Goal: Task Accomplishment & Management: Manage account settings

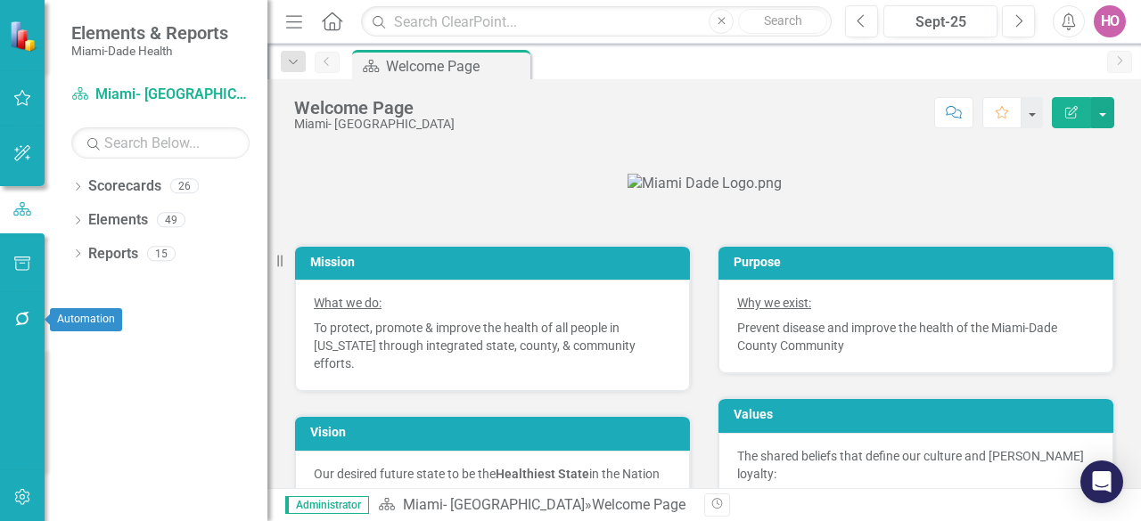
click at [21, 318] on icon "button" at bounding box center [22, 319] width 19 height 14
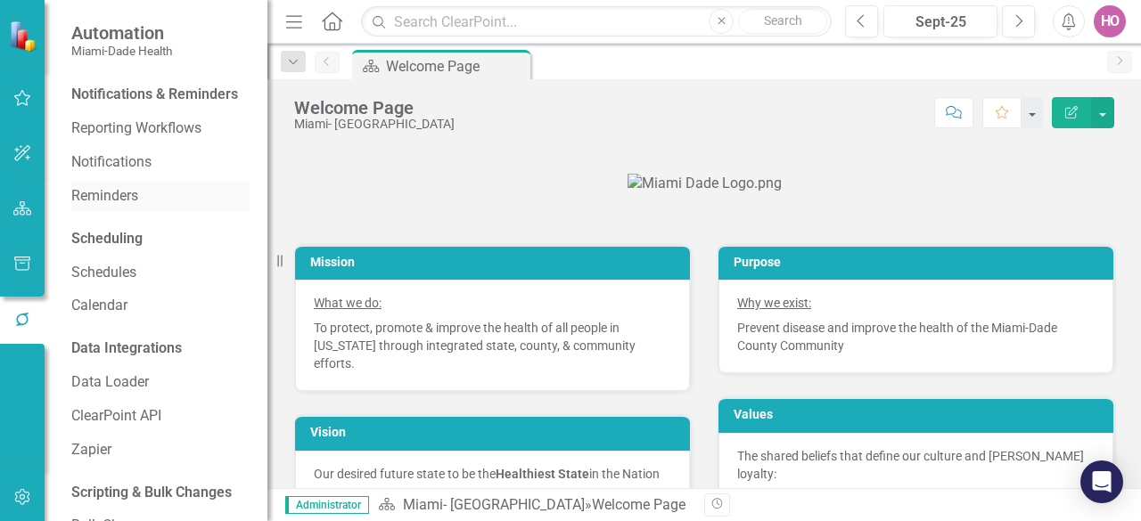
click at [114, 207] on link "Reminders" at bounding box center [160, 196] width 178 height 20
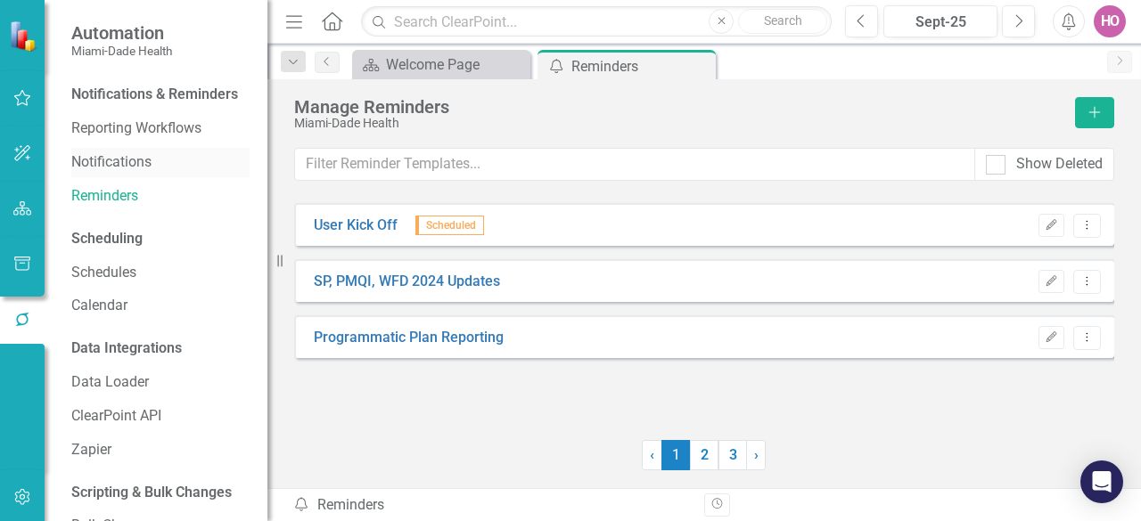
click at [106, 173] on link "Notifications" at bounding box center [160, 162] width 178 height 20
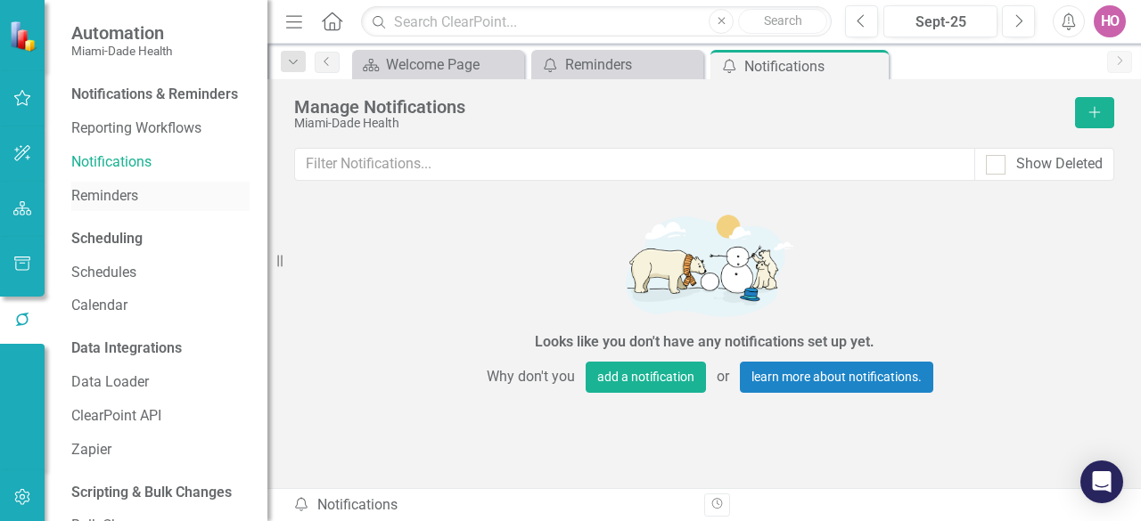
click at [98, 207] on link "Reminders" at bounding box center [160, 196] width 178 height 20
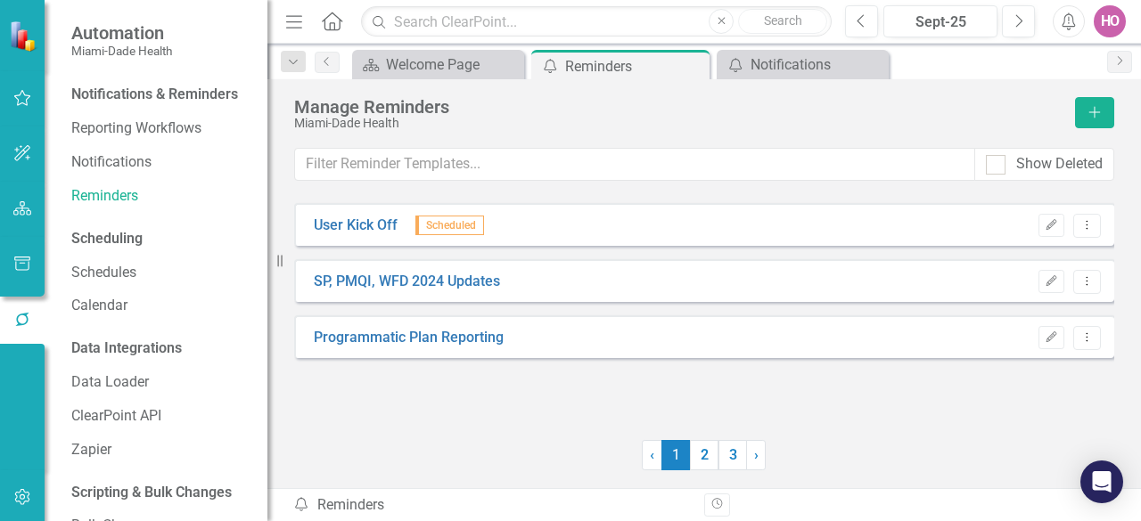
click at [506, 347] on div "Programmatic Plan Reporting" at bounding box center [408, 338] width 199 height 20
click at [1048, 337] on icon "button" at bounding box center [1051, 336] width 11 height 11
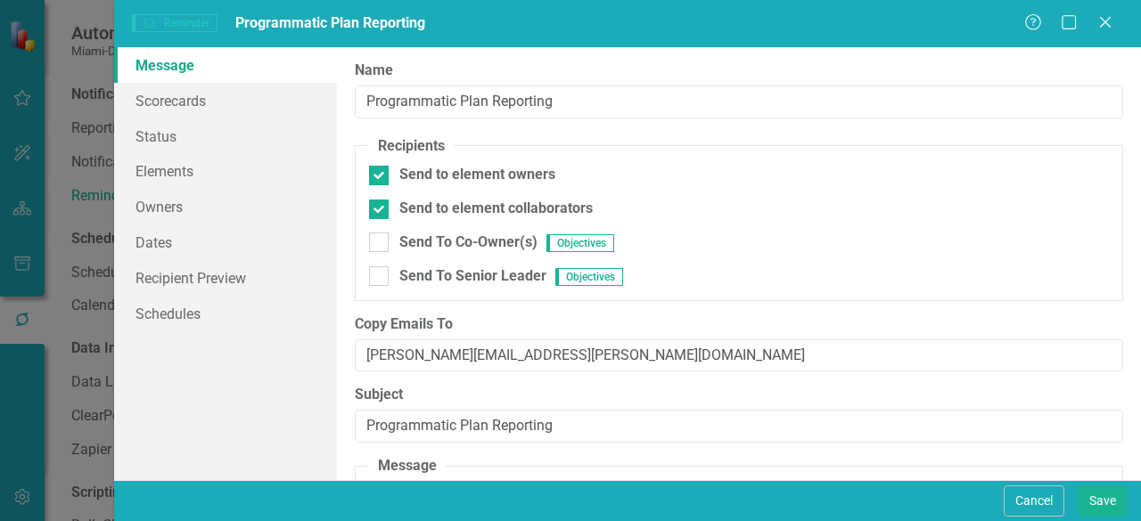
type textarea "<p>Dear {FirstName}, This is a friendly reminder to please complete the scoreca…"
click at [210, 282] on link "Recipient Preview" at bounding box center [225, 278] width 223 height 36
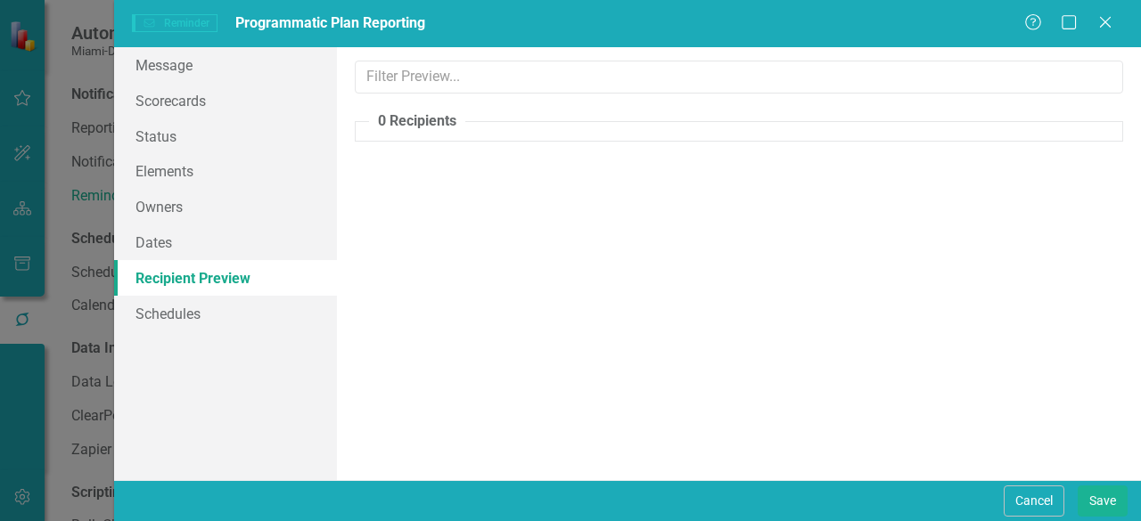
click at [434, 125] on legend "0 Recipients" at bounding box center [417, 121] width 96 height 20
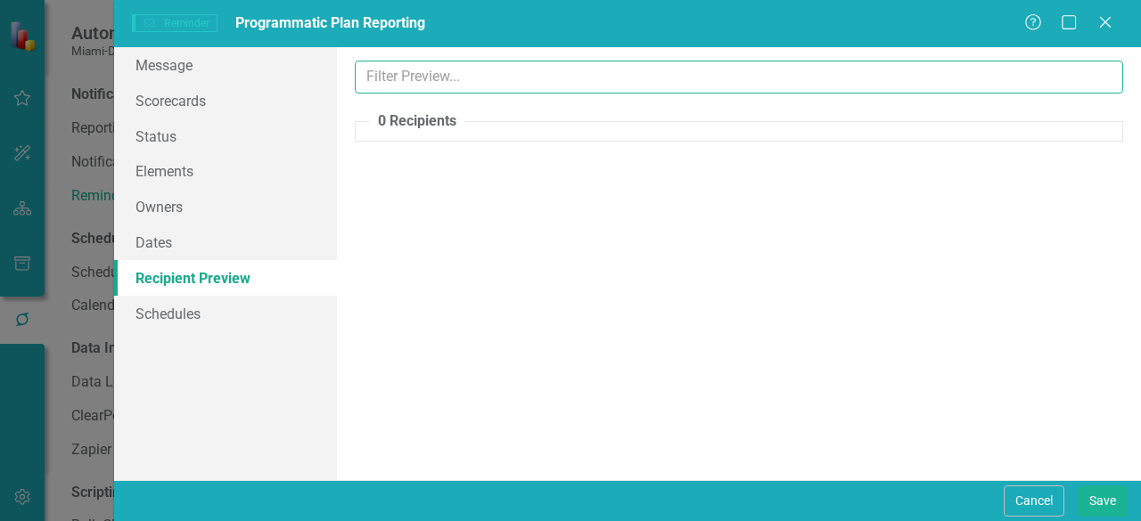
click at [485, 76] on input "text" at bounding box center [739, 77] width 768 height 33
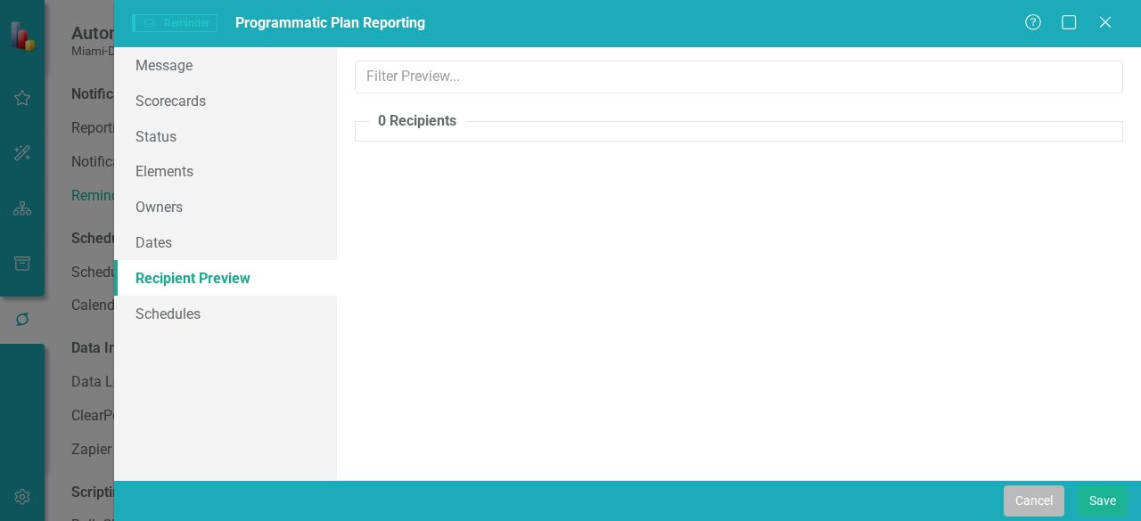
click at [1037, 495] on button "Cancel" at bounding box center [1033, 501] width 61 height 31
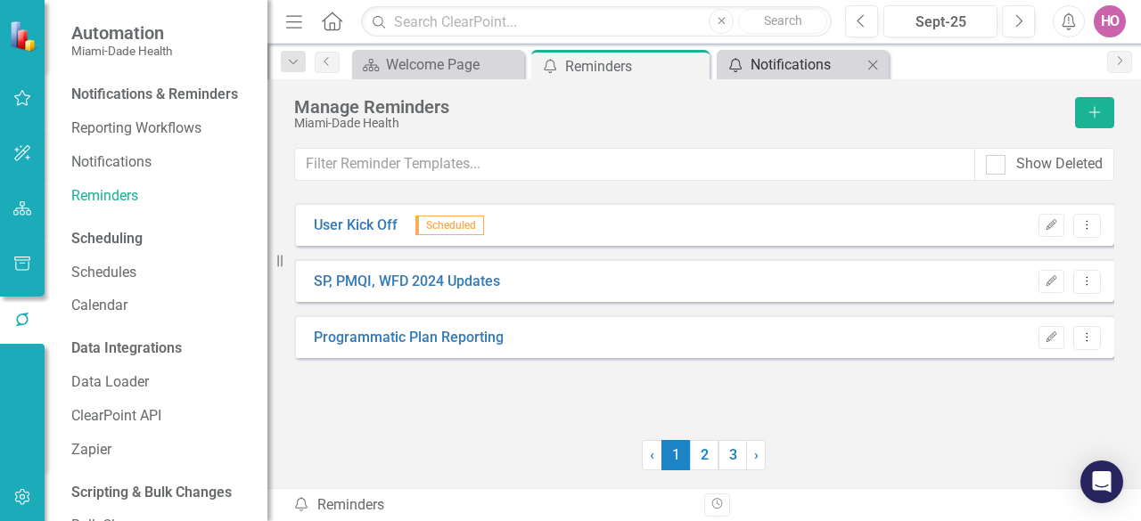
click at [797, 63] on div "Notifications" at bounding box center [805, 64] width 111 height 22
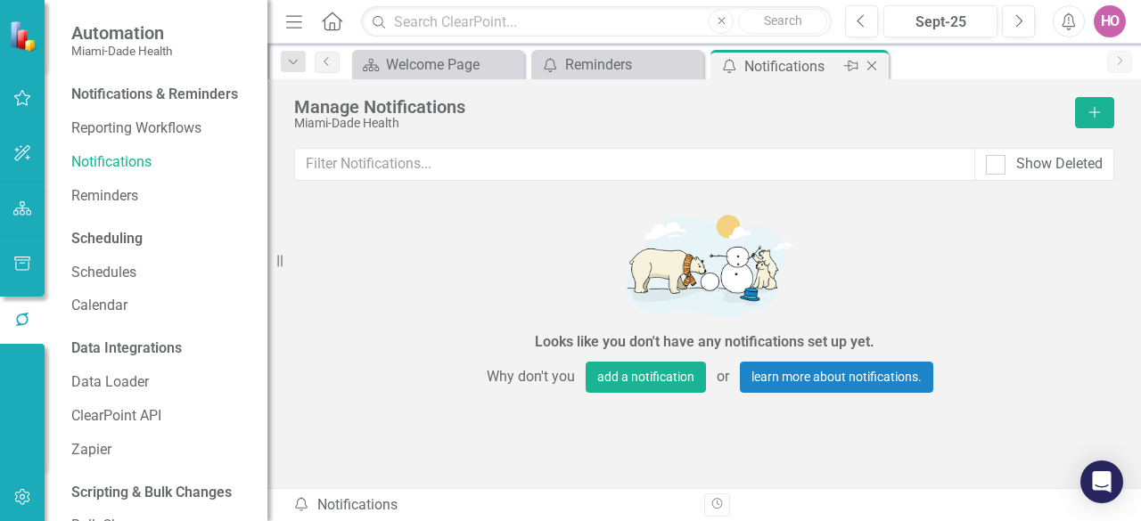
click at [873, 62] on icon at bounding box center [872, 66] width 10 height 10
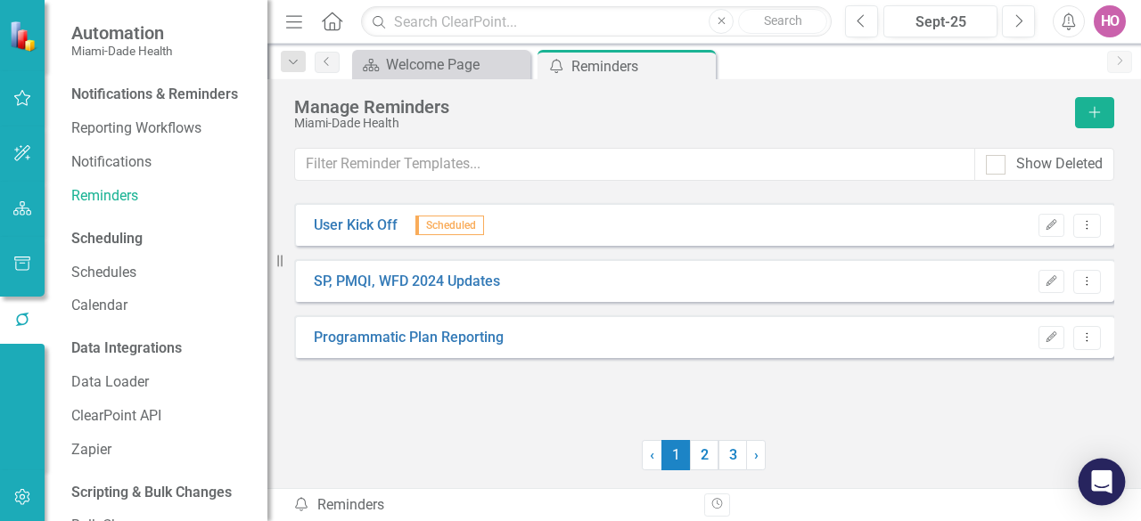
click at [1098, 483] on icon "Open Intercom Messenger" at bounding box center [1101, 481] width 20 height 23
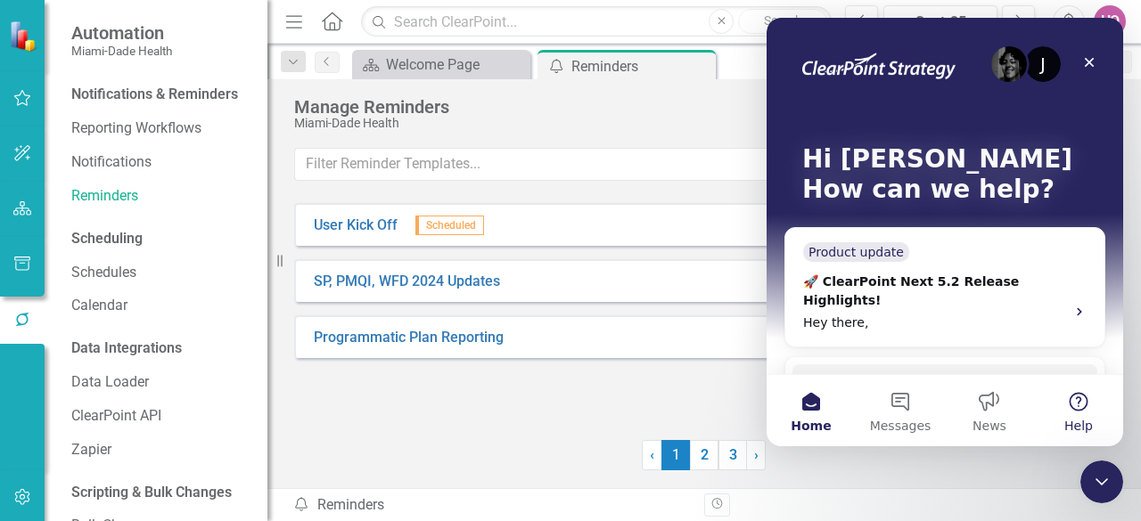
click at [1078, 391] on button "Help" at bounding box center [1078, 410] width 89 height 71
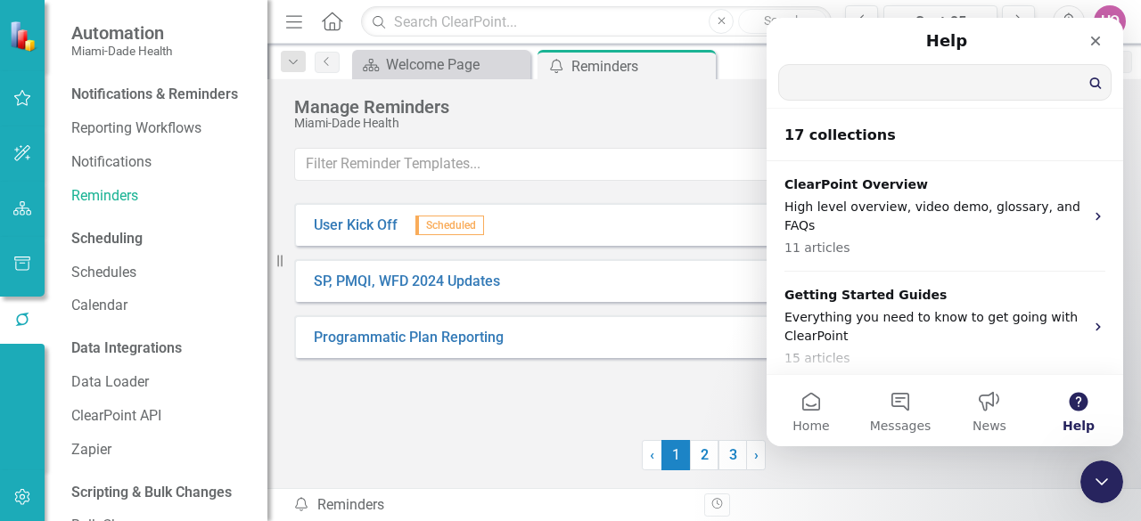
click at [898, 85] on input "Search for help" at bounding box center [944, 82] width 331 height 35
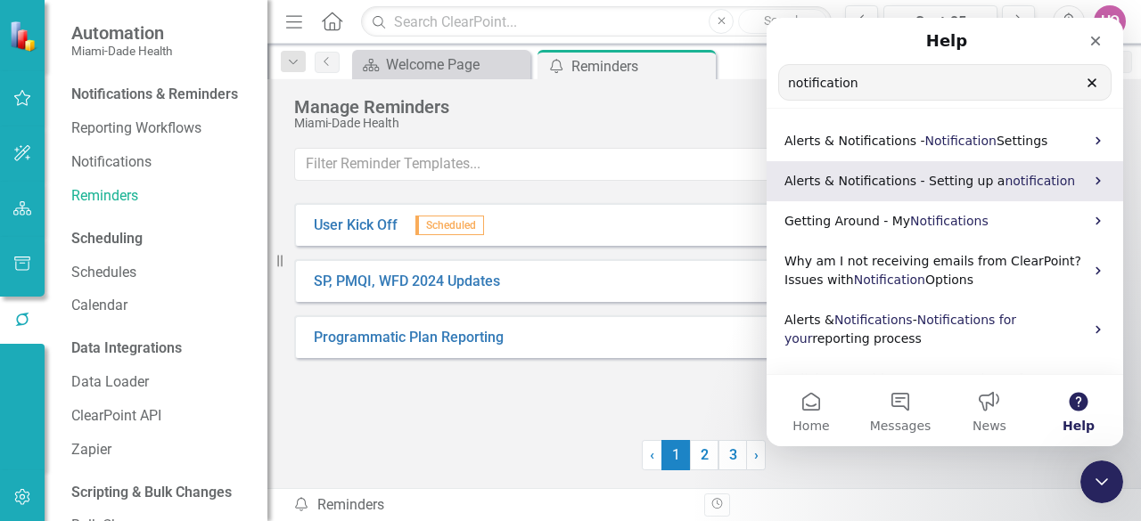
type input "notification"
click at [1091, 181] on icon "Intercom messenger" at bounding box center [1098, 181] width 14 height 14
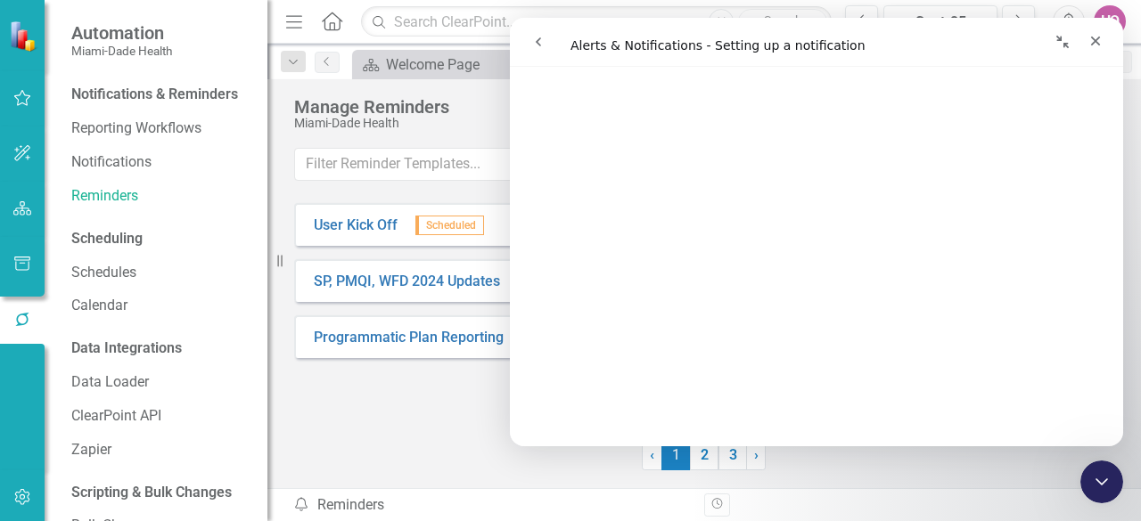
scroll to position [1247, 0]
click at [1093, 39] on icon "Close" at bounding box center [1096, 42] width 10 height 10
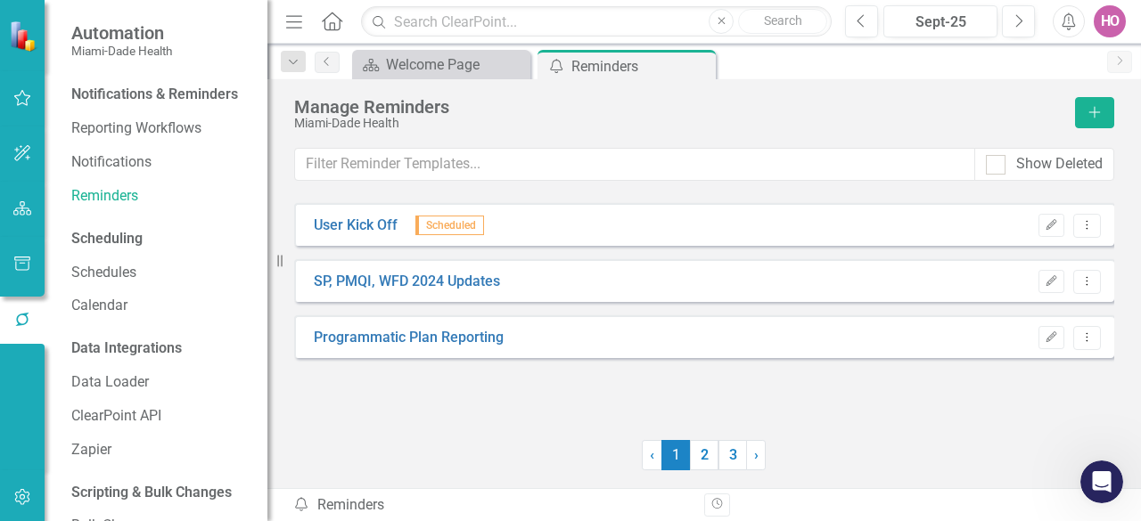
scroll to position [0, 0]
click at [385, 339] on link "Programmatic Plan Reporting" at bounding box center [409, 338] width 190 height 20
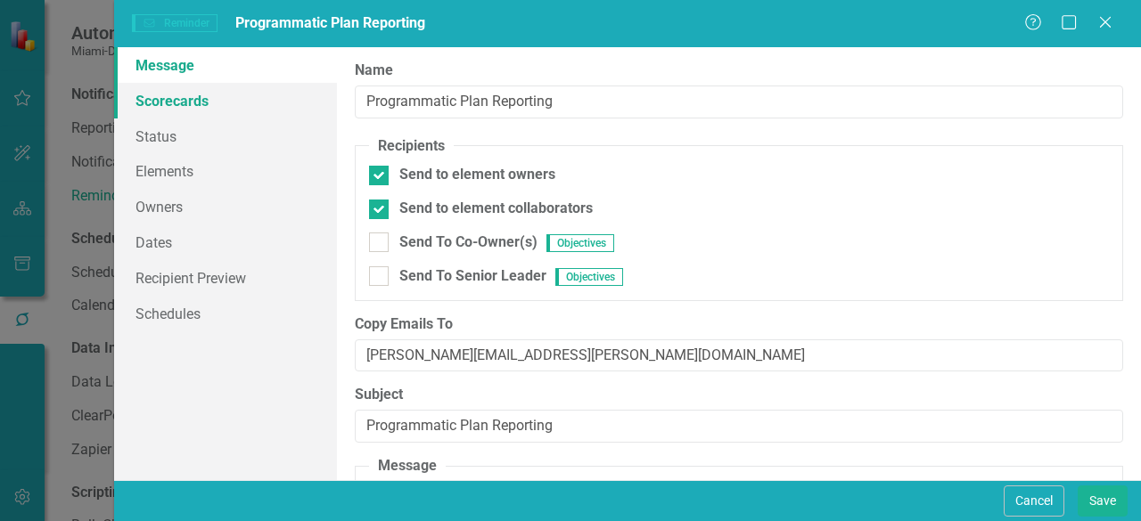
click at [183, 99] on link "Scorecards" at bounding box center [225, 101] width 223 height 36
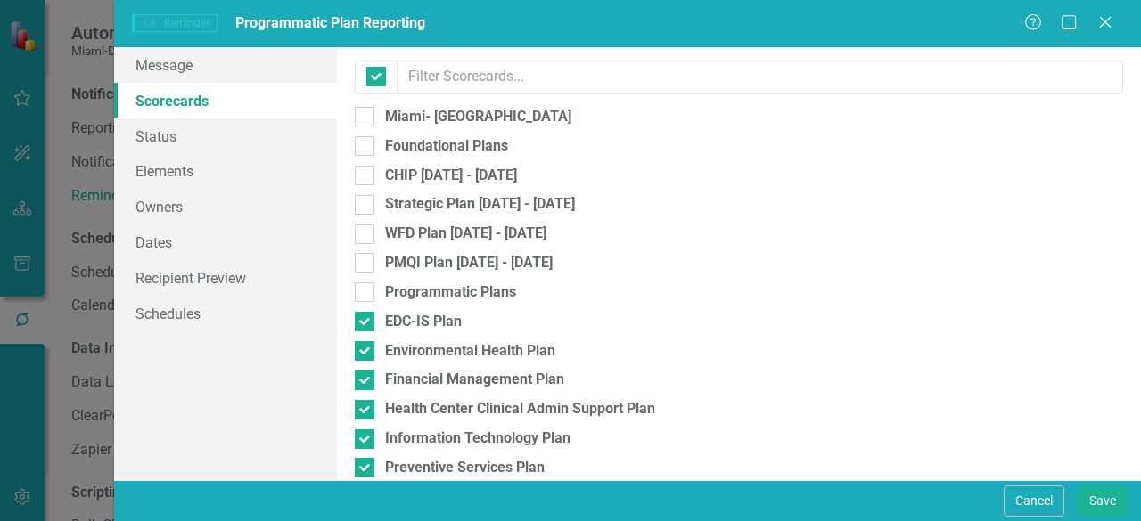
checkbox input "false"
click at [163, 146] on link "Status" at bounding box center [225, 137] width 223 height 36
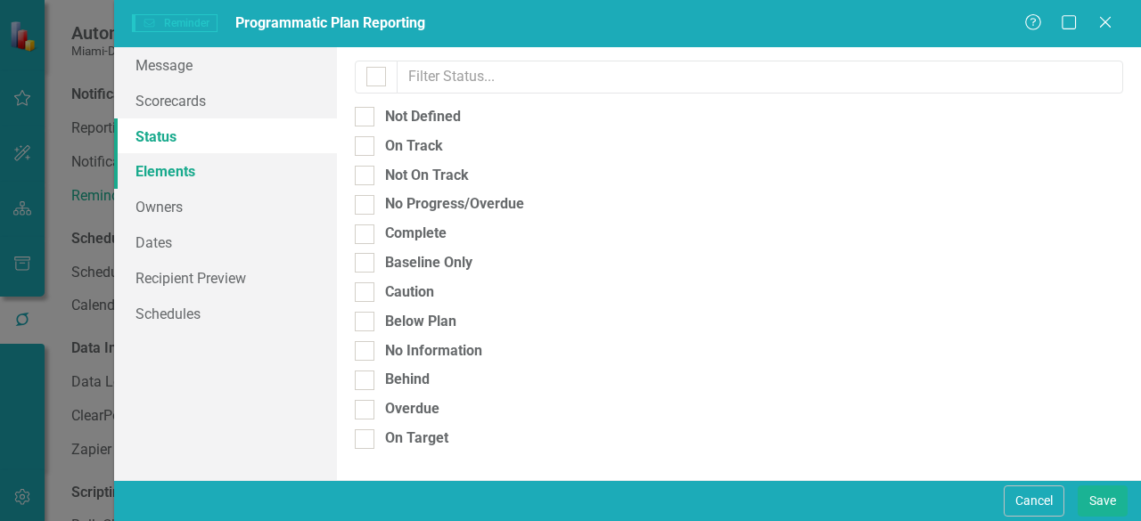
click at [163, 165] on link "Elements" at bounding box center [225, 171] width 223 height 36
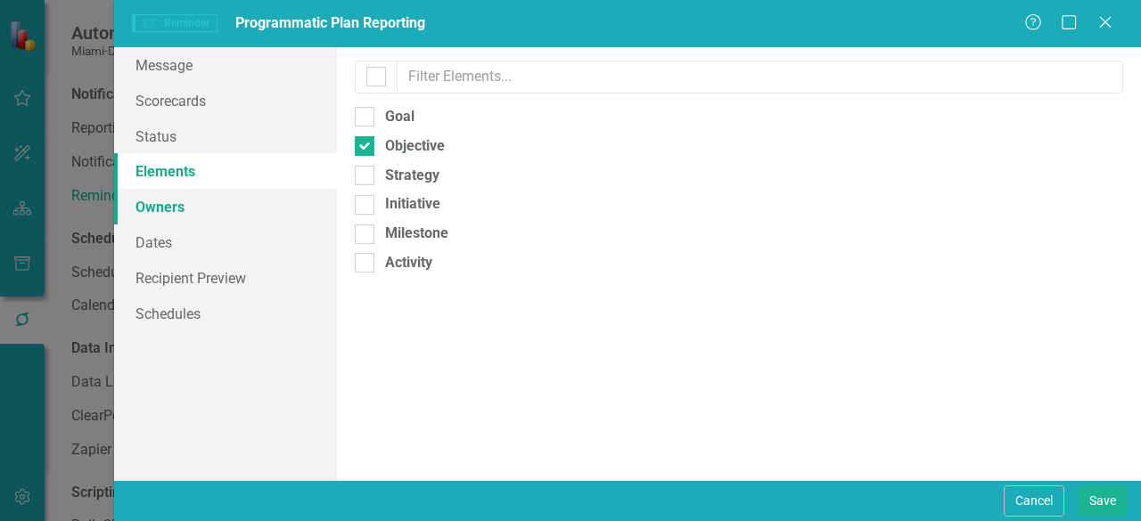
click at [164, 211] on link "Owners" at bounding box center [225, 207] width 223 height 36
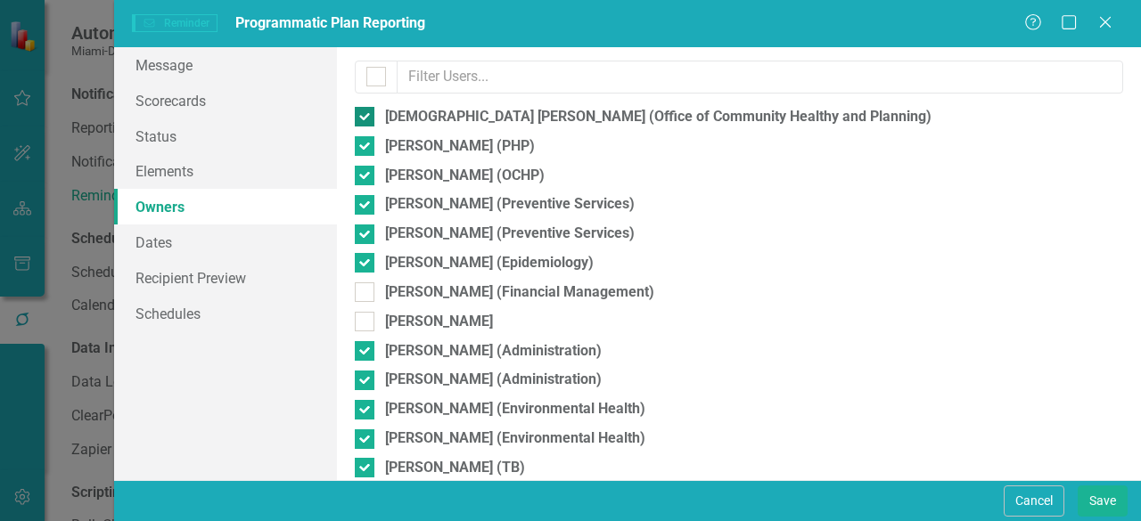
click at [407, 113] on div "[DEMOGRAPHIC_DATA] [PERSON_NAME] (Office of Community Healthy and Planning)" at bounding box center [658, 117] width 546 height 20
click at [366, 113] on input "[DEMOGRAPHIC_DATA] [PERSON_NAME] (Office of Community Healthy and Planning)" at bounding box center [361, 113] width 12 height 12
click at [407, 115] on div "[DEMOGRAPHIC_DATA] [PERSON_NAME] (Office of Community Healthy and Planning)" at bounding box center [658, 117] width 546 height 20
click at [366, 115] on input "[DEMOGRAPHIC_DATA] [PERSON_NAME] (Office of Community Healthy and Planning)" at bounding box center [361, 113] width 12 height 12
checkbox input "true"
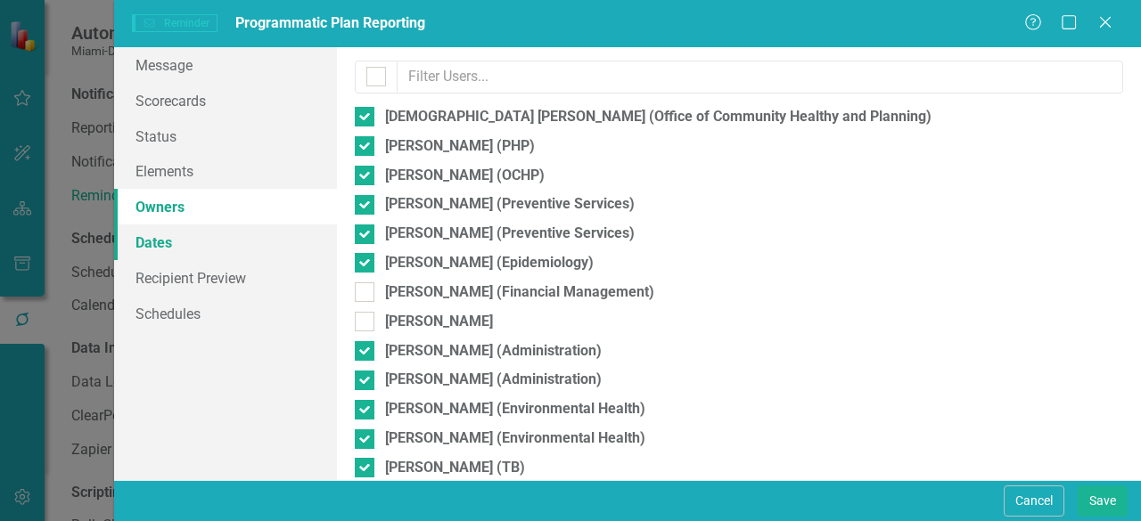
click at [157, 247] on link "Dates" at bounding box center [225, 243] width 223 height 36
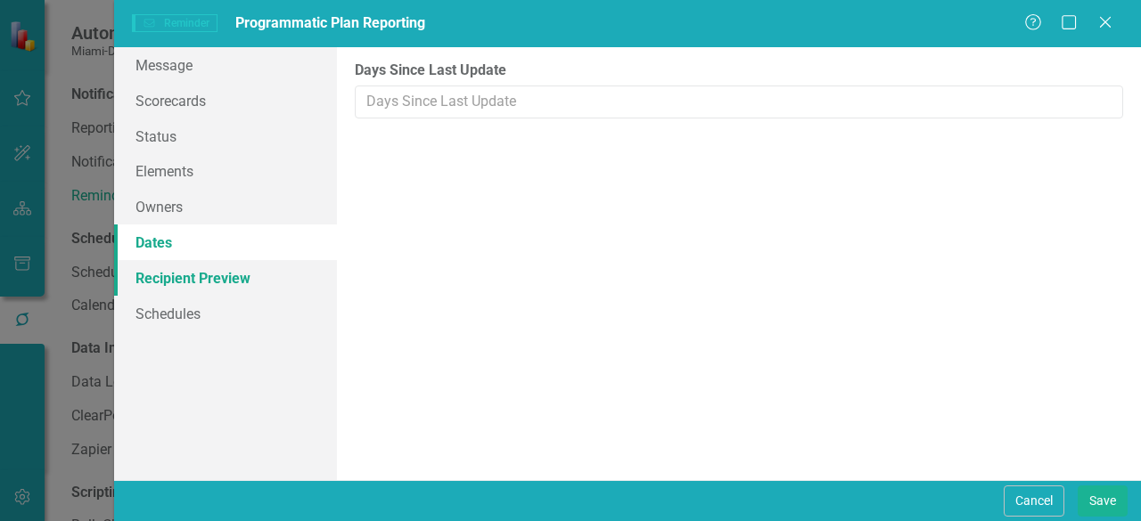
click at [177, 280] on link "Recipient Preview" at bounding box center [225, 278] width 223 height 36
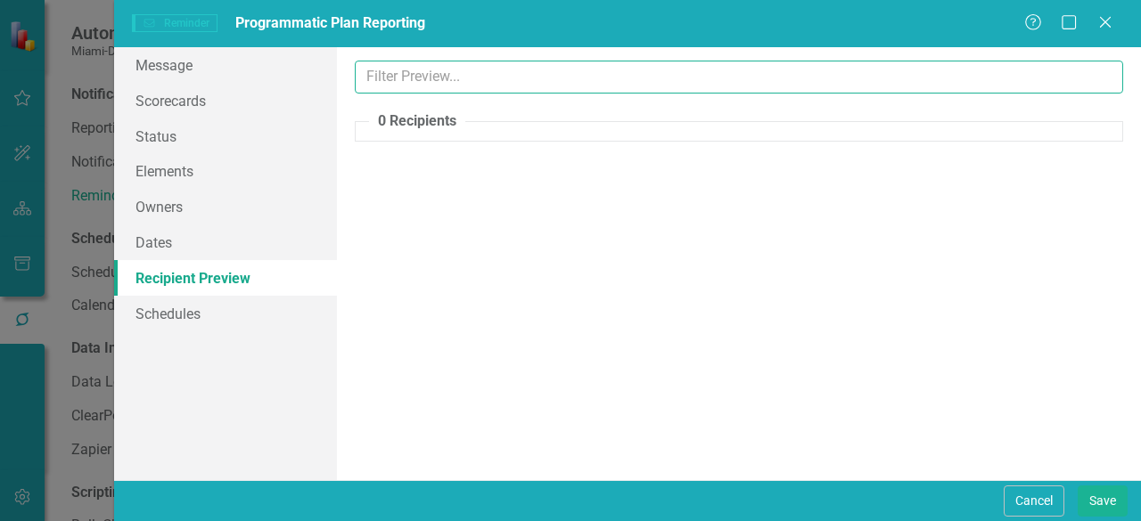
click at [428, 81] on input "text" at bounding box center [739, 77] width 768 height 33
click at [428, 79] on input "text" at bounding box center [739, 77] width 768 height 33
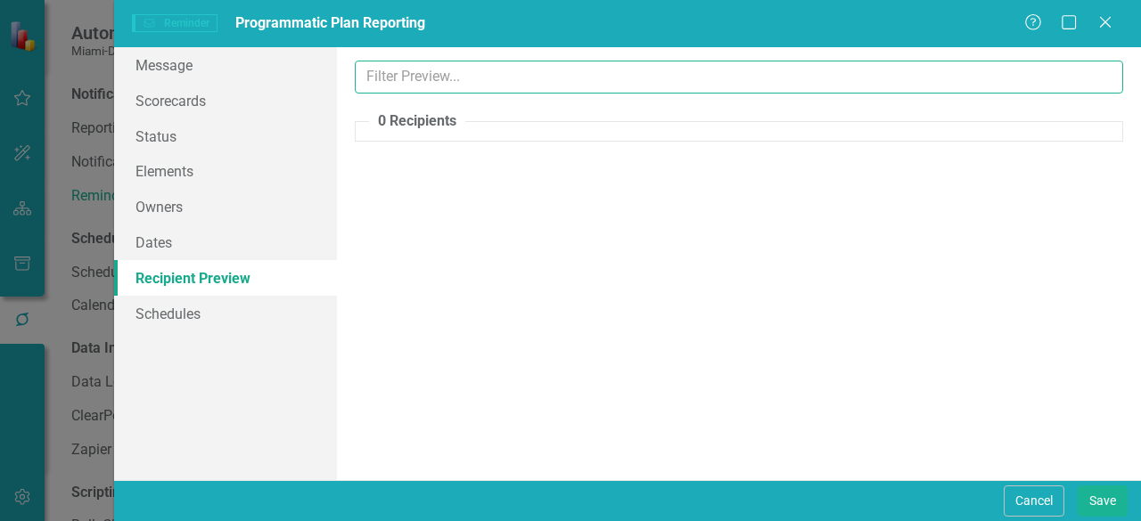
type input "h"
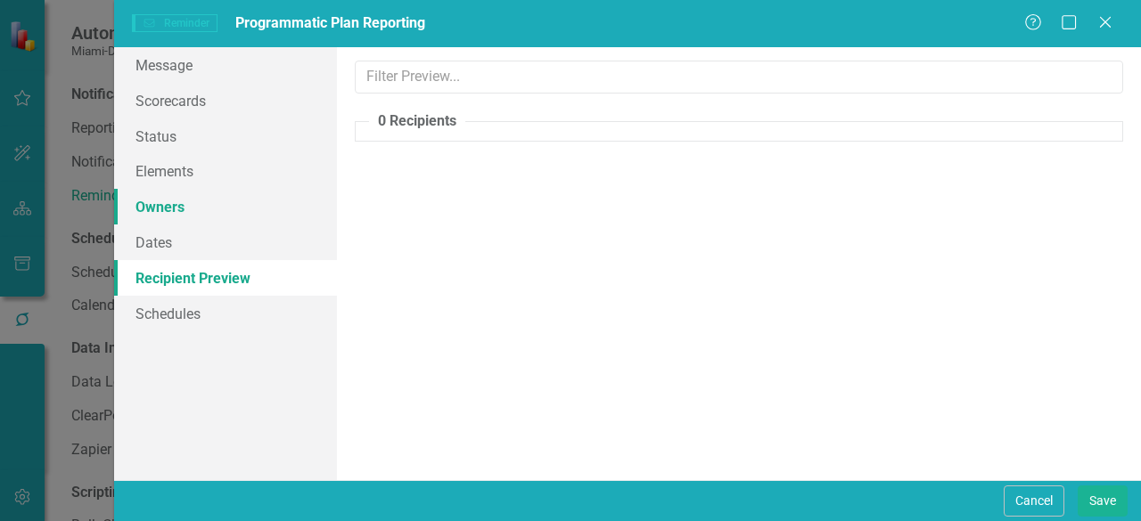
click at [165, 199] on link "Owners" at bounding box center [225, 207] width 223 height 36
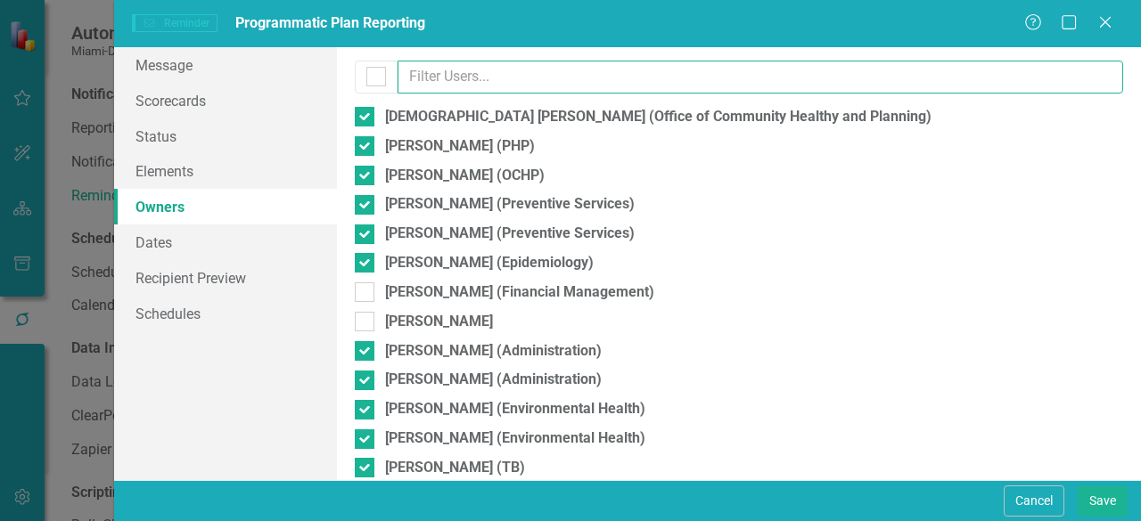
click at [445, 75] on input "text" at bounding box center [759, 77] width 725 height 33
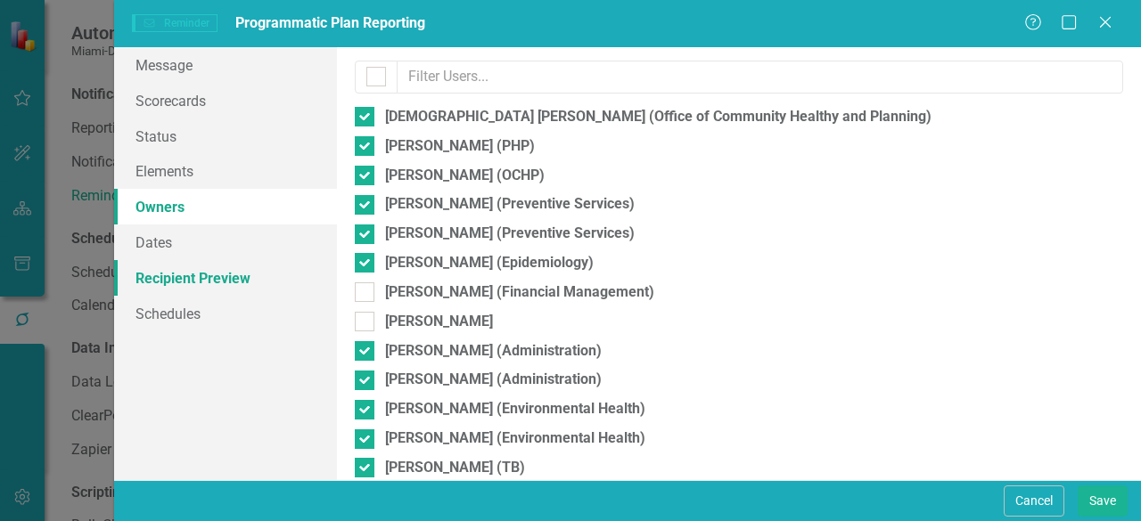
click at [176, 276] on link "Recipient Preview" at bounding box center [225, 278] width 223 height 36
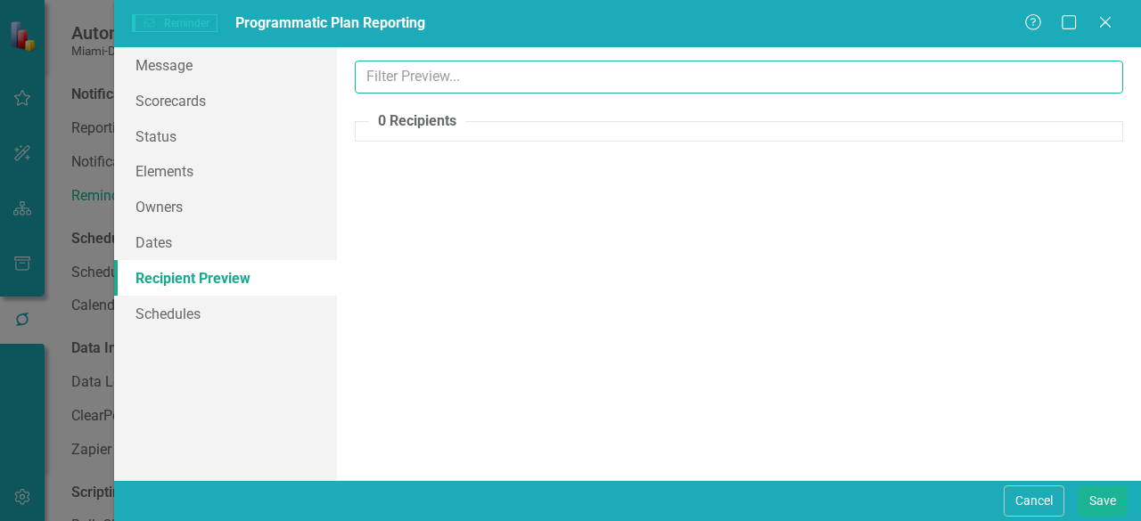
click at [450, 66] on input "text" at bounding box center [739, 77] width 768 height 33
click at [450, 66] on input "a" at bounding box center [739, 77] width 768 height 33
type input "antonine"
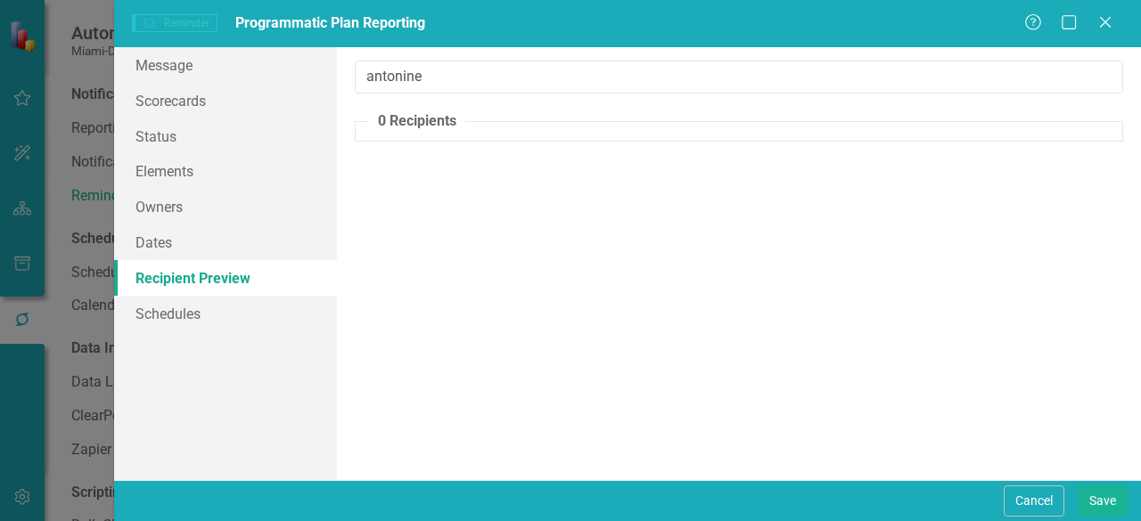
click at [761, 101] on div "The recipients of this reminder template, plus their elements that this templat…" at bounding box center [739, 263] width 804 height 433
click at [422, 119] on legend "0 Recipients" at bounding box center [417, 121] width 96 height 20
click at [375, 125] on legend "0 Recipients" at bounding box center [417, 121] width 96 height 20
click at [375, 120] on legend "0 Recipients" at bounding box center [417, 121] width 96 height 20
click at [196, 310] on link "Schedules" at bounding box center [225, 314] width 223 height 36
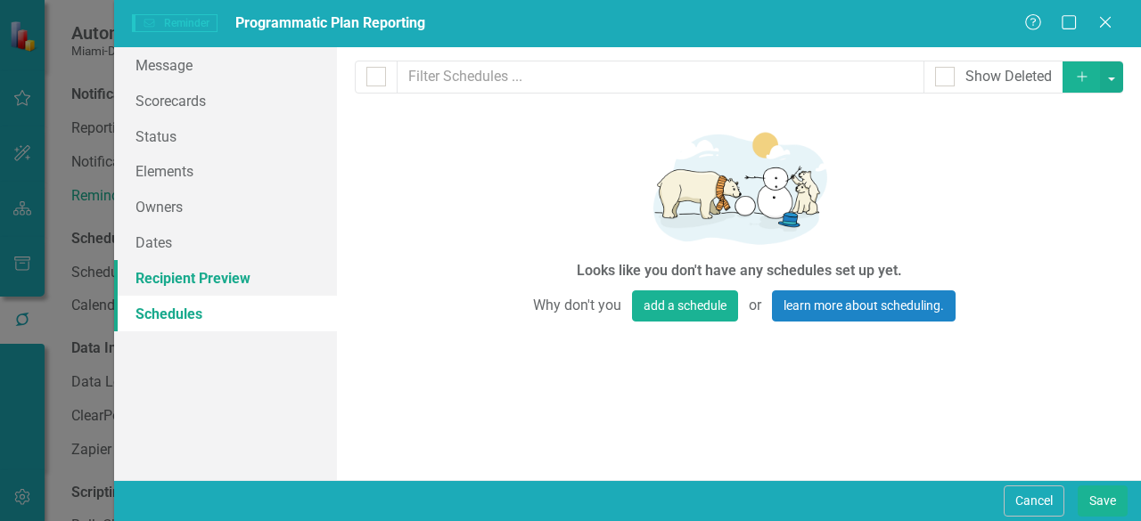
click at [166, 271] on link "Recipient Preview" at bounding box center [225, 278] width 223 height 36
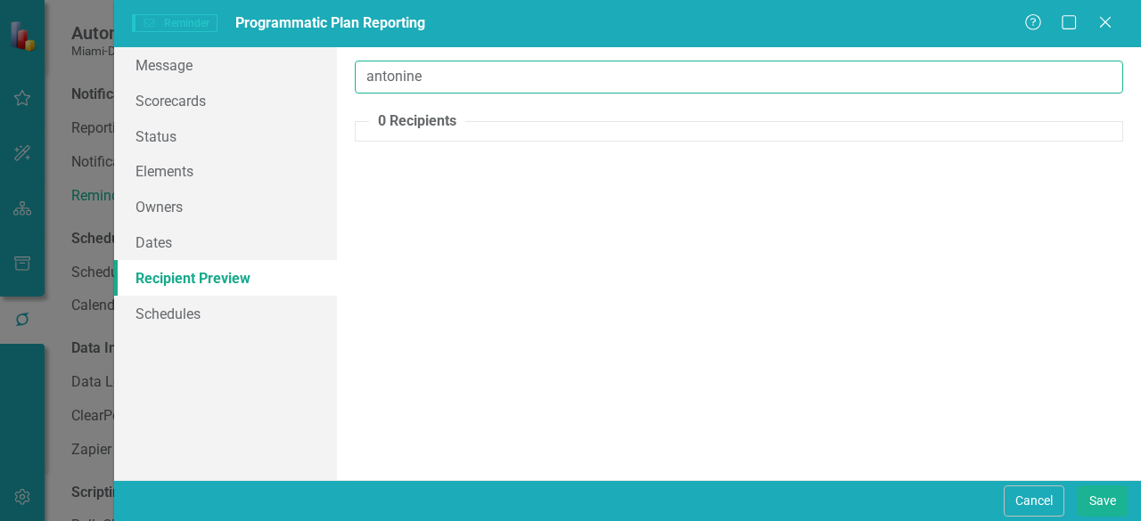
drag, startPoint x: 476, startPoint y: 80, endPoint x: 337, endPoint y: 79, distance: 139.0
click at [337, 79] on div "The recipients of this reminder template, plus their elements that this templat…" at bounding box center [739, 263] width 804 height 433
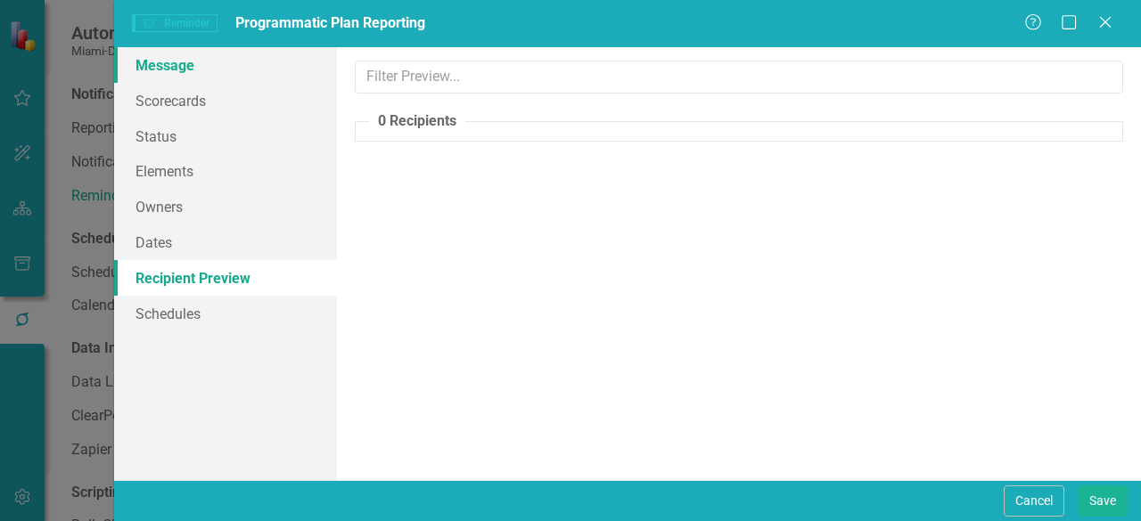
click at [176, 69] on link "Message" at bounding box center [225, 65] width 223 height 36
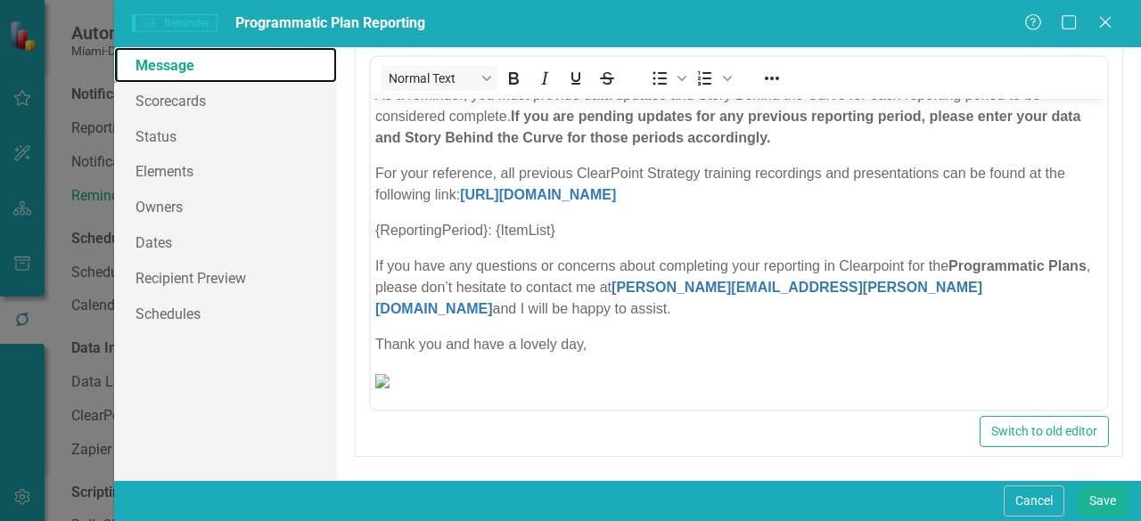
scroll to position [408, 0]
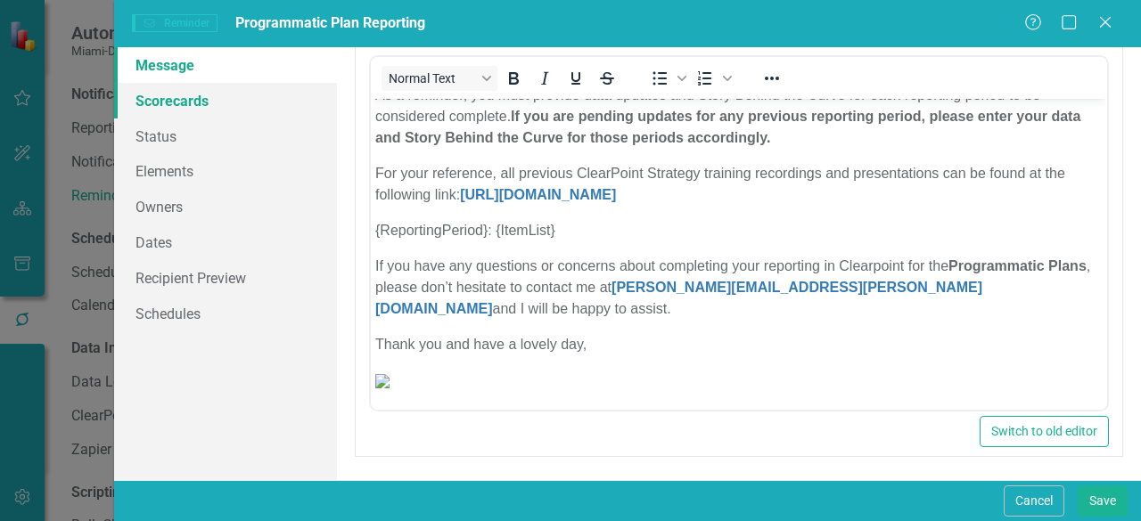
click at [192, 105] on link "Scorecards" at bounding box center [225, 101] width 223 height 36
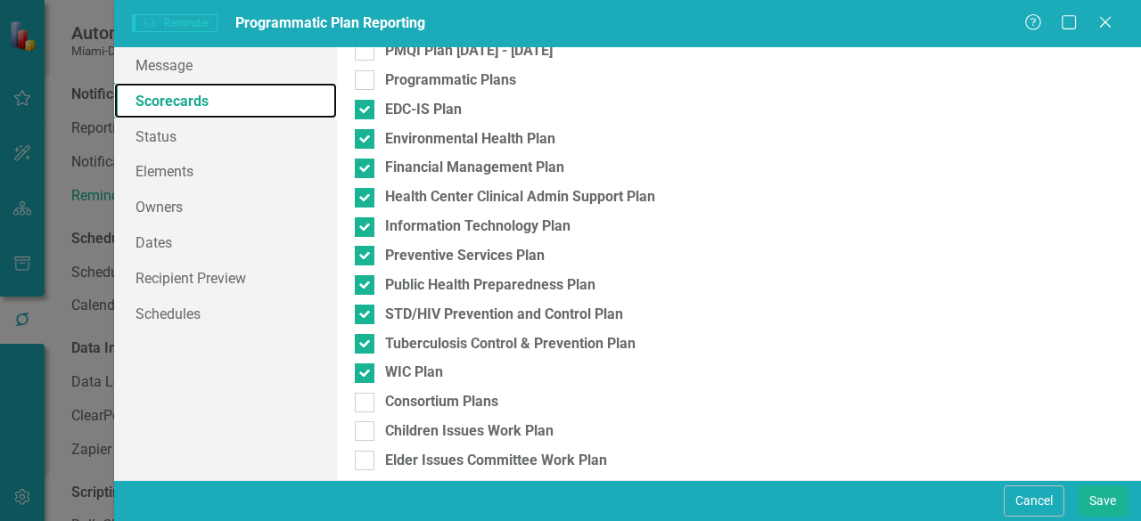
scroll to position [267, 0]
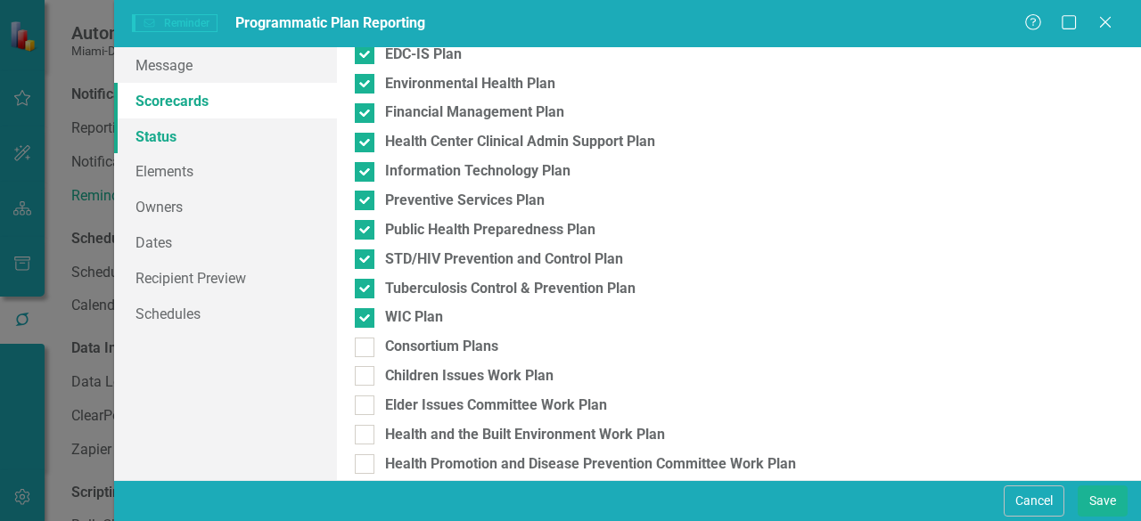
click at [158, 140] on link "Status" at bounding box center [225, 137] width 223 height 36
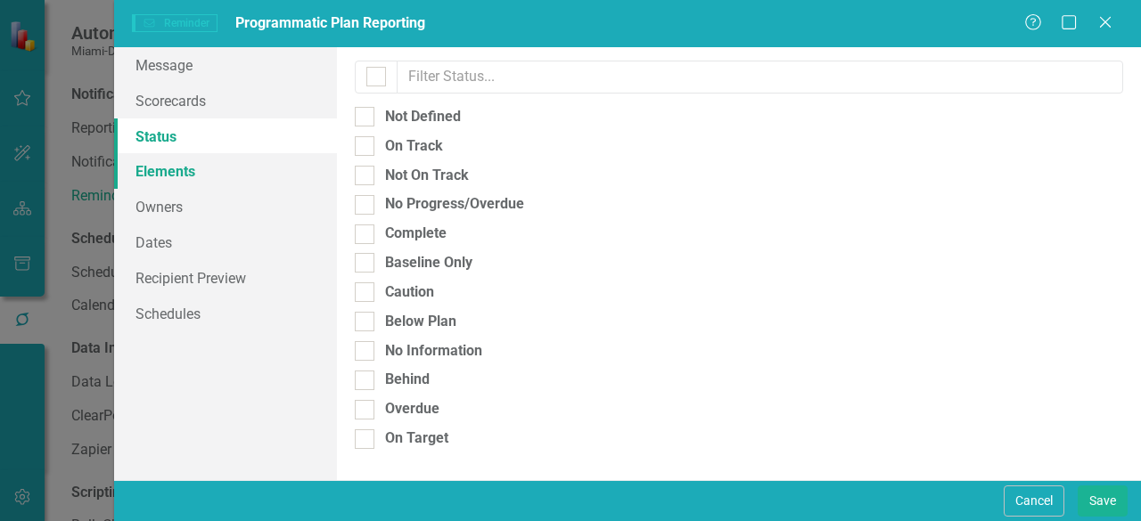
click at [176, 174] on link "Elements" at bounding box center [225, 171] width 223 height 36
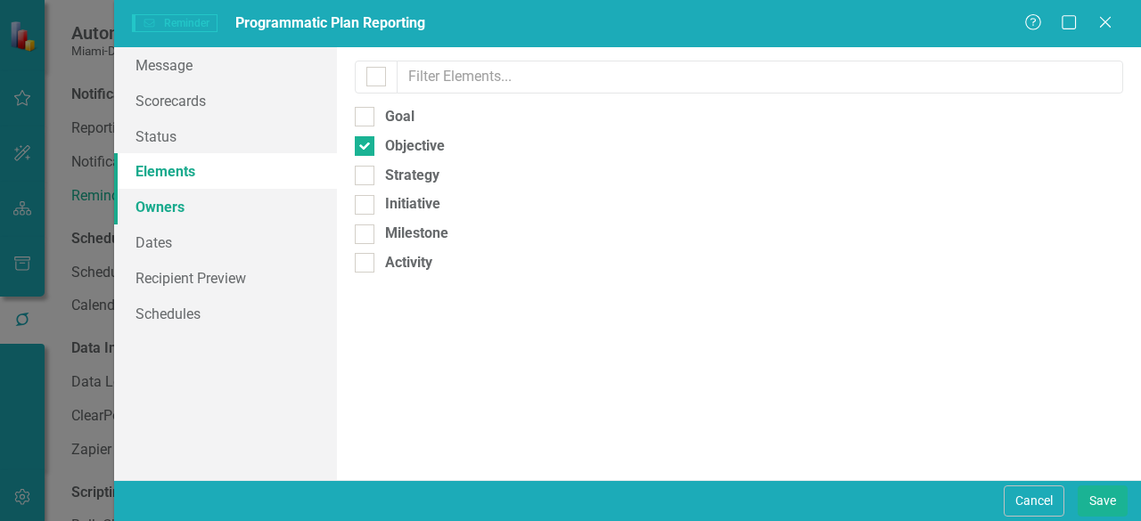
click at [158, 209] on link "Owners" at bounding box center [225, 207] width 223 height 36
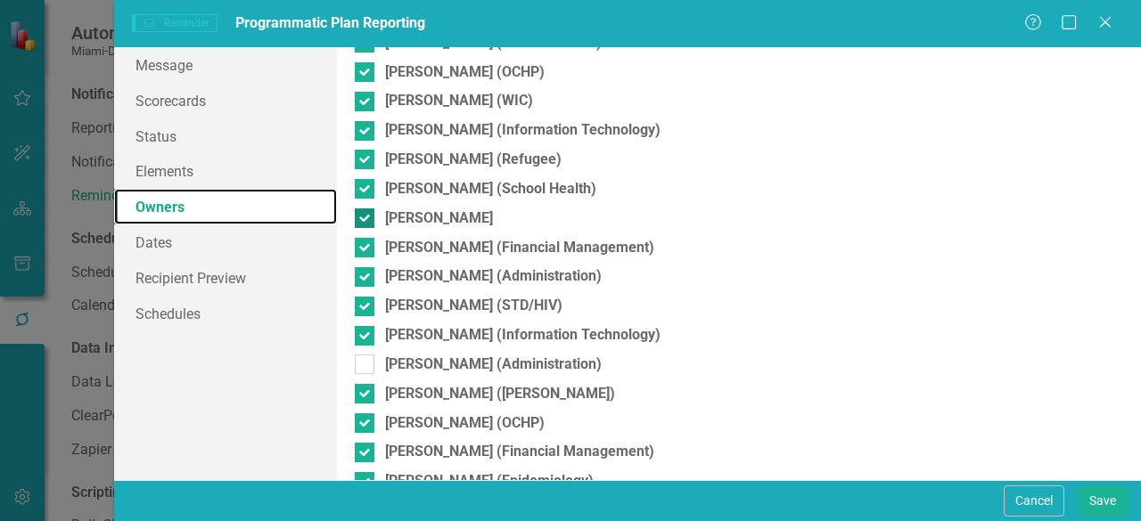
scroll to position [1454, 0]
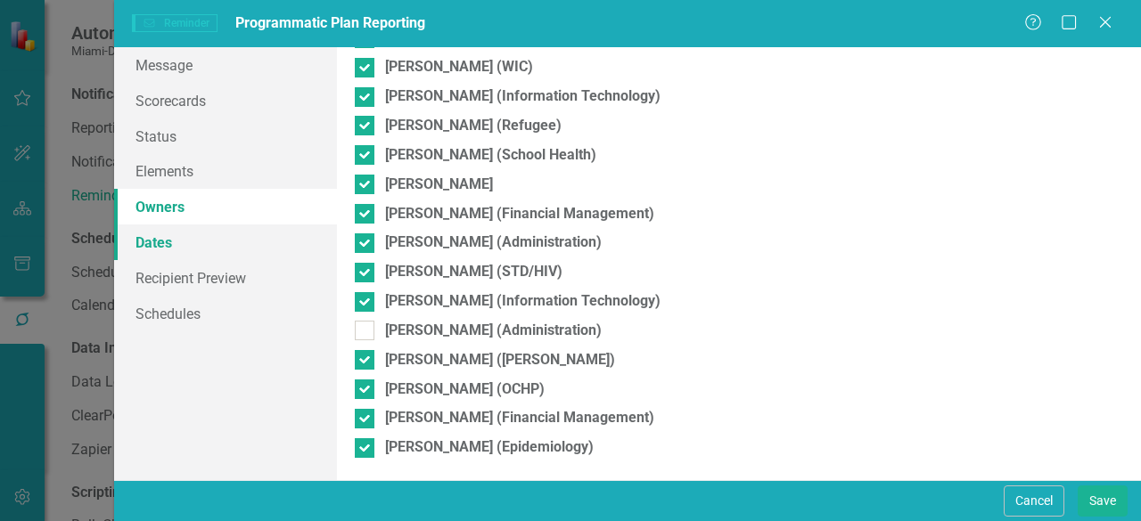
click at [164, 241] on link "Dates" at bounding box center [225, 243] width 223 height 36
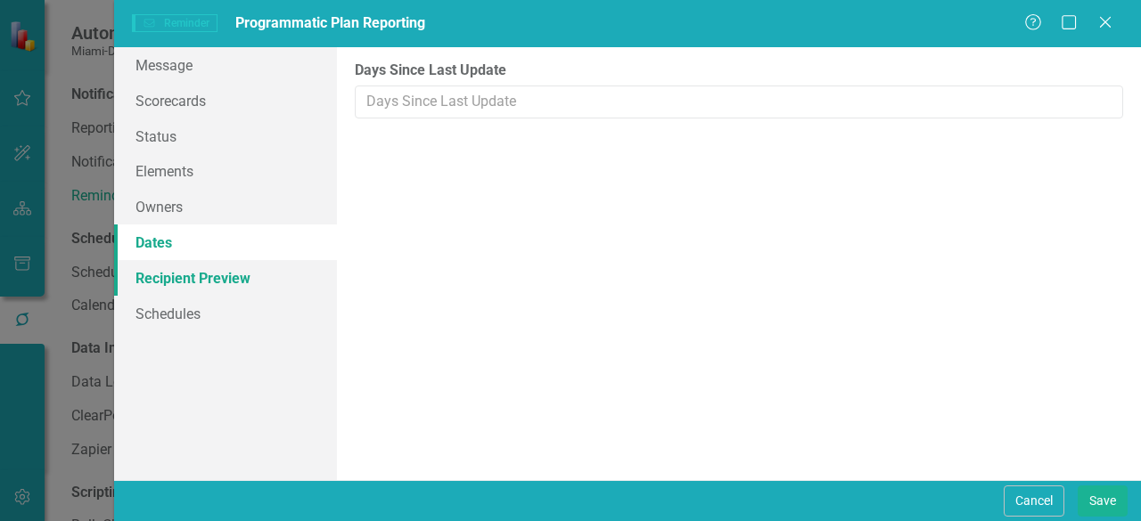
click at [228, 282] on link "Recipient Preview" at bounding box center [225, 278] width 223 height 36
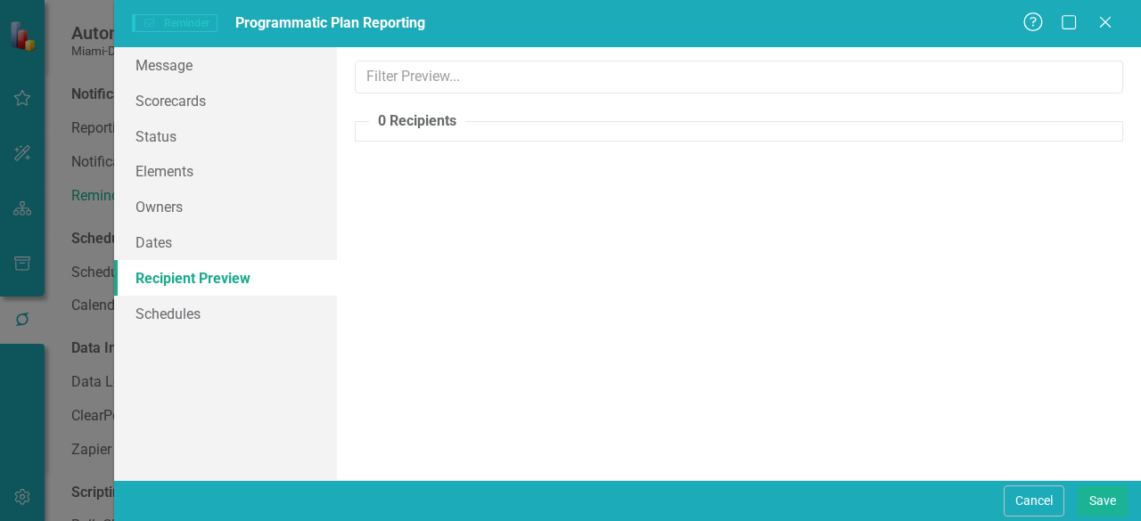
click at [1037, 23] on icon "Help" at bounding box center [1033, 21] width 22 height 17
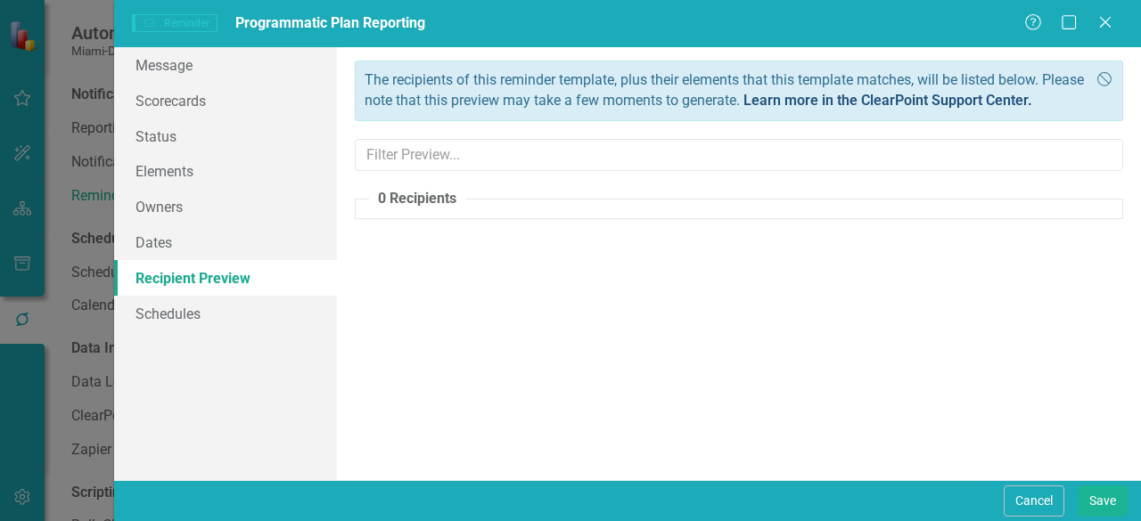
click at [854, 99] on link "Learn more in the ClearPoint Support Center." at bounding box center [887, 100] width 289 height 17
click at [188, 69] on link "Message" at bounding box center [225, 65] width 223 height 36
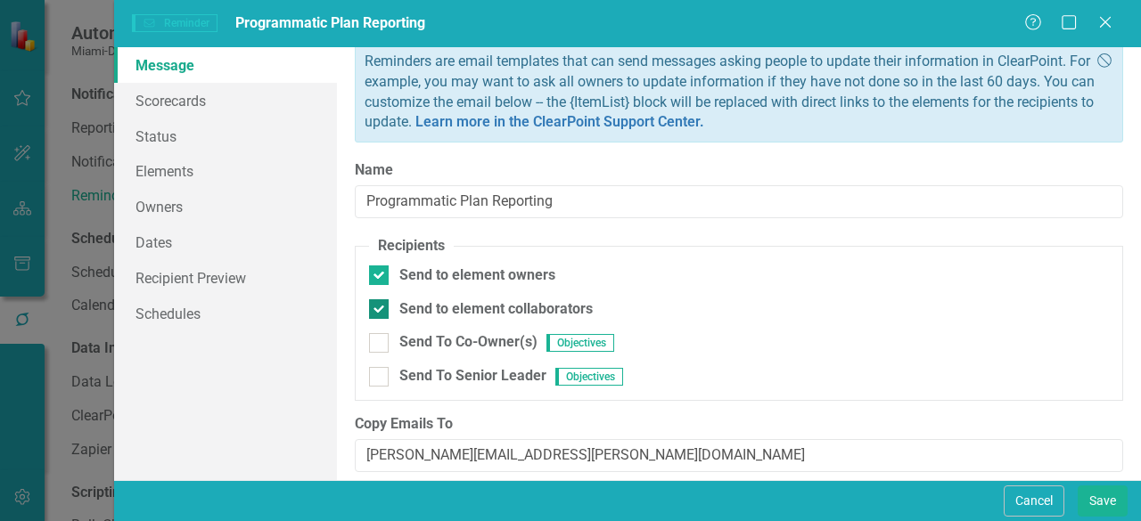
scroll to position [0, 0]
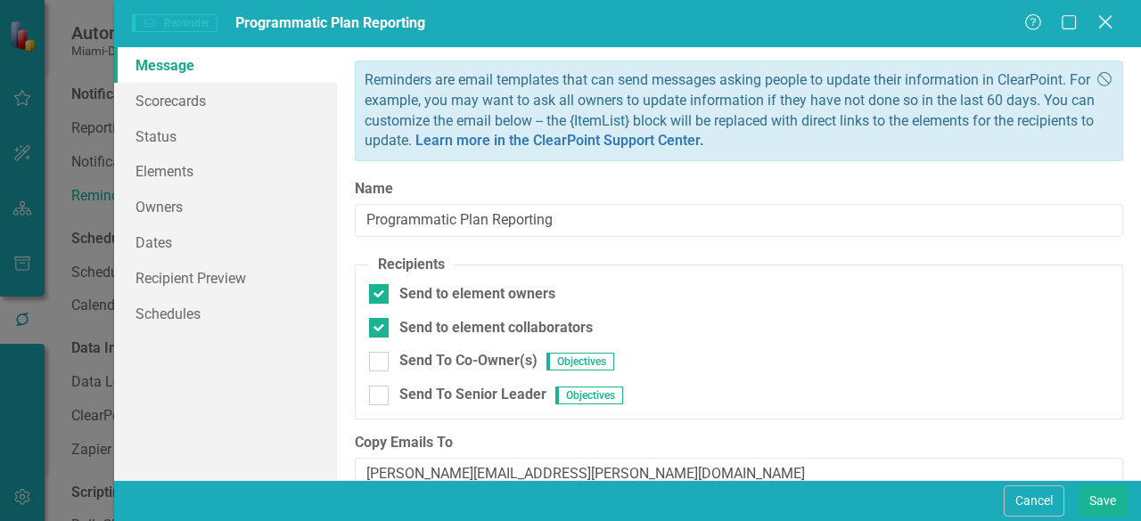
click at [1106, 17] on icon "Close" at bounding box center [1104, 21] width 22 height 17
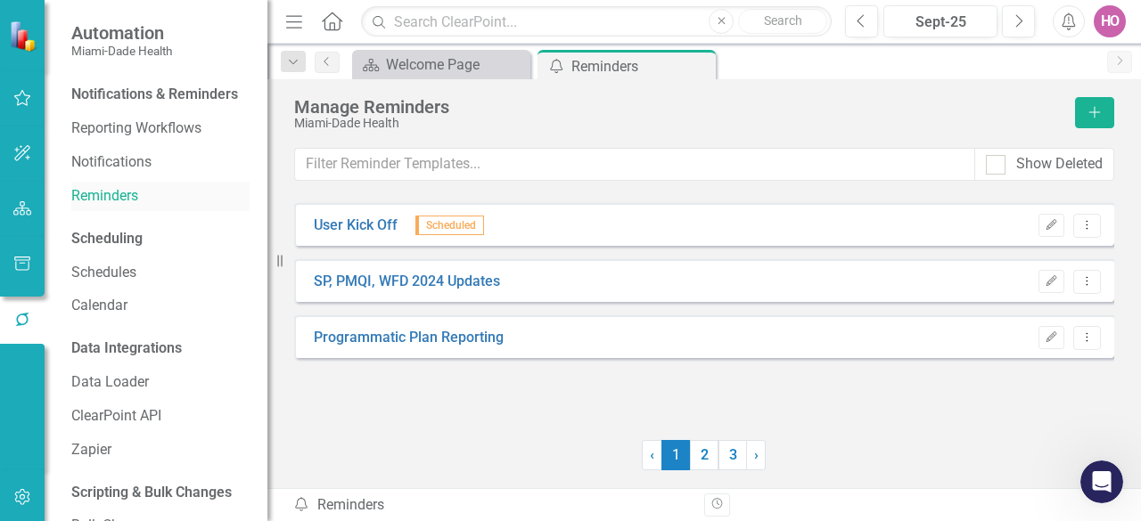
click at [114, 207] on link "Reminders" at bounding box center [160, 196] width 178 height 20
click at [365, 341] on link "Programmatic Plan Reporting" at bounding box center [409, 338] width 190 height 20
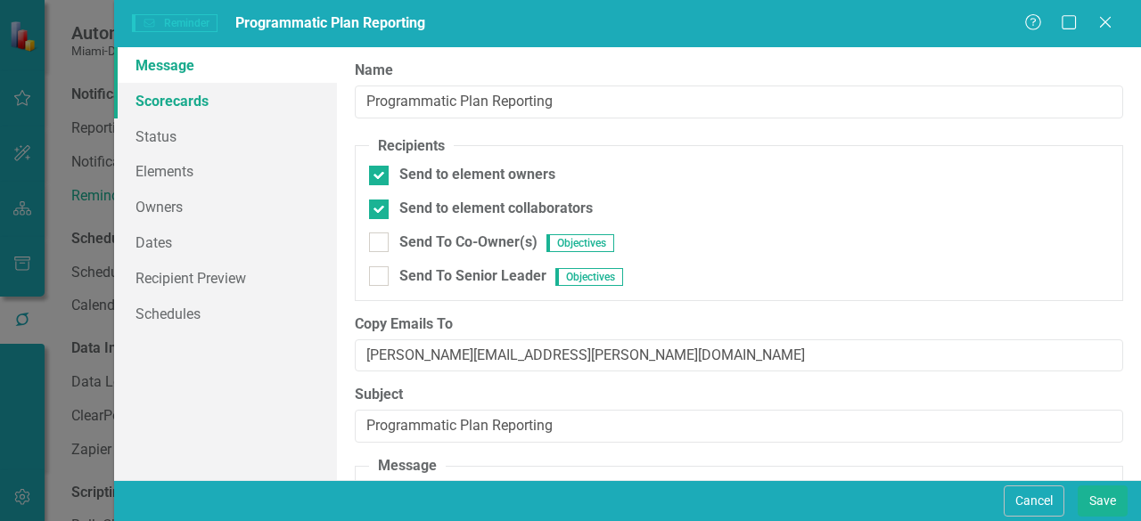
click at [200, 100] on link "Scorecards" at bounding box center [225, 101] width 223 height 36
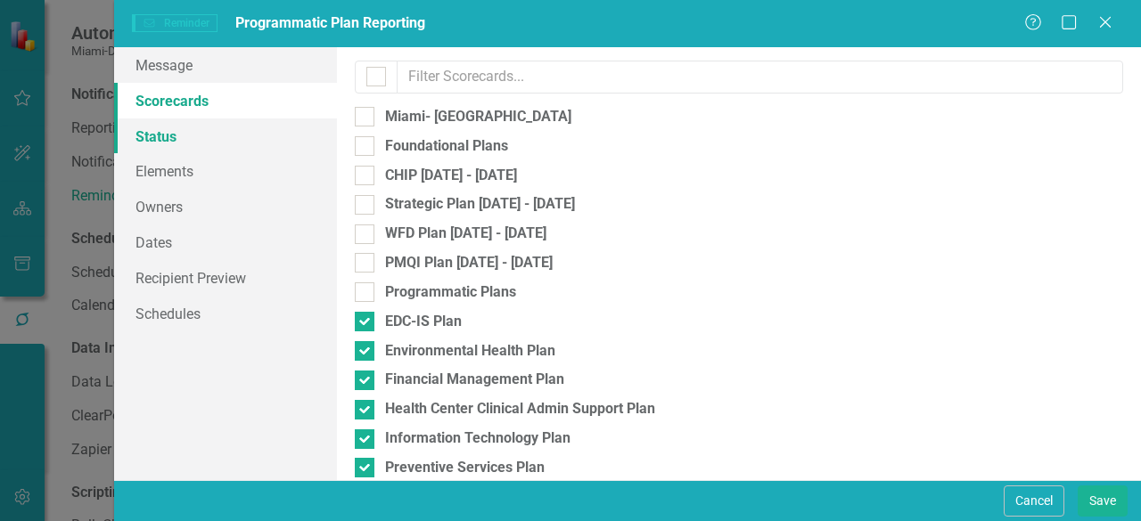
click at [180, 142] on link "Status" at bounding box center [225, 137] width 223 height 36
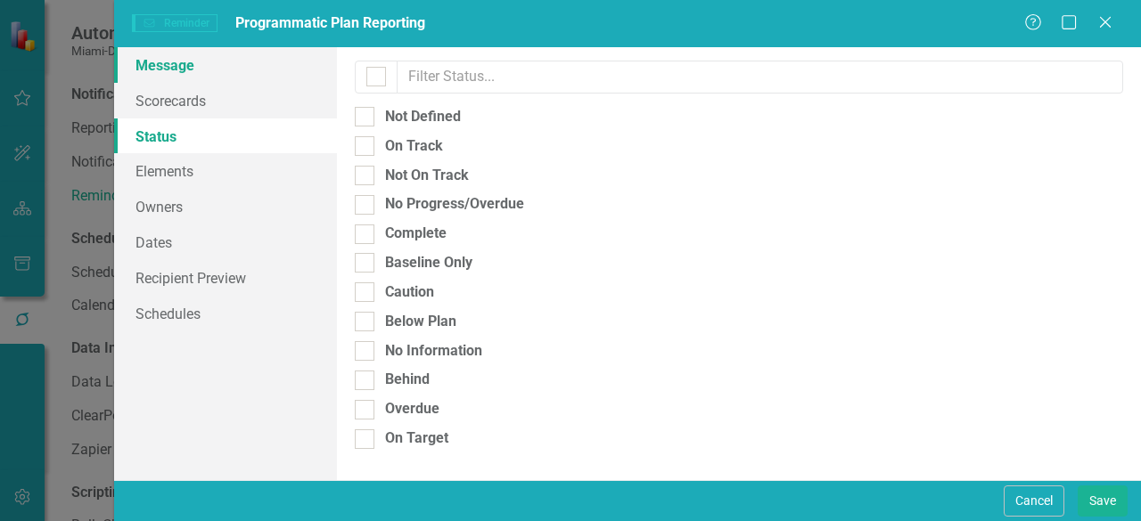
click at [188, 64] on link "Message" at bounding box center [225, 65] width 223 height 36
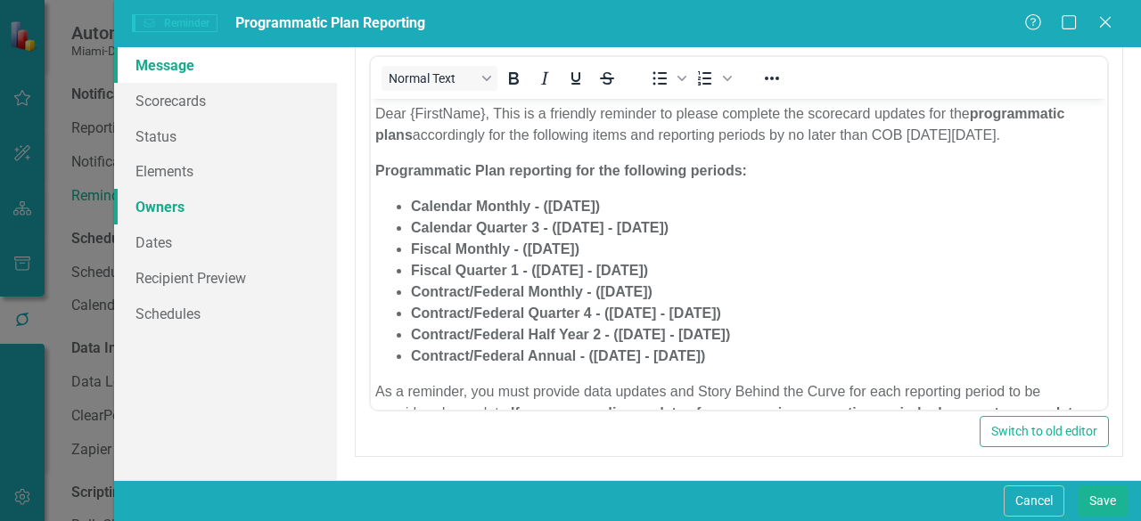
click at [175, 208] on link "Owners" at bounding box center [225, 207] width 223 height 36
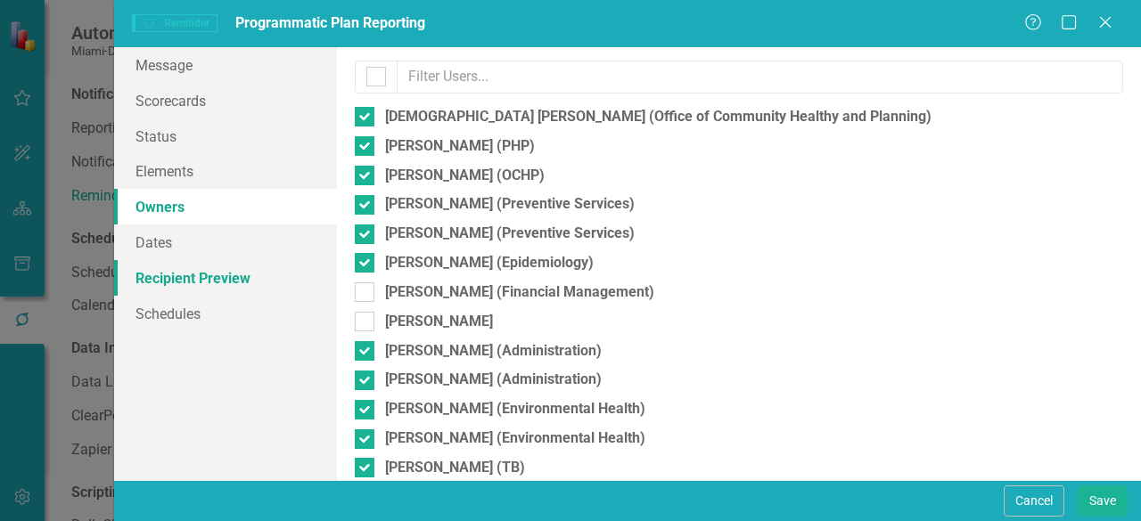
click at [194, 281] on link "Recipient Preview" at bounding box center [225, 278] width 223 height 36
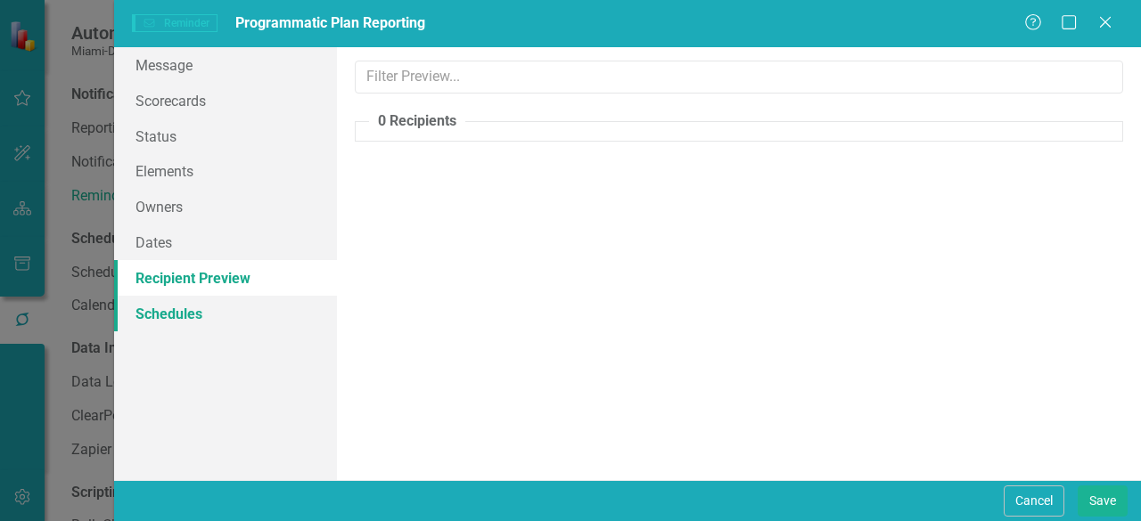
click at [174, 309] on link "Schedules" at bounding box center [225, 314] width 223 height 36
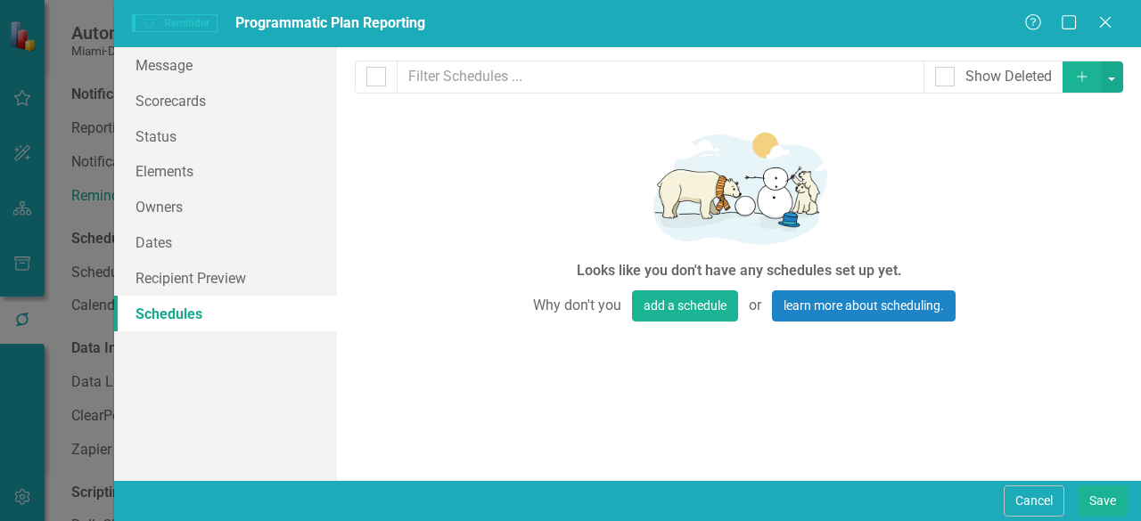
click at [1084, 75] on icon "Add" at bounding box center [1082, 76] width 16 height 12
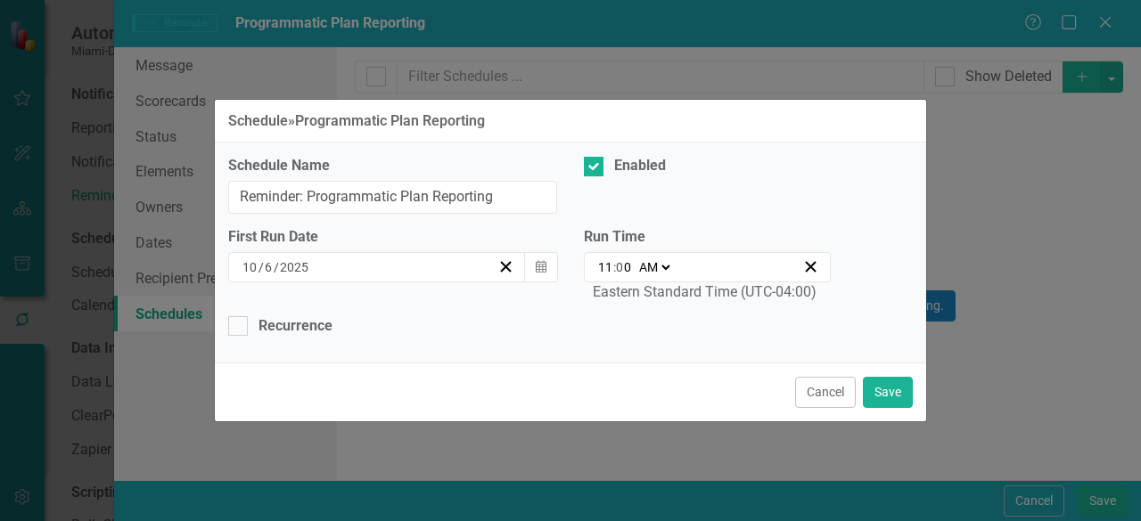
click at [665, 271] on select "AM PM" at bounding box center [653, 267] width 38 height 18
click at [633, 261] on span at bounding box center [633, 267] width 3 height 16
click at [606, 266] on input "11" at bounding box center [605, 267] width 16 height 18
type input "01:00"
type input "1"
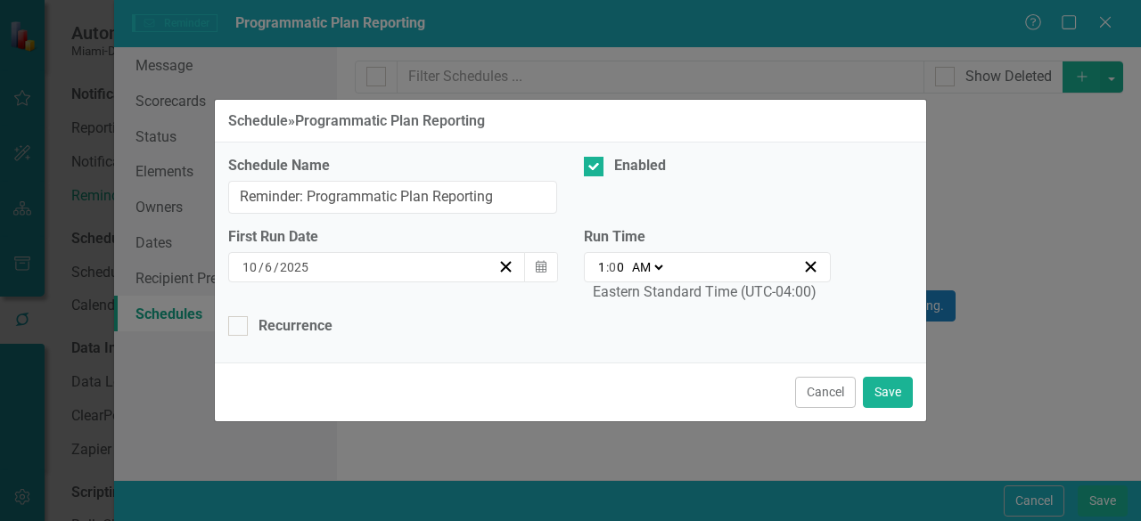
type input "10:00"
type input "10"
type input "10:02"
type input "2"
type input "10:25"
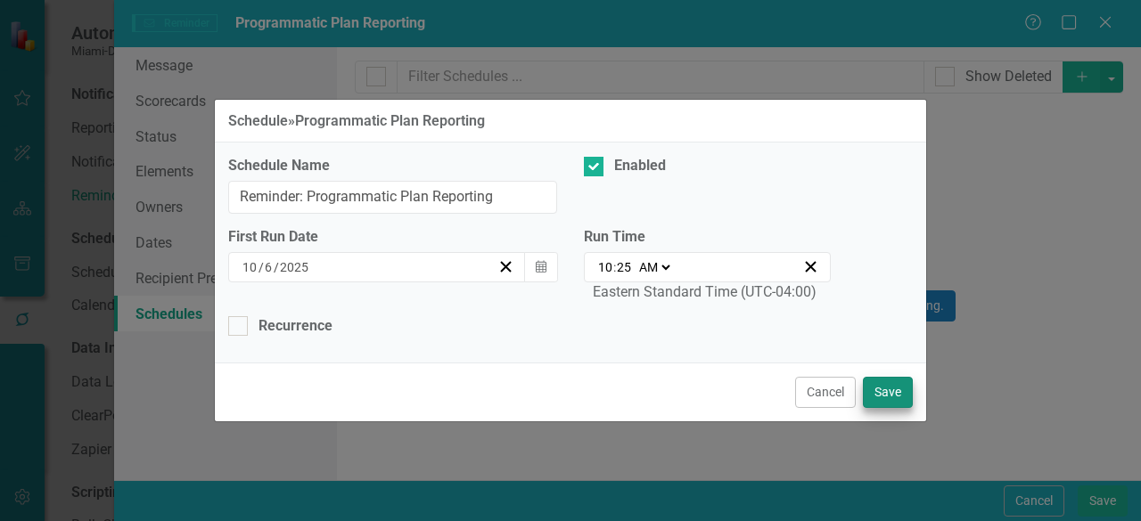
type input "30"
type input "10:30"
click at [897, 399] on button "Save" at bounding box center [888, 392] width 50 height 31
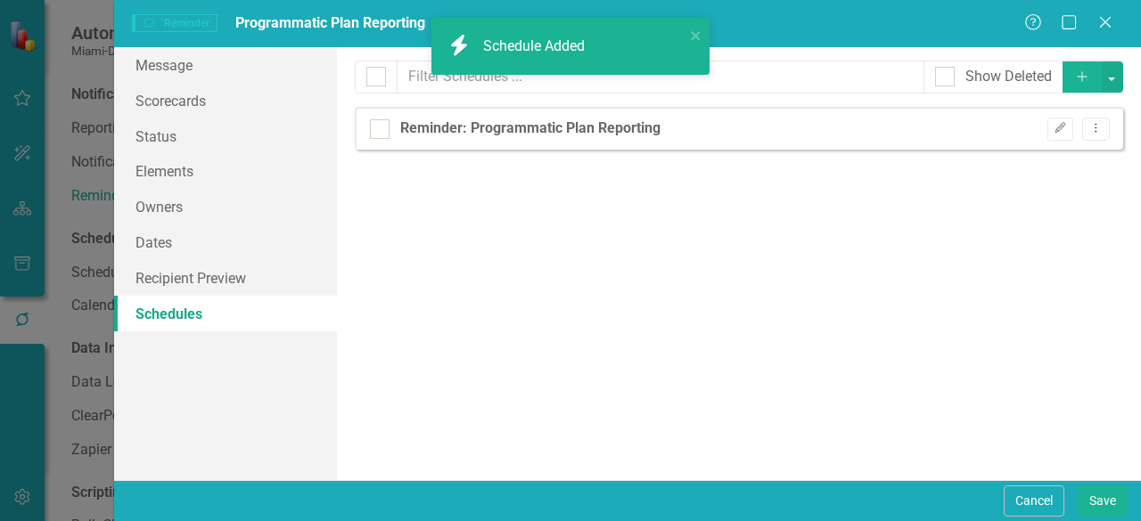
checkbox input "false"
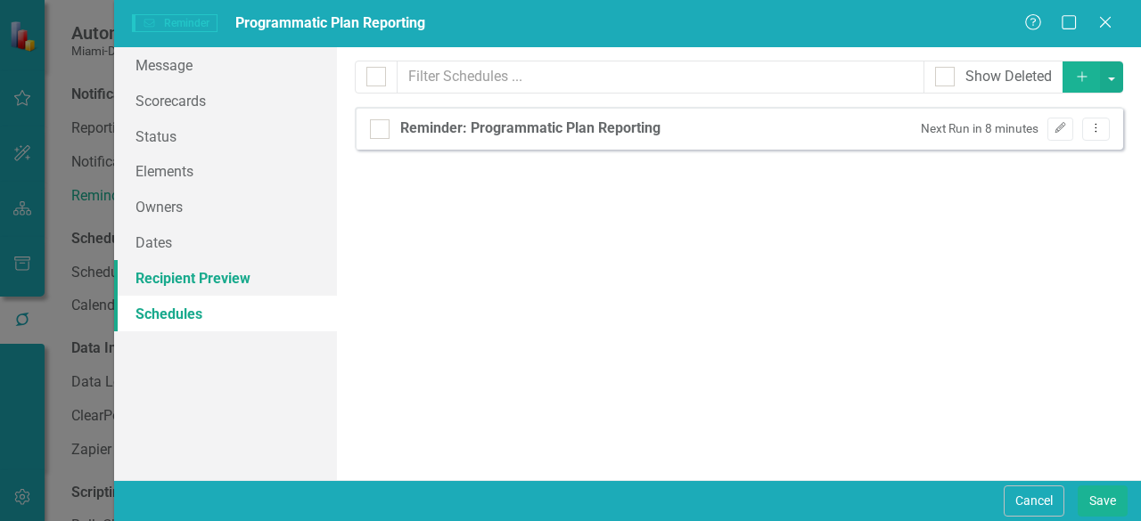
click at [191, 277] on link "Recipient Preview" at bounding box center [225, 278] width 223 height 36
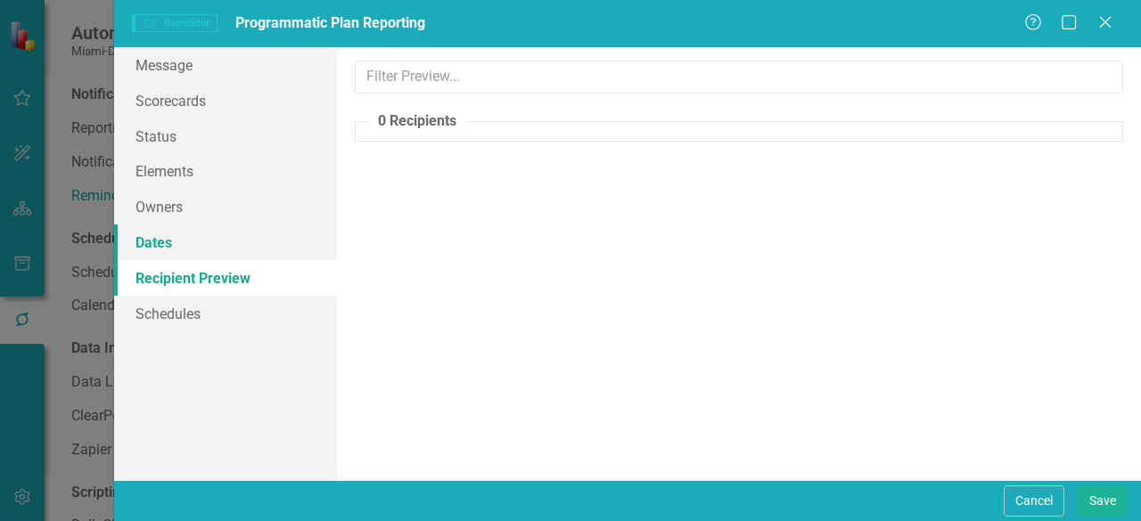
click at [175, 249] on link "Dates" at bounding box center [225, 243] width 223 height 36
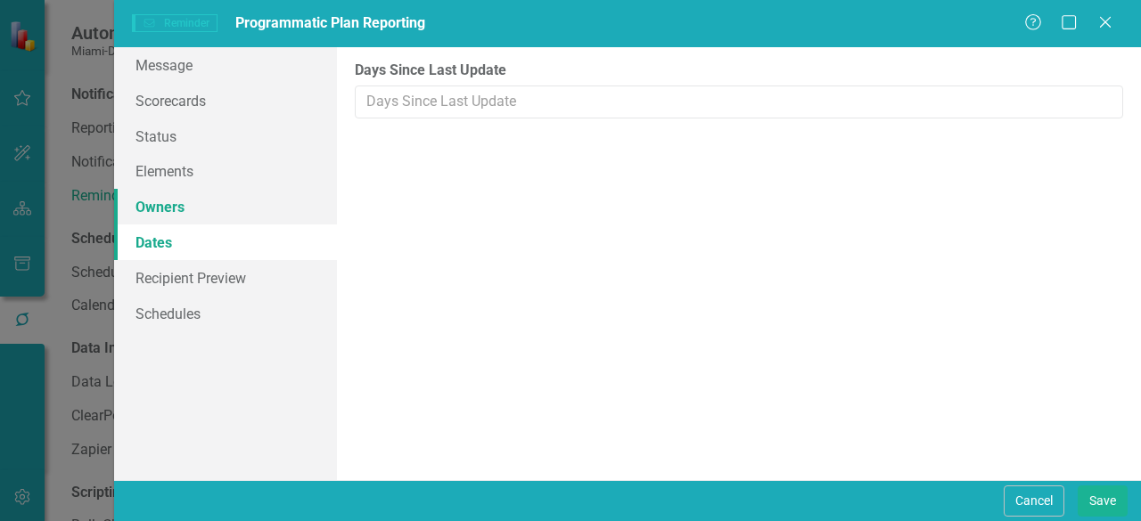
click at [176, 213] on link "Owners" at bounding box center [225, 207] width 223 height 36
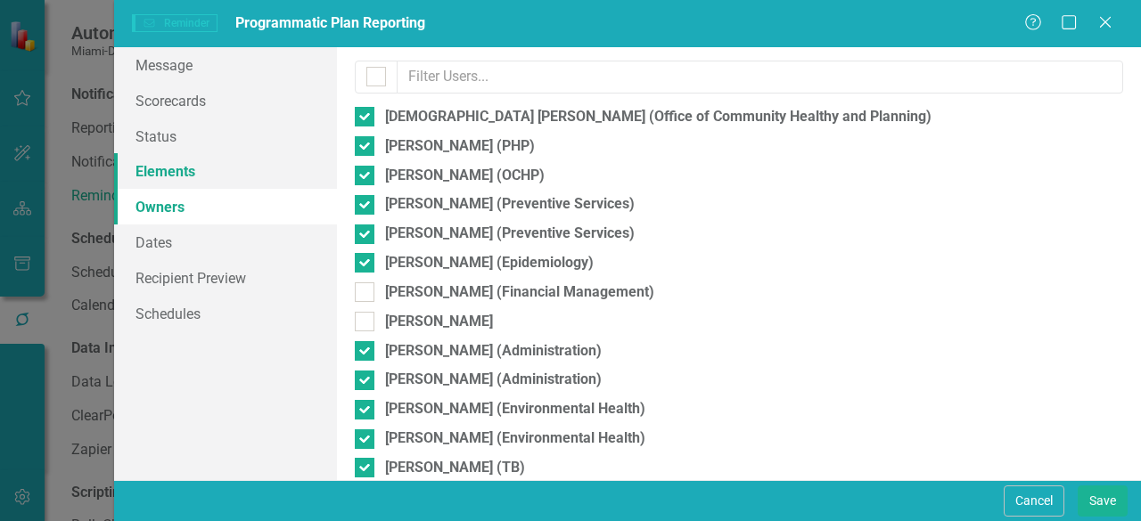
click at [174, 177] on link "Elements" at bounding box center [225, 171] width 223 height 36
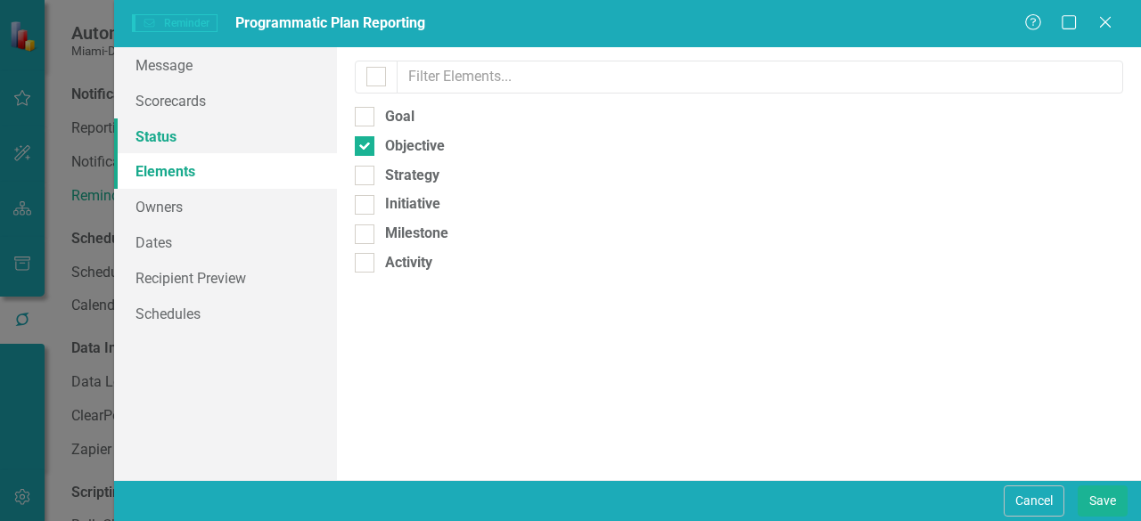
click at [182, 145] on link "Status" at bounding box center [225, 137] width 223 height 36
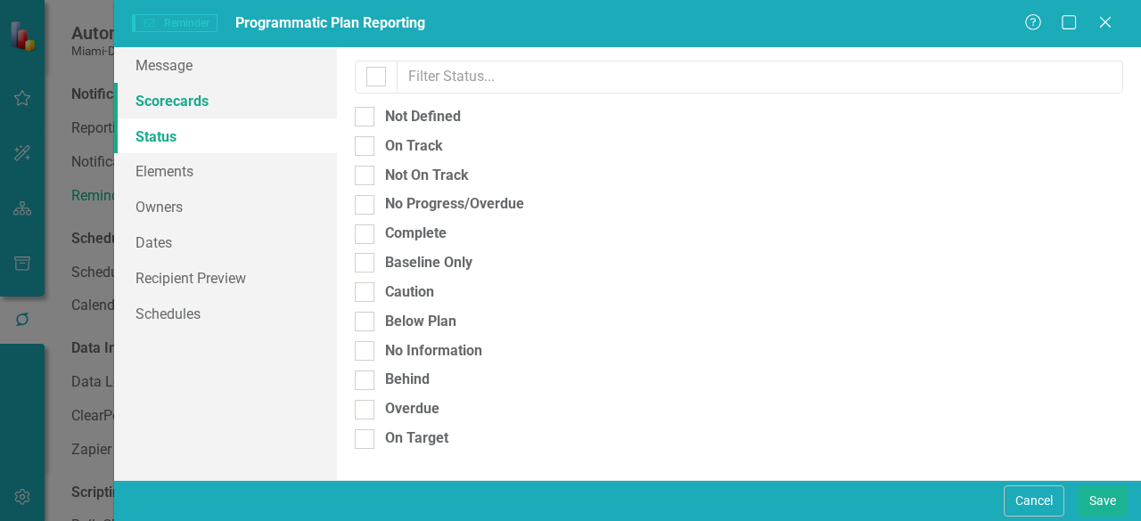
click at [199, 97] on link "Scorecards" at bounding box center [225, 101] width 223 height 36
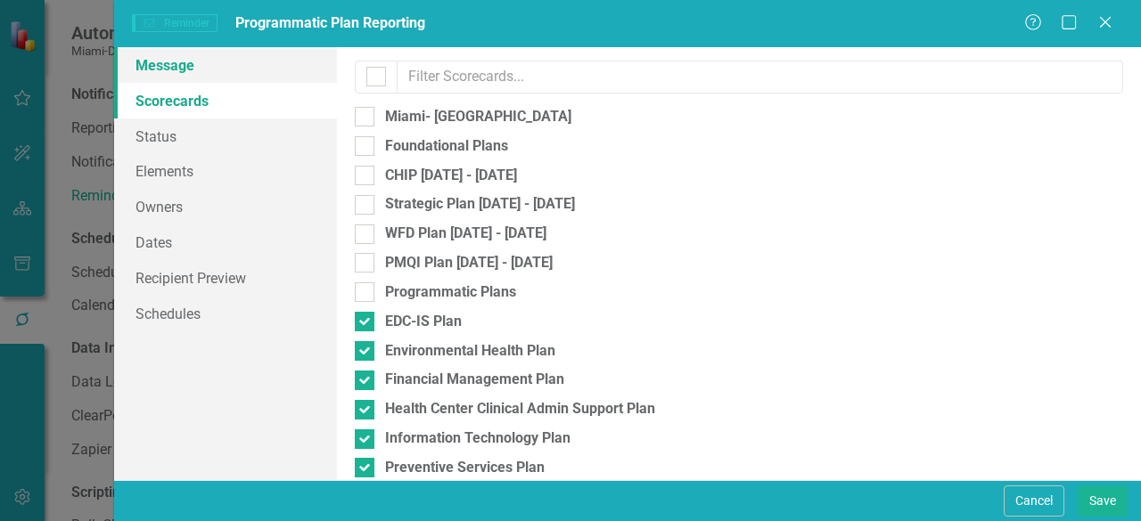
click at [187, 71] on link "Message" at bounding box center [225, 65] width 223 height 36
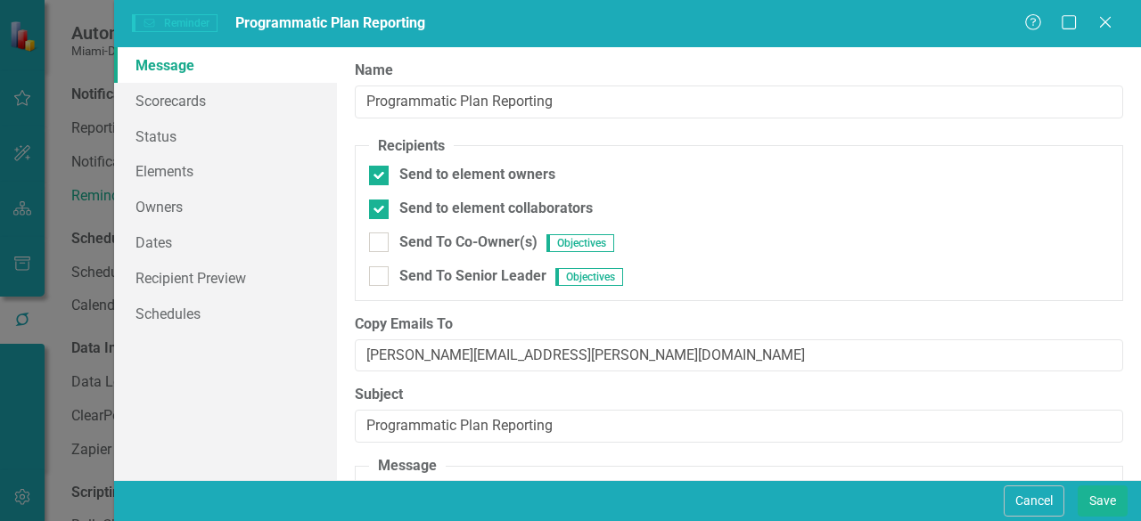
click at [17, 211] on div "Reminder Reminder Programmatic Plan Reporting Help Maximize Close Message Score…" at bounding box center [570, 260] width 1141 height 521
click at [1097, 496] on button "Save" at bounding box center [1102, 501] width 50 height 31
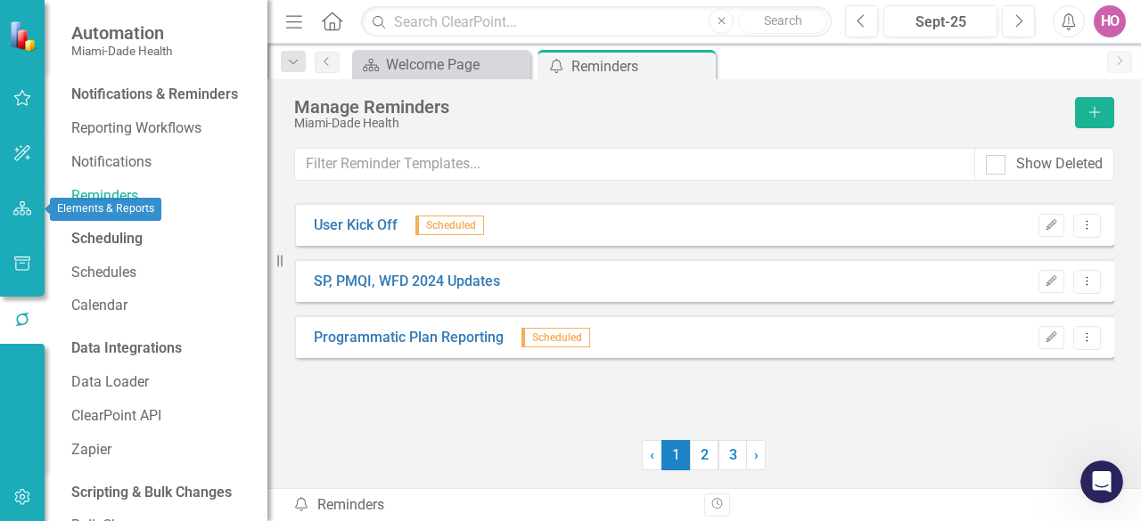
click at [31, 209] on icon "button" at bounding box center [22, 208] width 19 height 14
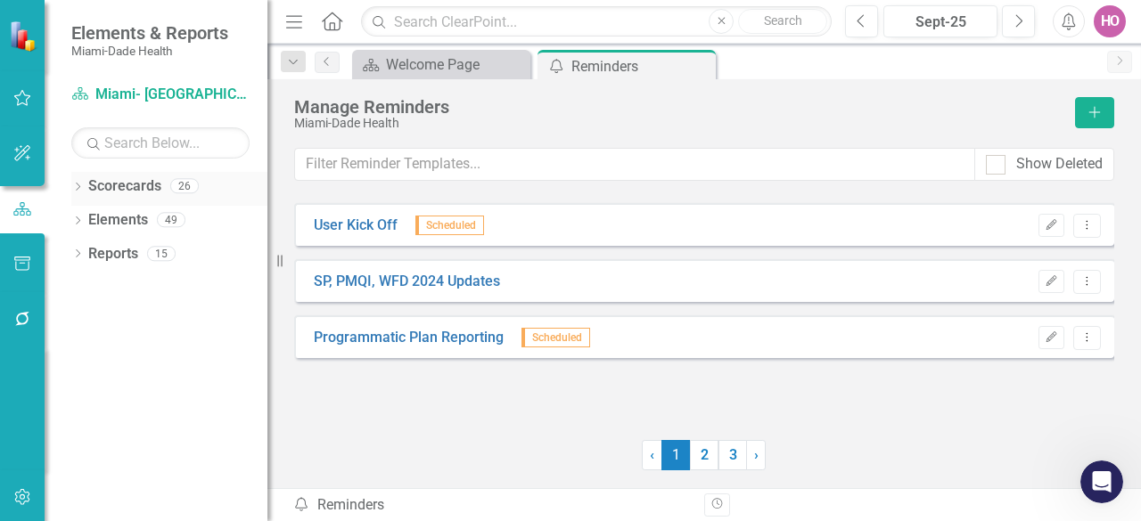
click at [78, 187] on icon "Dropdown" at bounding box center [77, 189] width 12 height 10
click at [86, 211] on div "Dropdown [GEOGRAPHIC_DATA]- [GEOGRAPHIC_DATA]" at bounding box center [173, 220] width 187 height 29
click at [83, 214] on icon "Dropdown" at bounding box center [86, 219] width 13 height 11
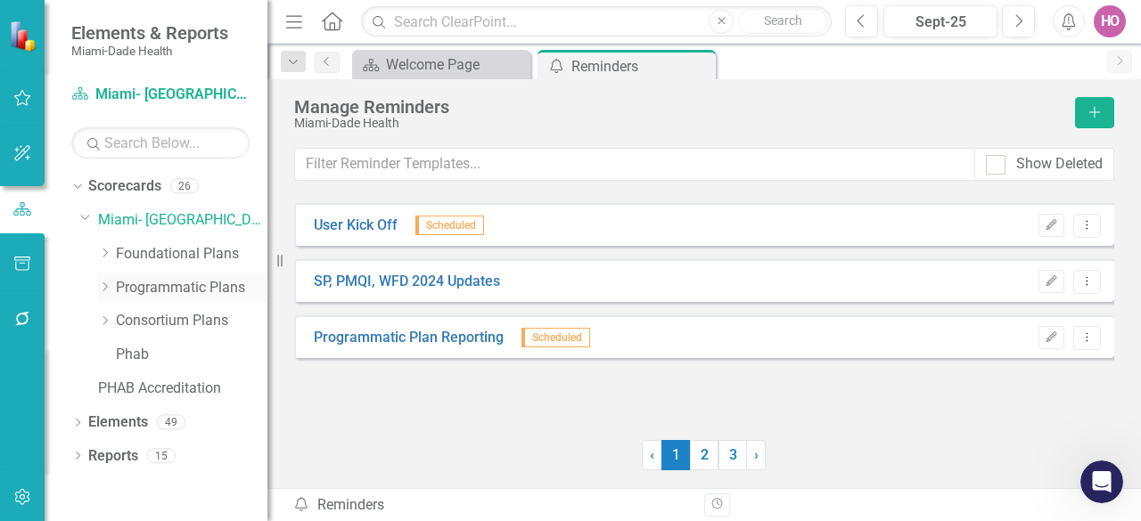
click at [105, 285] on icon "Dropdown" at bounding box center [104, 287] width 13 height 11
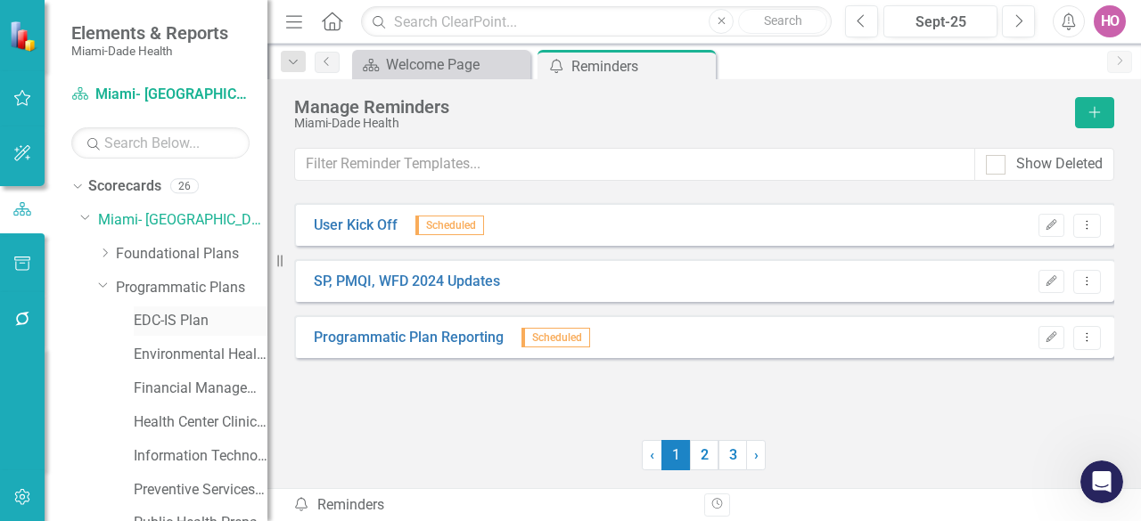
click at [168, 325] on link "EDC-IS Plan" at bounding box center [201, 321] width 134 height 20
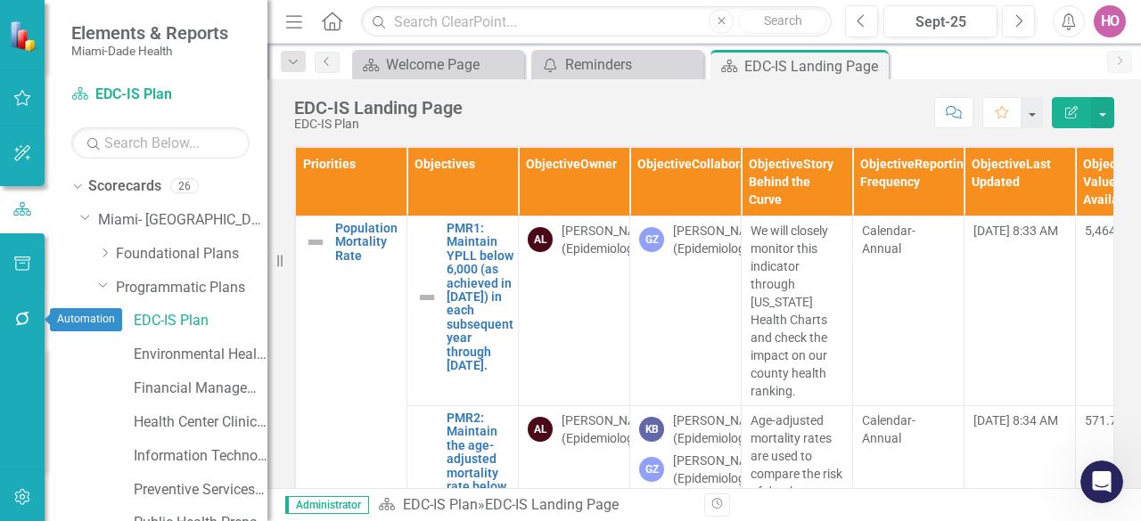
click at [24, 320] on icon "button" at bounding box center [22, 319] width 19 height 14
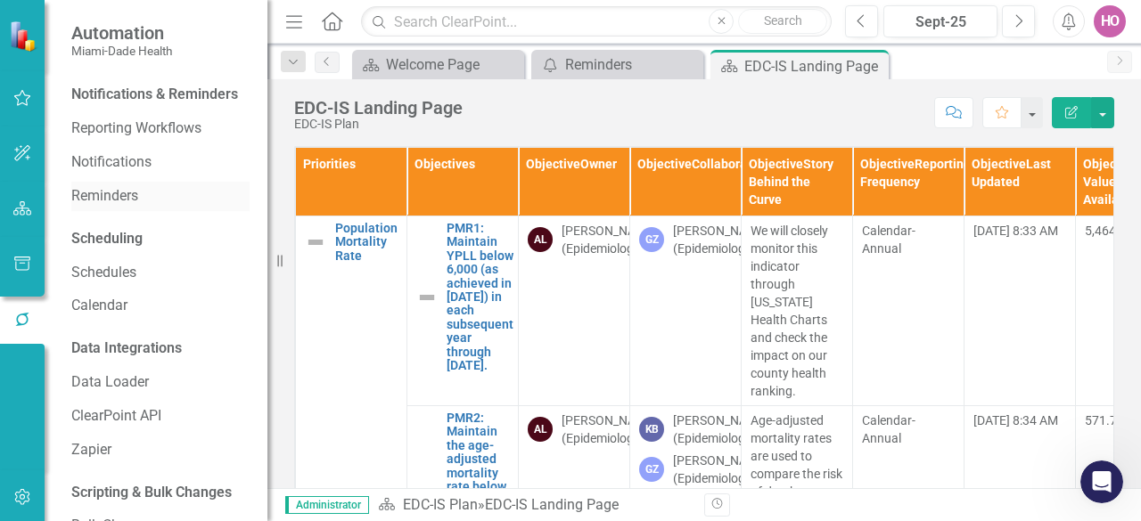
click at [125, 207] on link "Reminders" at bounding box center [160, 196] width 178 height 20
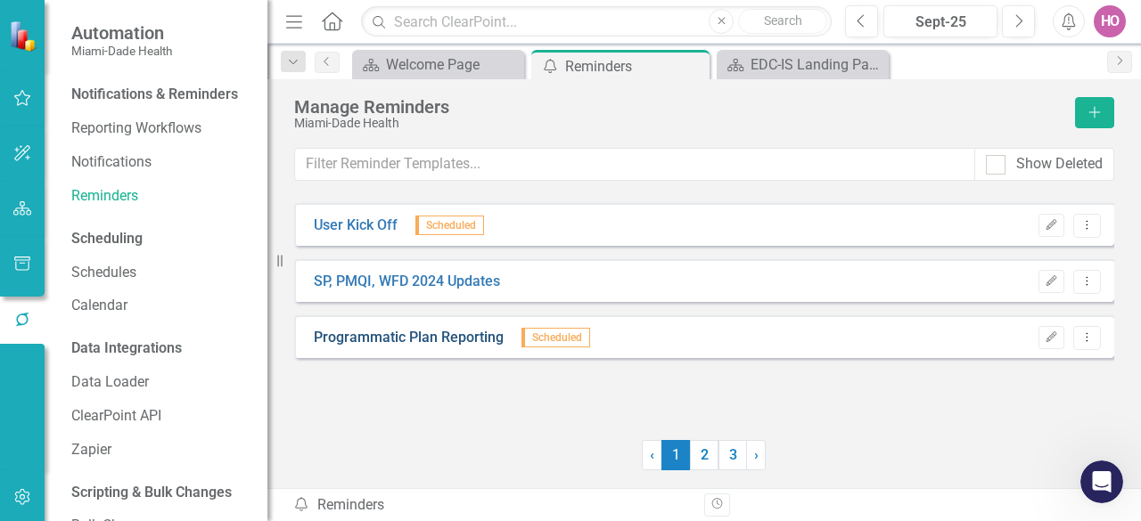
click at [412, 339] on link "Programmatic Plan Reporting" at bounding box center [409, 338] width 190 height 20
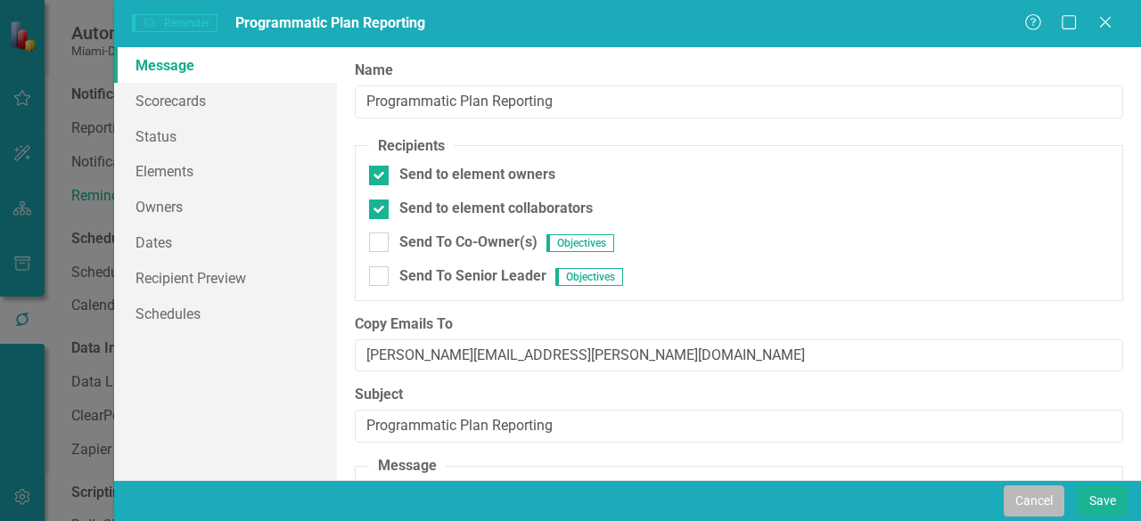
click at [1037, 499] on button "Cancel" at bounding box center [1033, 501] width 61 height 31
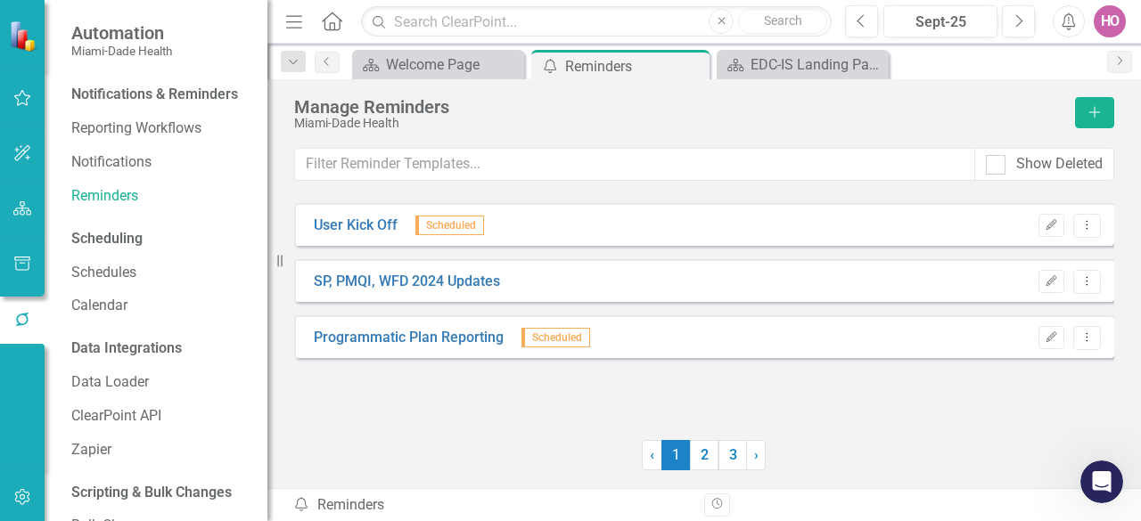
click at [438, 227] on span "Scheduled" at bounding box center [449, 226] width 69 height 20
click at [1051, 225] on icon "button" at bounding box center [1051, 224] width 11 height 11
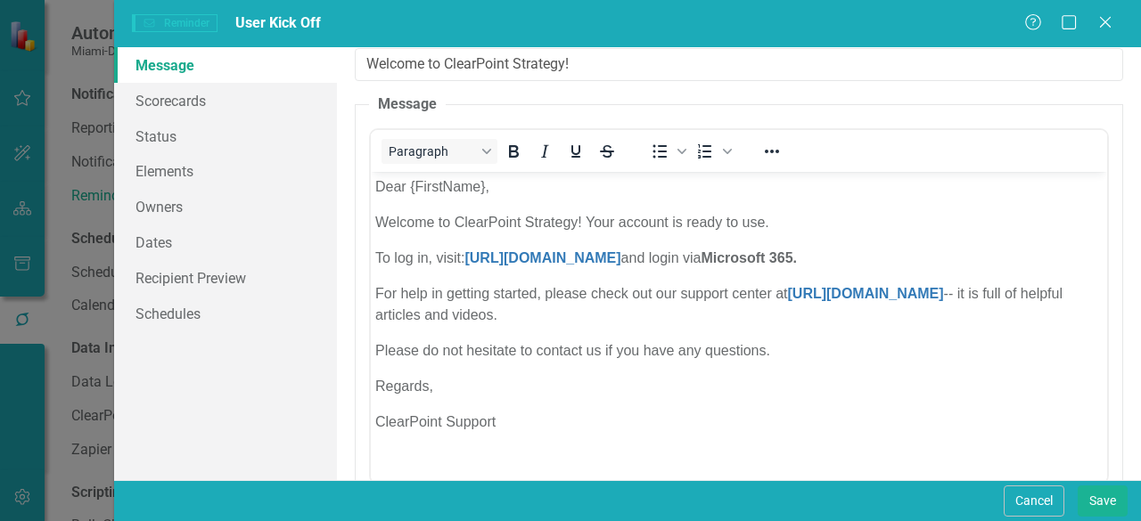
scroll to position [435, 0]
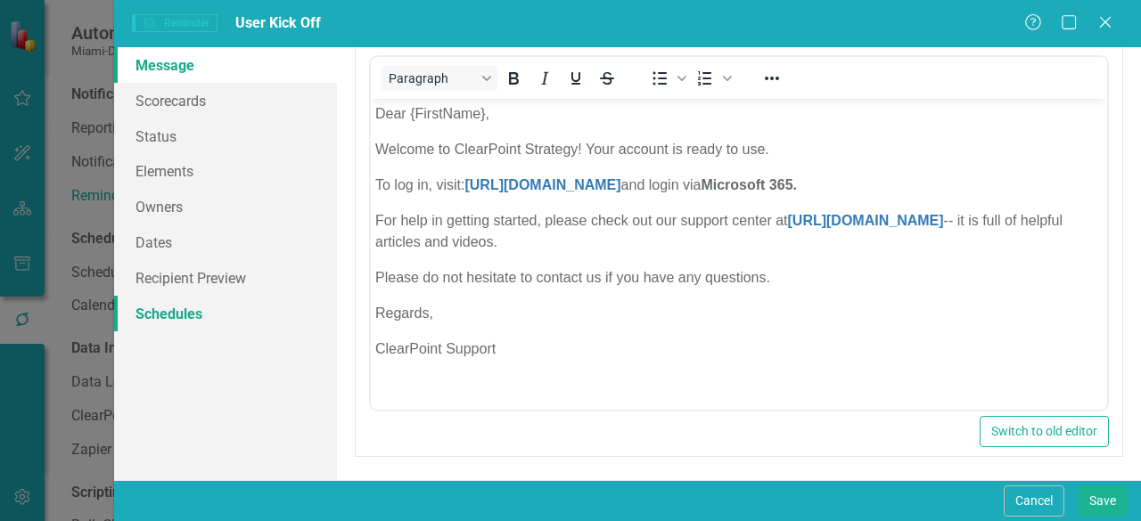
click at [185, 319] on link "Schedules" at bounding box center [225, 314] width 223 height 36
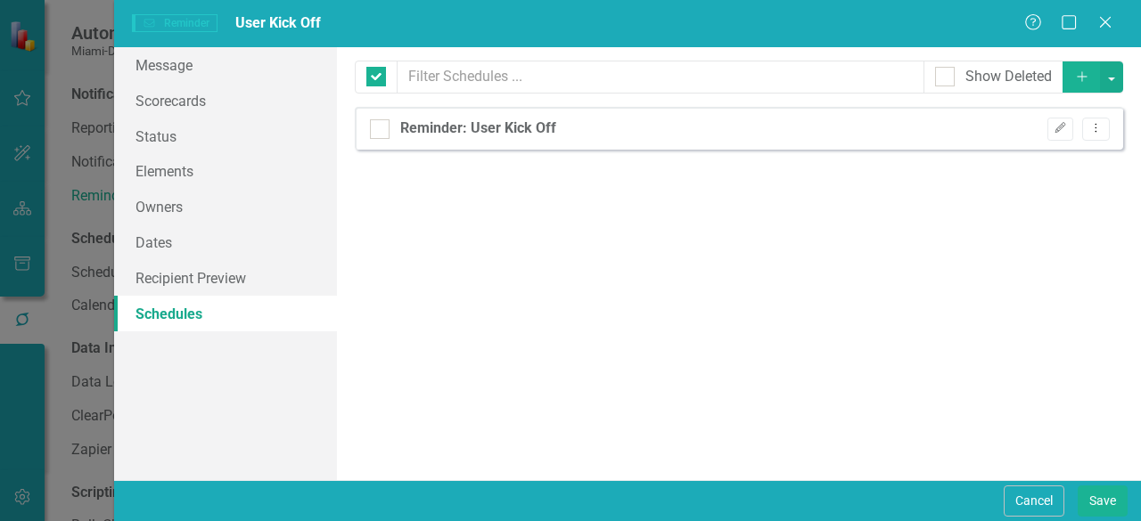
checkbox input "false"
click at [1105, 26] on icon "Close" at bounding box center [1104, 21] width 22 height 17
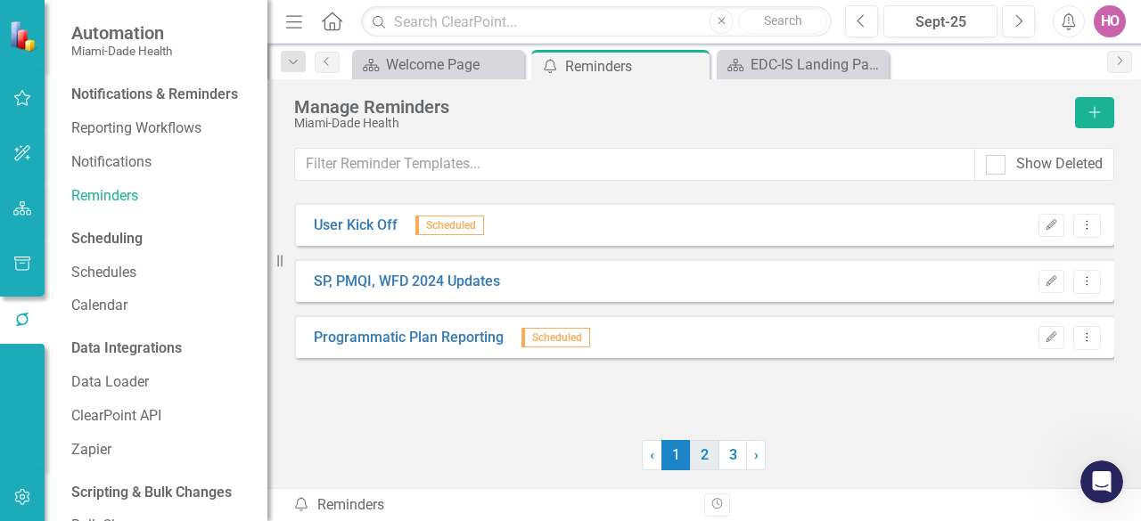
click at [702, 457] on link "2" at bounding box center [704, 455] width 29 height 30
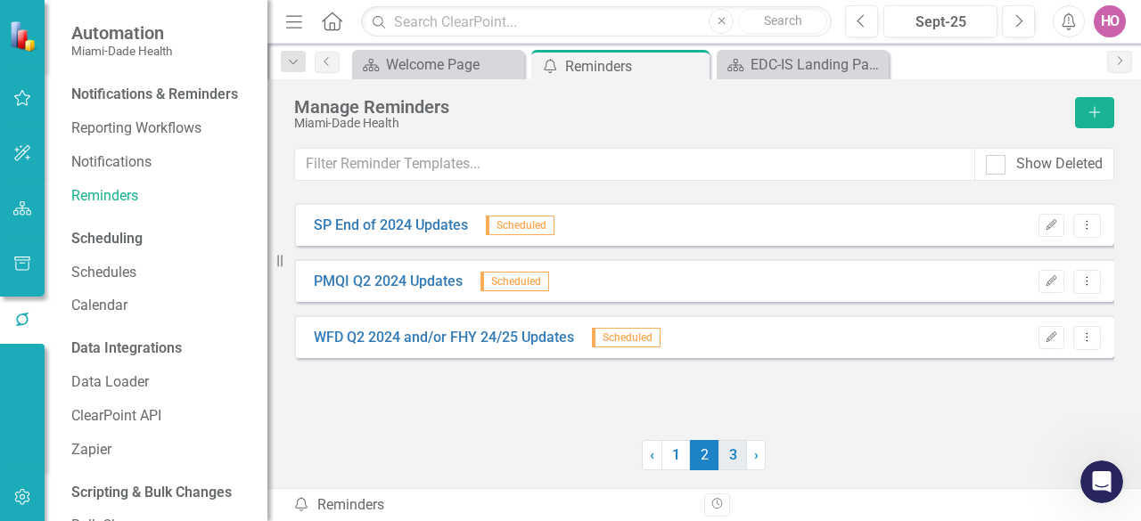
click at [740, 464] on link "3" at bounding box center [732, 455] width 29 height 30
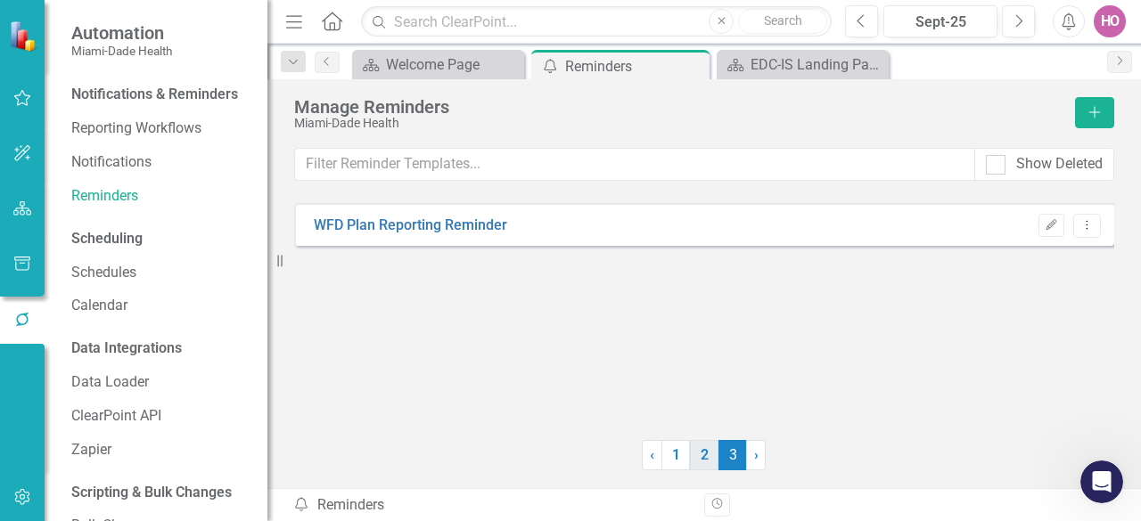
click at [703, 465] on link "2" at bounding box center [704, 455] width 29 height 30
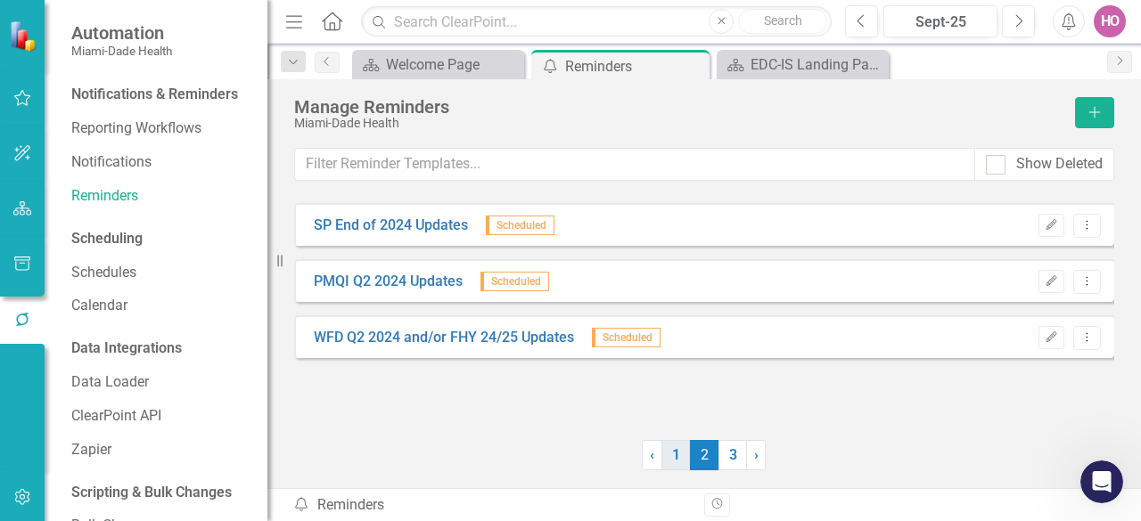
click at [678, 462] on link "1" at bounding box center [675, 455] width 29 height 30
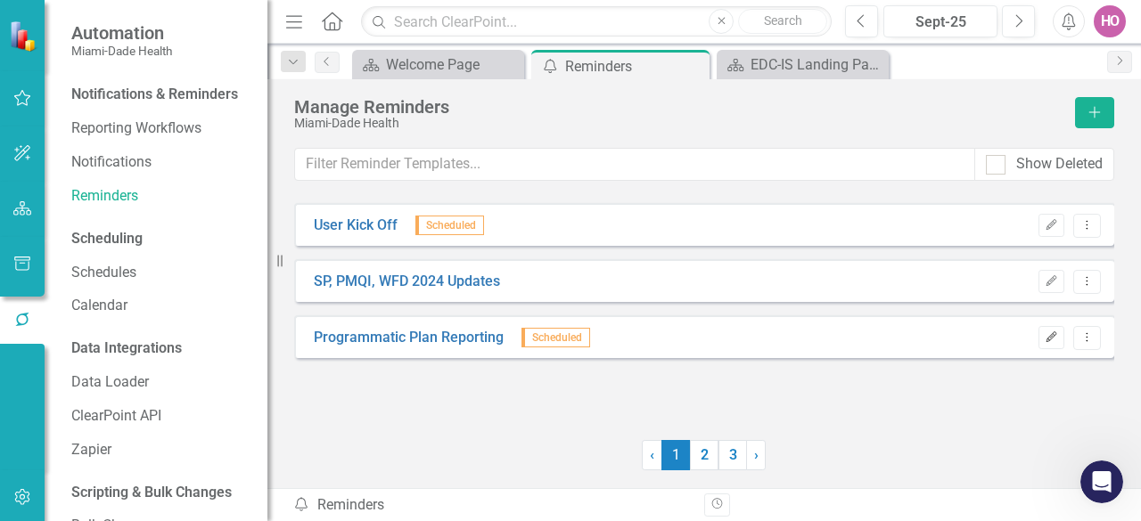
click at [1048, 338] on icon "button" at bounding box center [1051, 336] width 11 height 11
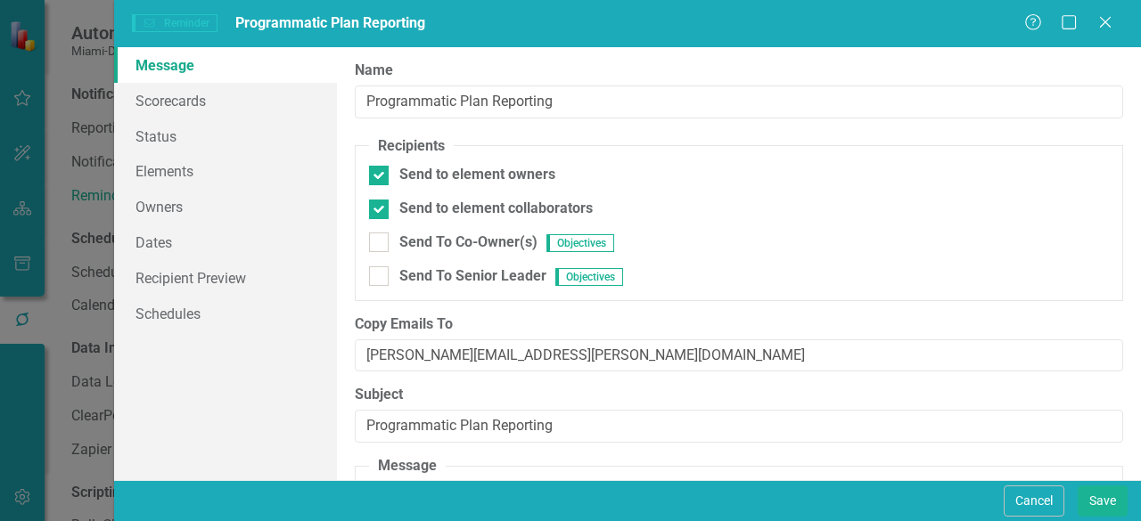
scroll to position [0, 0]
click at [178, 321] on link "Schedules" at bounding box center [225, 314] width 223 height 36
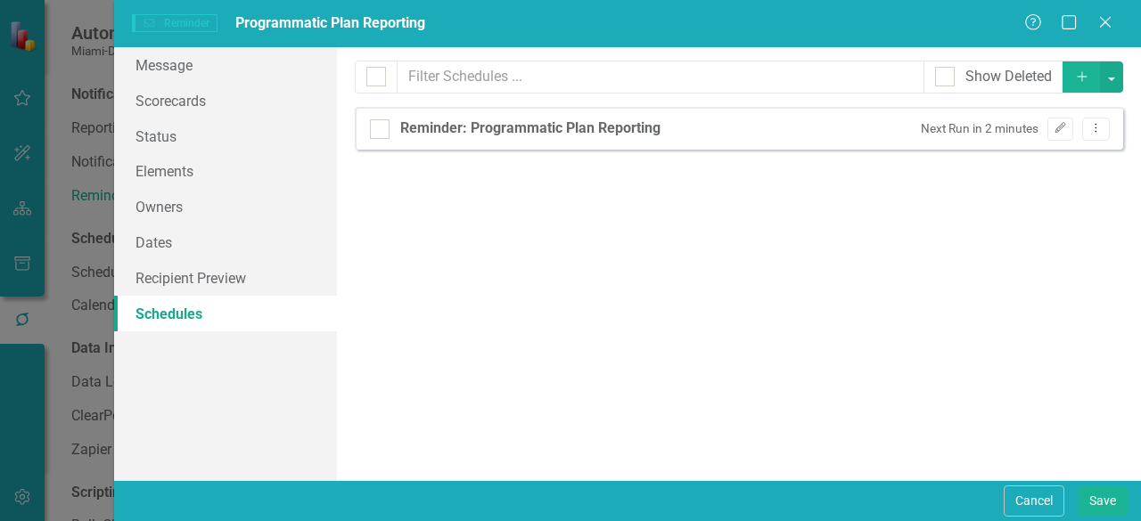
click at [989, 126] on small "Next Run in 2 minutes" at bounding box center [979, 128] width 118 height 17
click at [1058, 128] on icon "button" at bounding box center [1060, 128] width 11 height 11
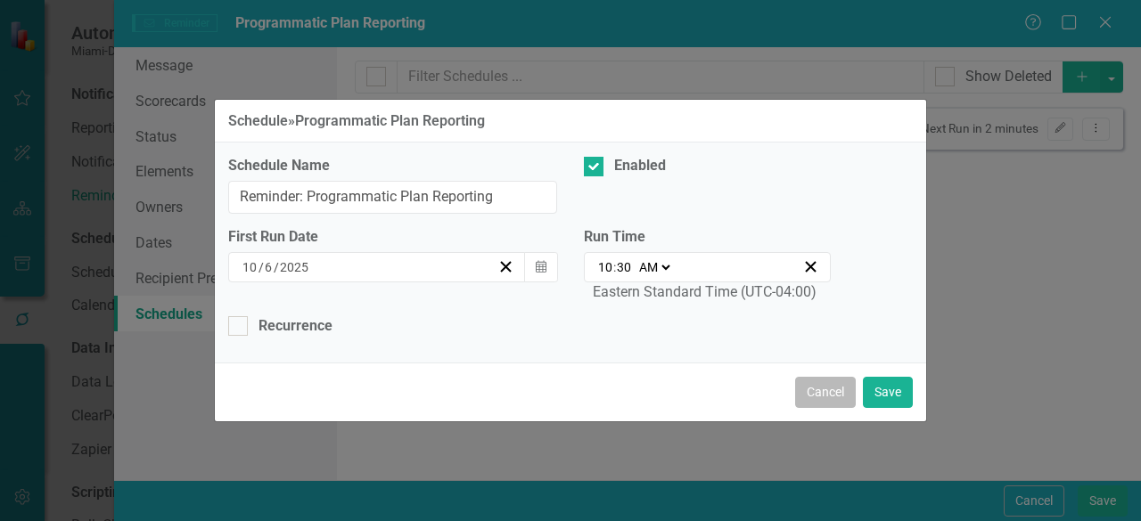
click at [830, 395] on button "Cancel" at bounding box center [825, 392] width 61 height 31
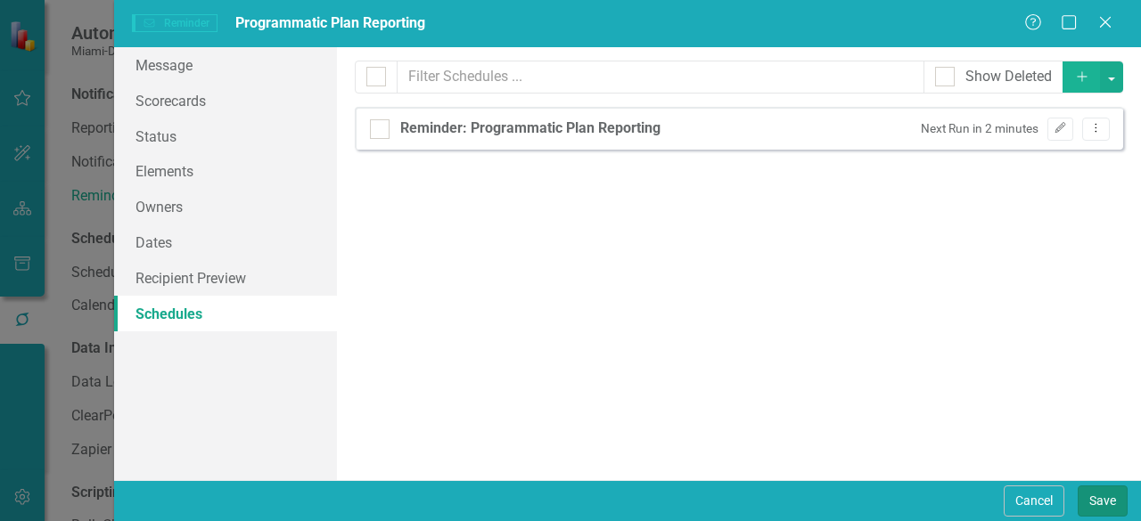
click at [1105, 505] on button "Save" at bounding box center [1102, 501] width 50 height 31
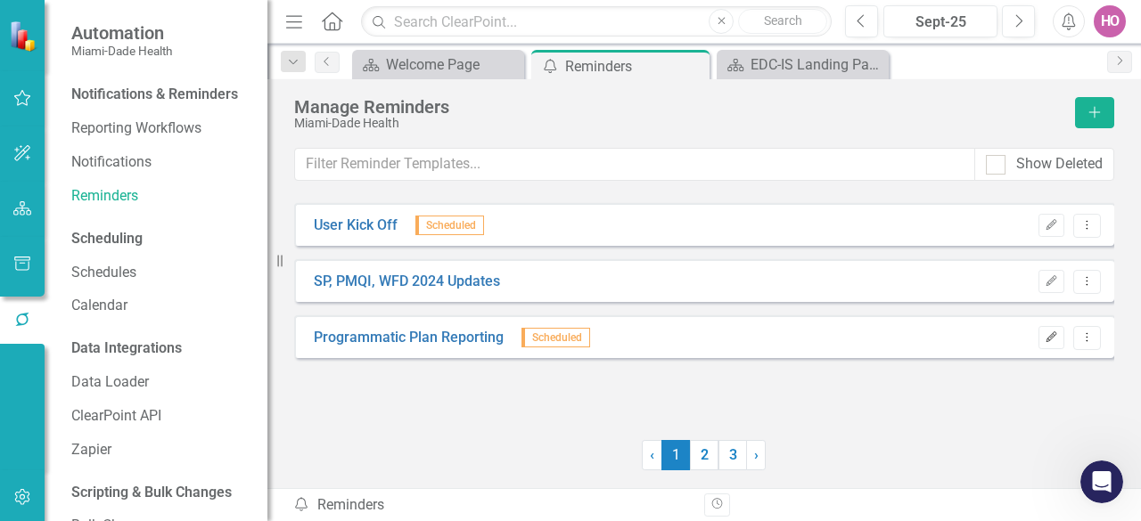
click at [1051, 332] on icon "Edit" at bounding box center [1050, 337] width 13 height 11
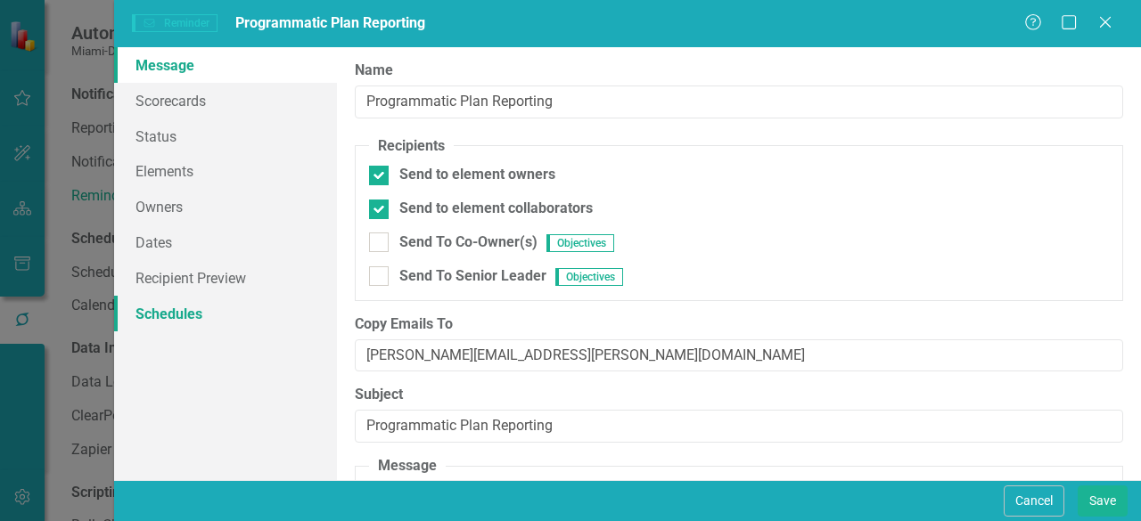
click at [189, 315] on link "Schedules" at bounding box center [225, 314] width 223 height 36
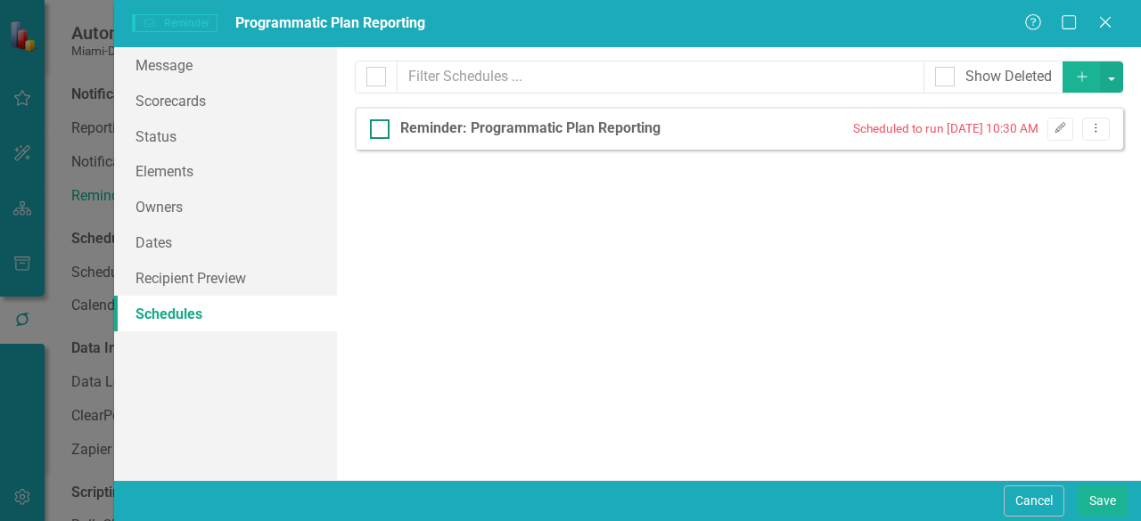
click at [380, 129] on input "Reminder: Programmatic Plan Reporting" at bounding box center [376, 125] width 12 height 12
checkbox input "true"
click at [1098, 503] on button "Save" at bounding box center [1102, 501] width 50 height 31
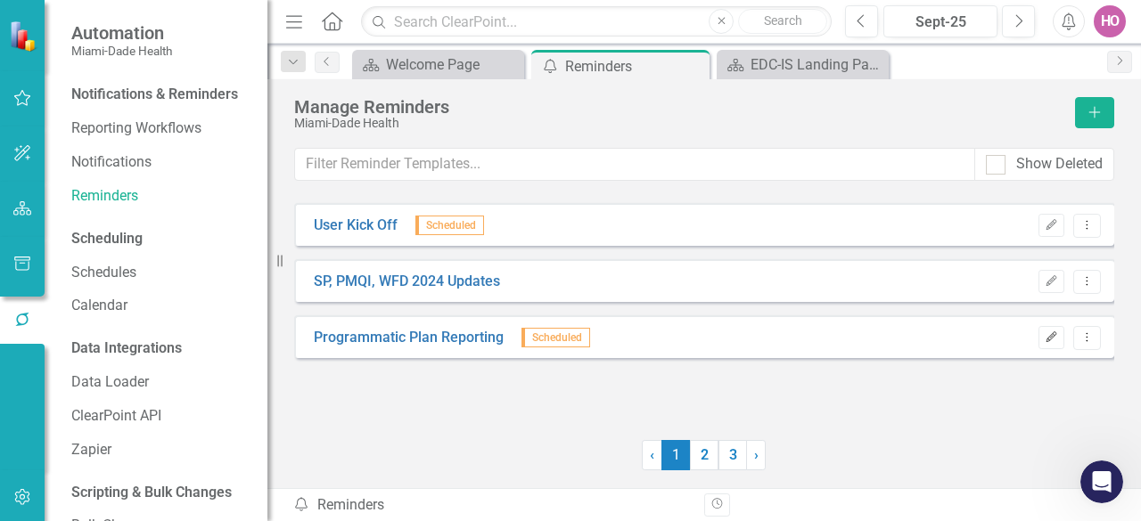
click at [1053, 334] on icon "Edit" at bounding box center [1050, 337] width 13 height 11
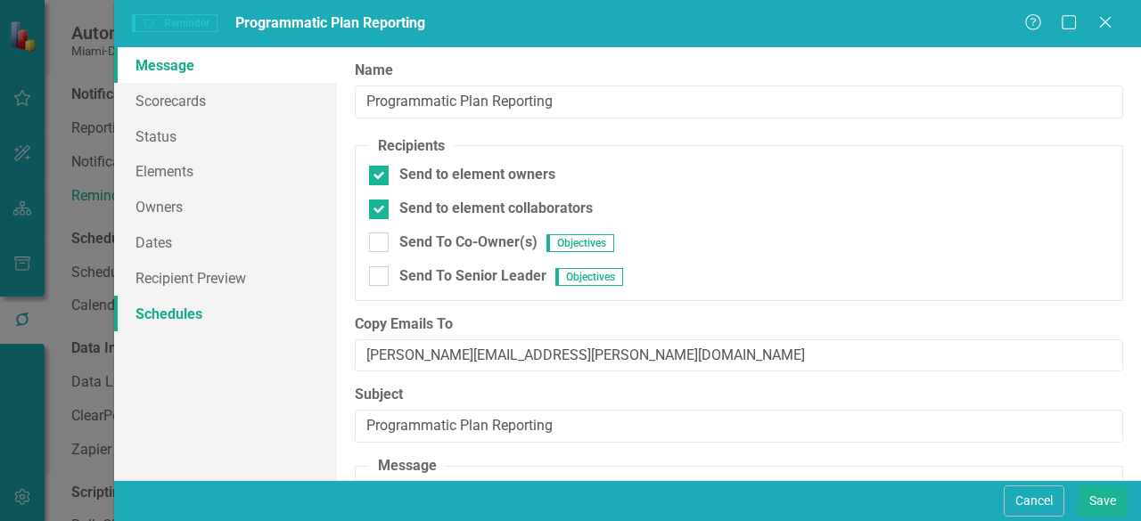
click at [200, 315] on link "Schedules" at bounding box center [225, 314] width 223 height 36
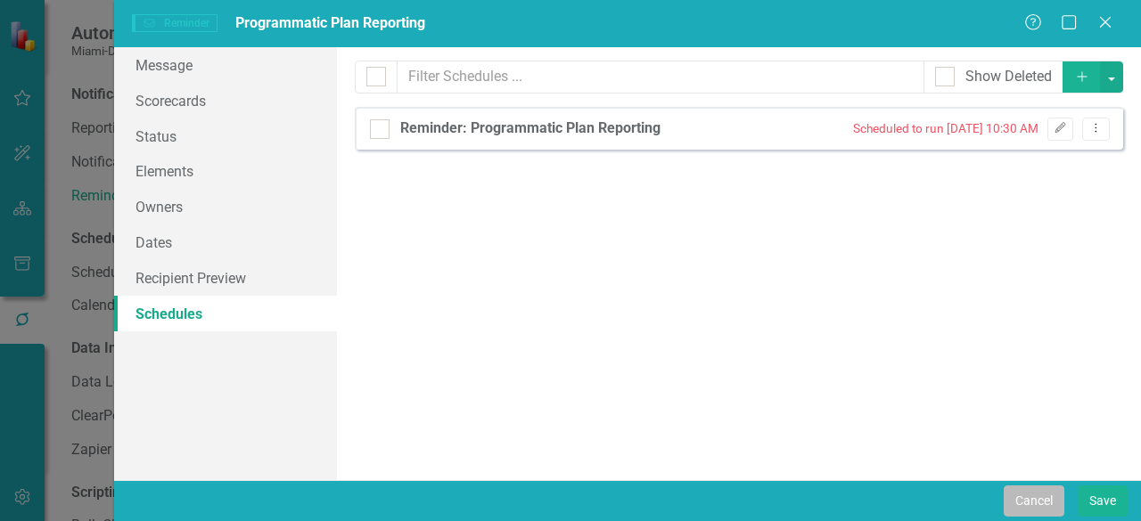
click at [1041, 503] on button "Cancel" at bounding box center [1033, 501] width 61 height 31
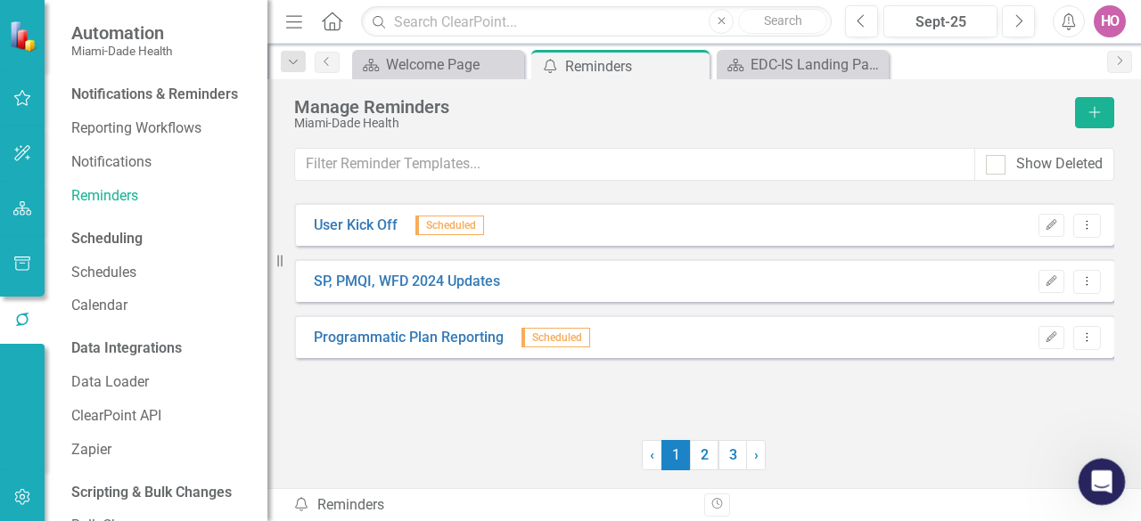
click at [1094, 477] on icon "Open Intercom Messenger" at bounding box center [1098, 479] width 29 height 29
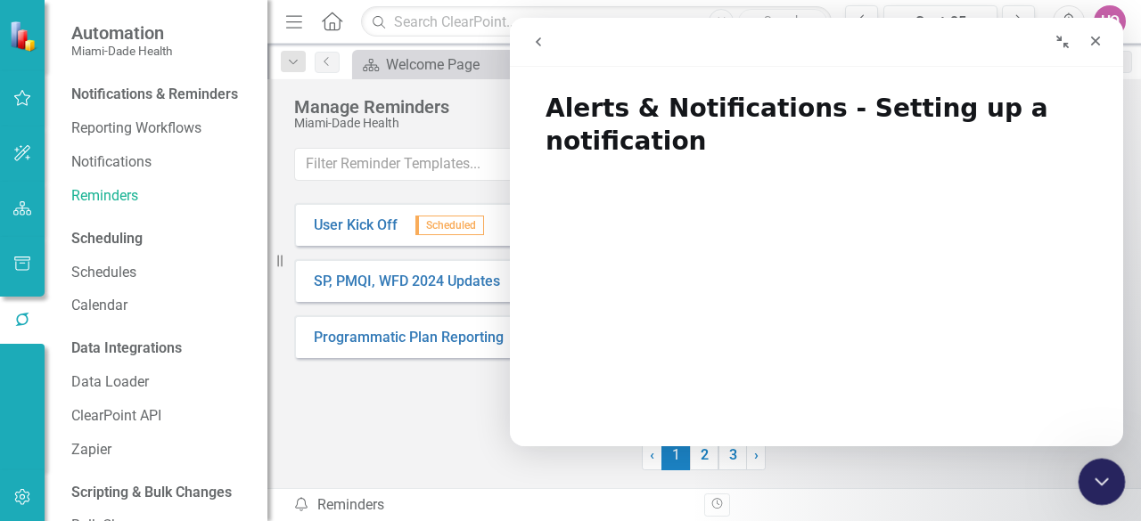
click at [1094, 471] on icon "Close Intercom Messenger" at bounding box center [1098, 479] width 21 height 21
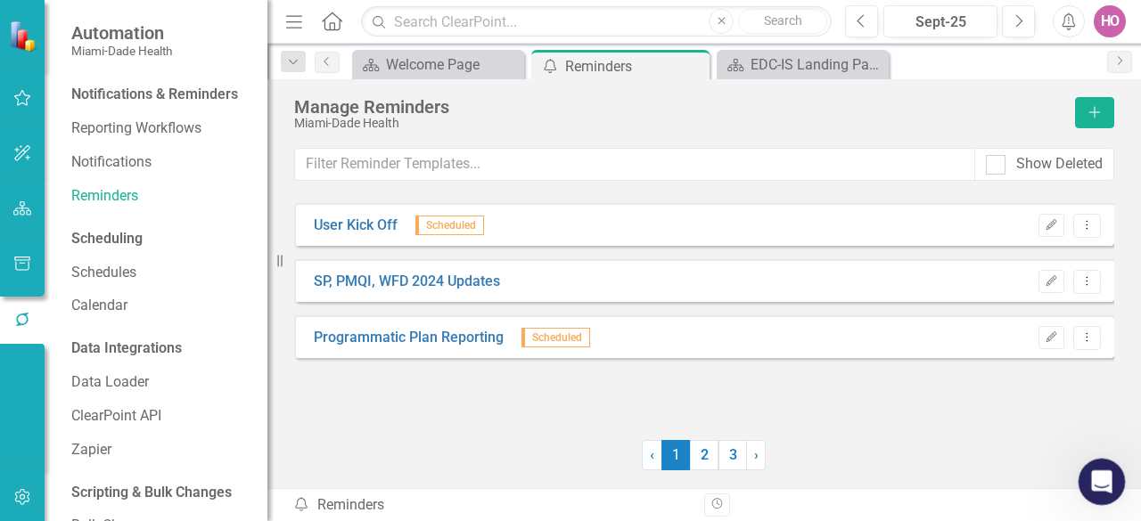
click at [1100, 471] on icon "Open Intercom Messenger" at bounding box center [1098, 479] width 29 height 29
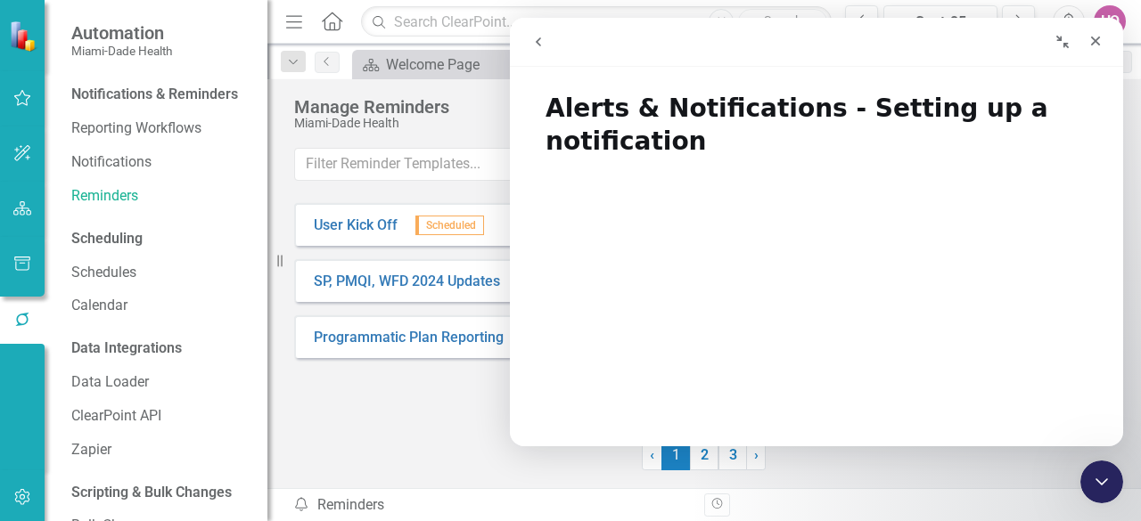
click at [545, 46] on button "go back" at bounding box center [538, 42] width 34 height 34
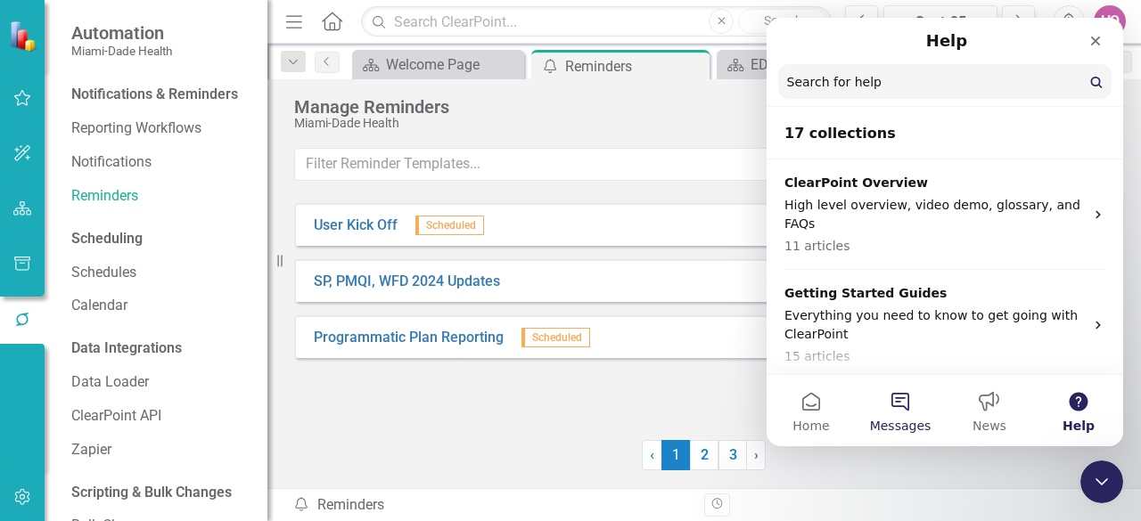
click at [900, 404] on button "Messages" at bounding box center [899, 410] width 89 height 71
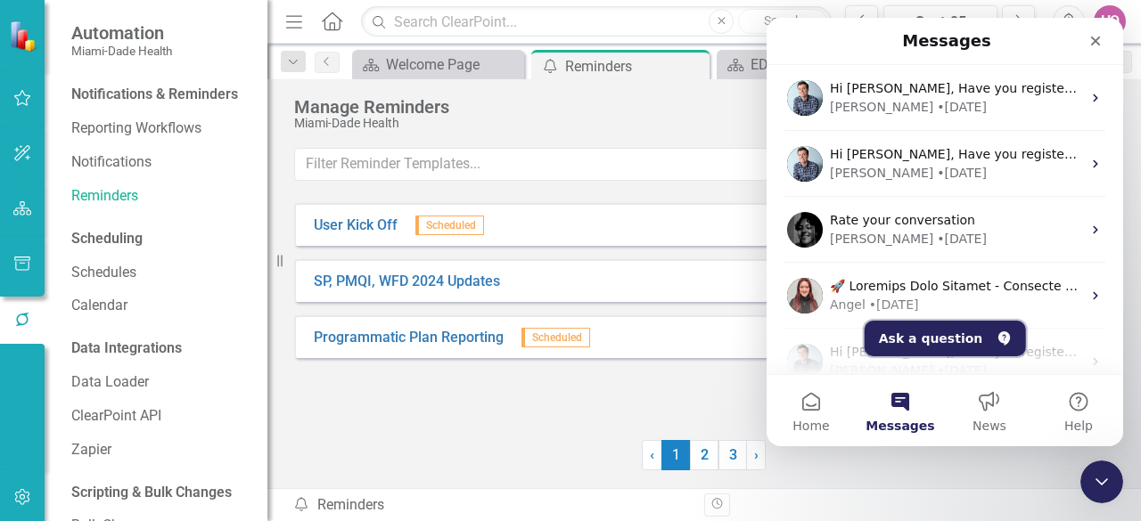
click at [928, 345] on button "Ask a question" at bounding box center [944, 339] width 161 height 36
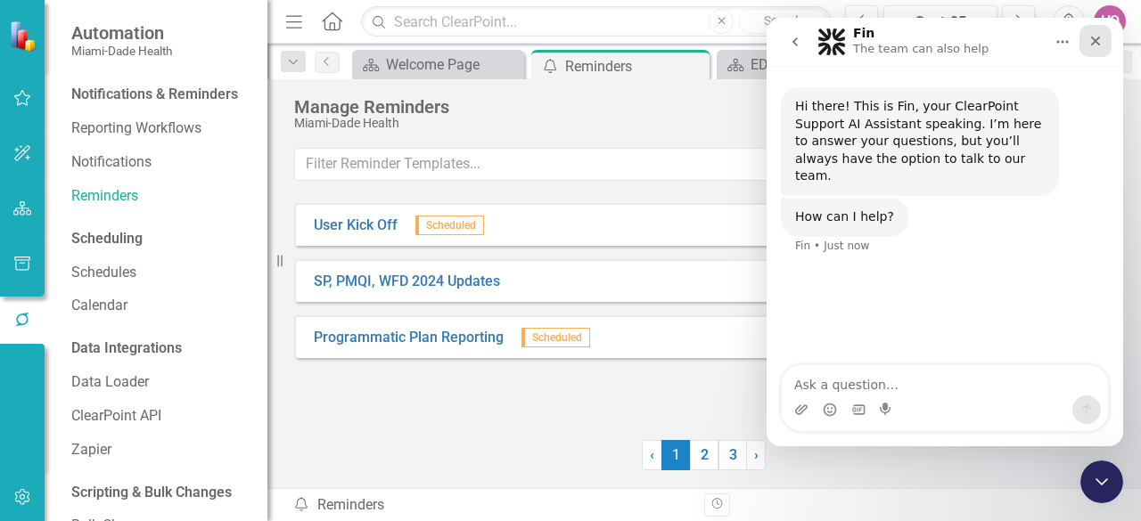
click at [1105, 38] on div "Close" at bounding box center [1095, 41] width 32 height 32
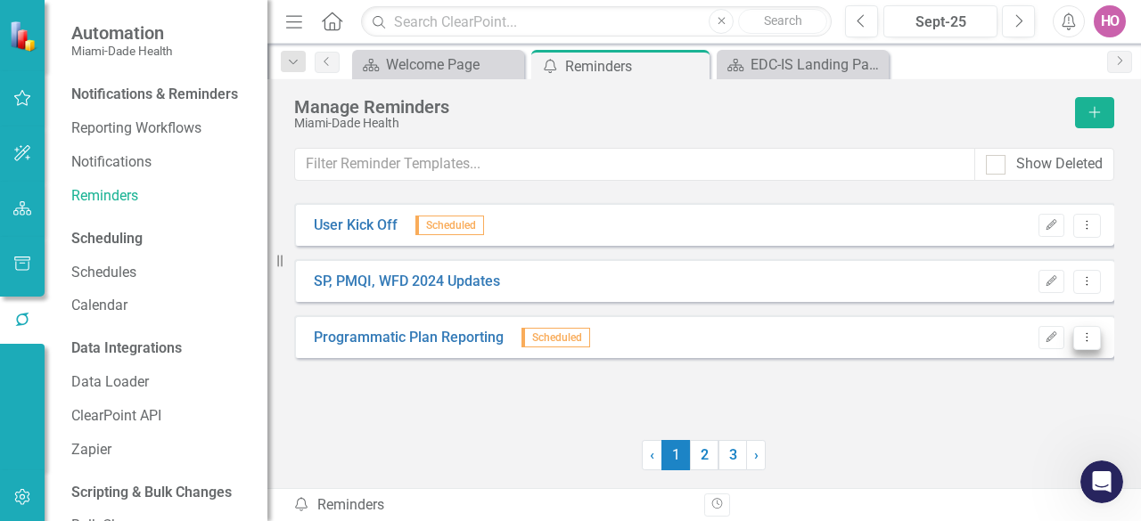
click at [1089, 339] on icon "Dropdown Menu" at bounding box center [1086, 337] width 15 height 12
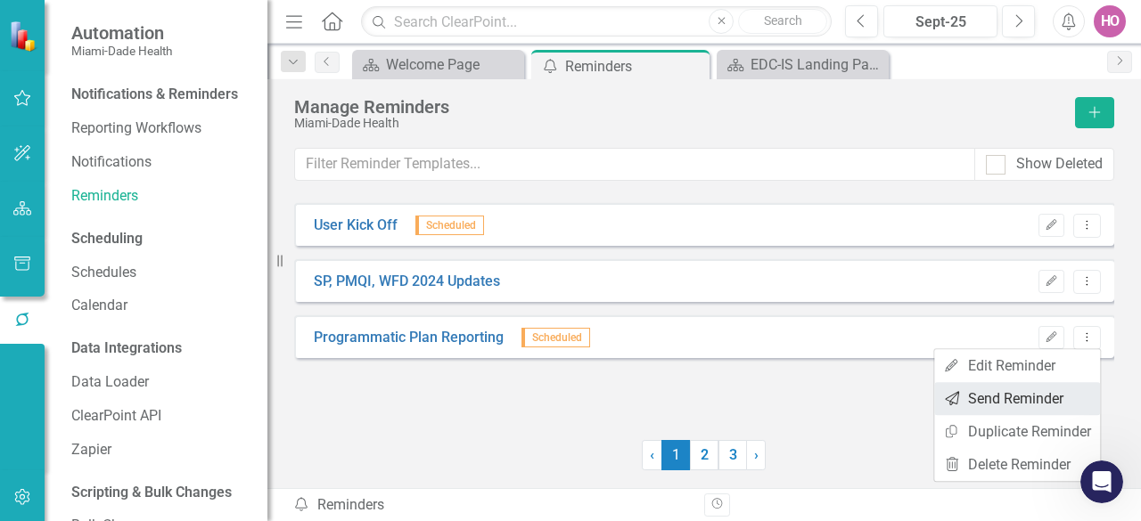
click at [992, 402] on link "Send Send Reminder" at bounding box center [1017, 398] width 166 height 33
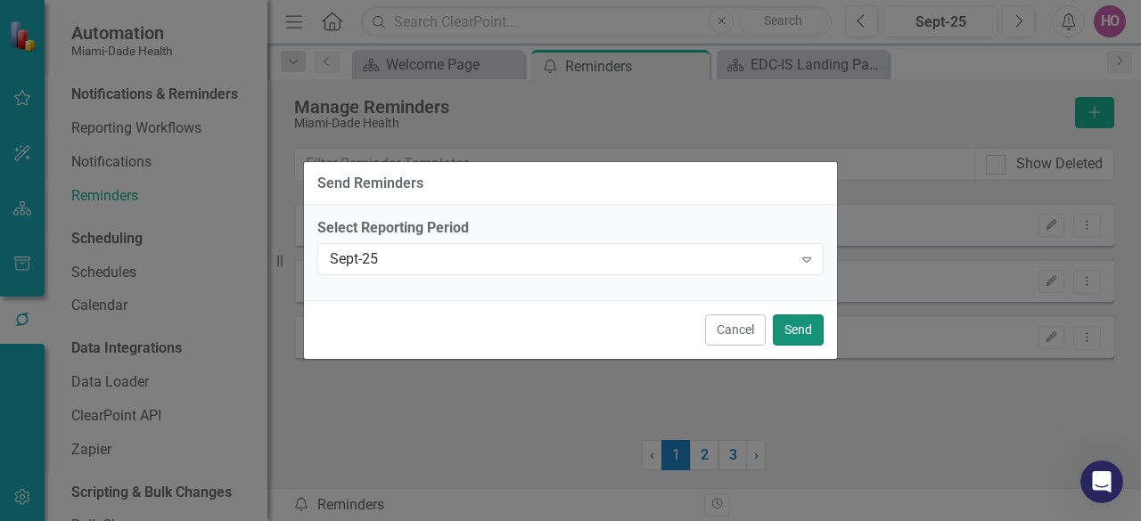
click at [806, 327] on button "Send" at bounding box center [798, 330] width 51 height 31
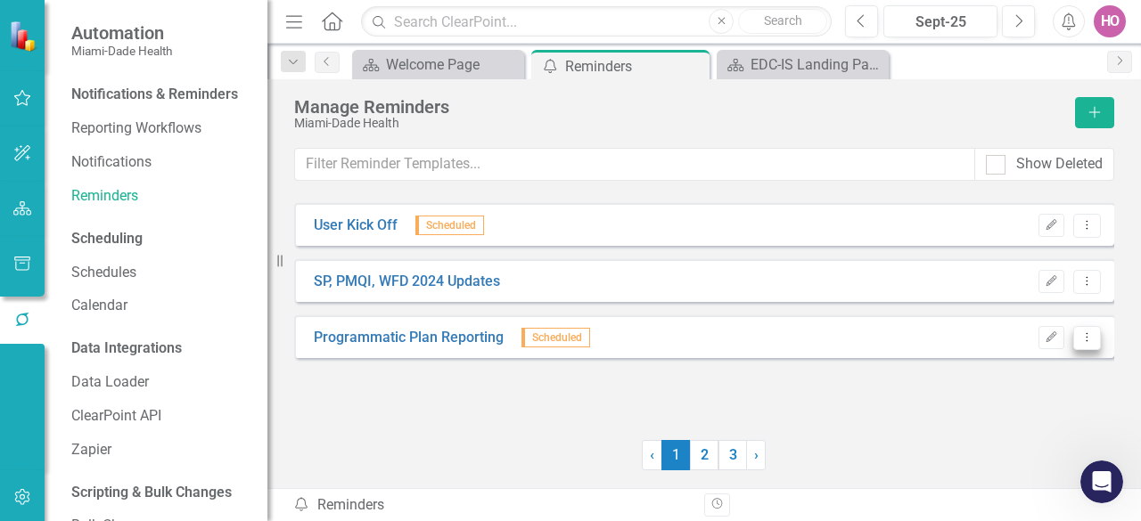
click at [1084, 334] on icon "Dropdown Menu" at bounding box center [1086, 337] width 15 height 12
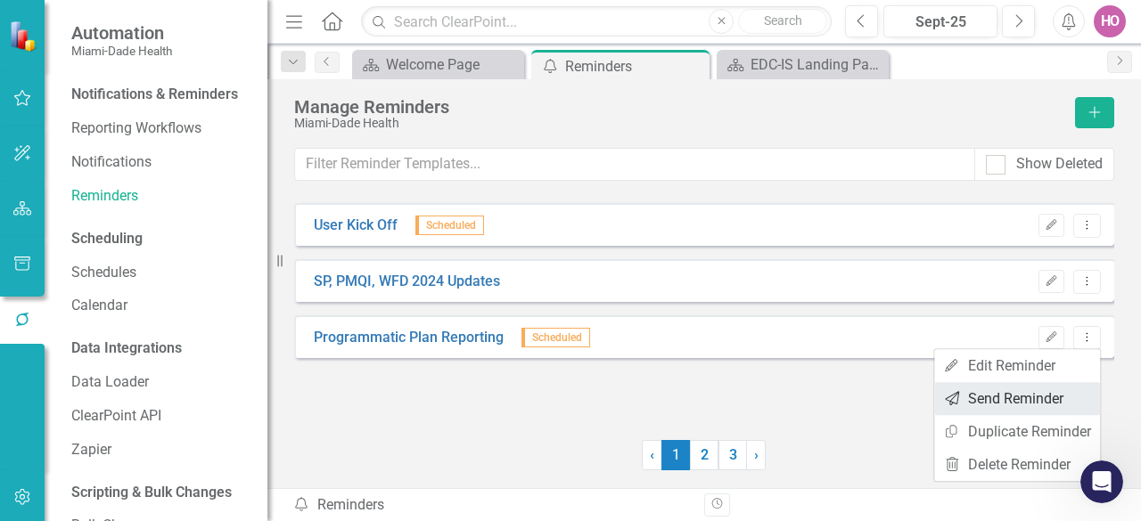
click at [1003, 399] on link "Send Send Reminder" at bounding box center [1017, 398] width 166 height 33
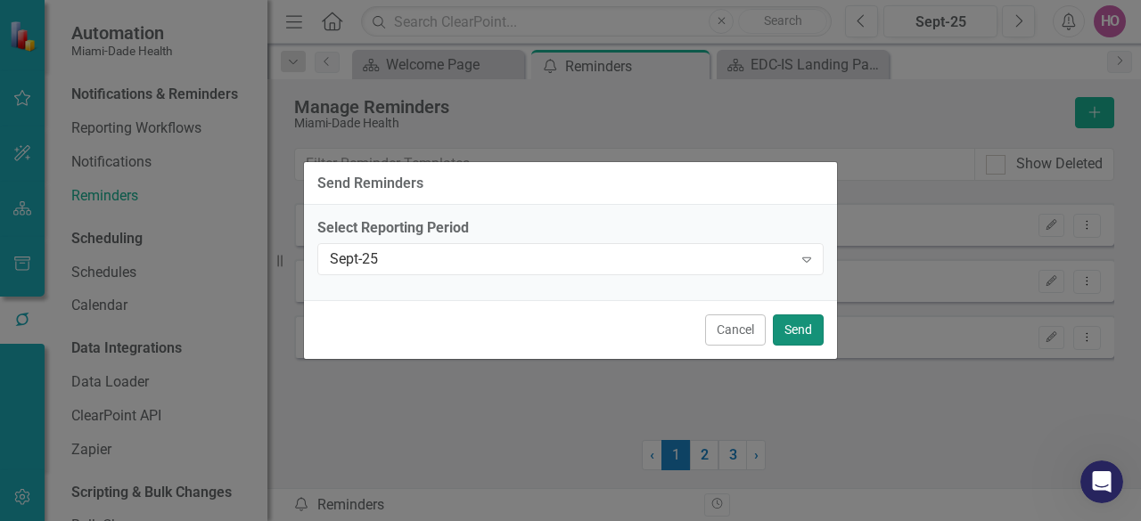
click at [791, 331] on button "Send" at bounding box center [798, 330] width 51 height 31
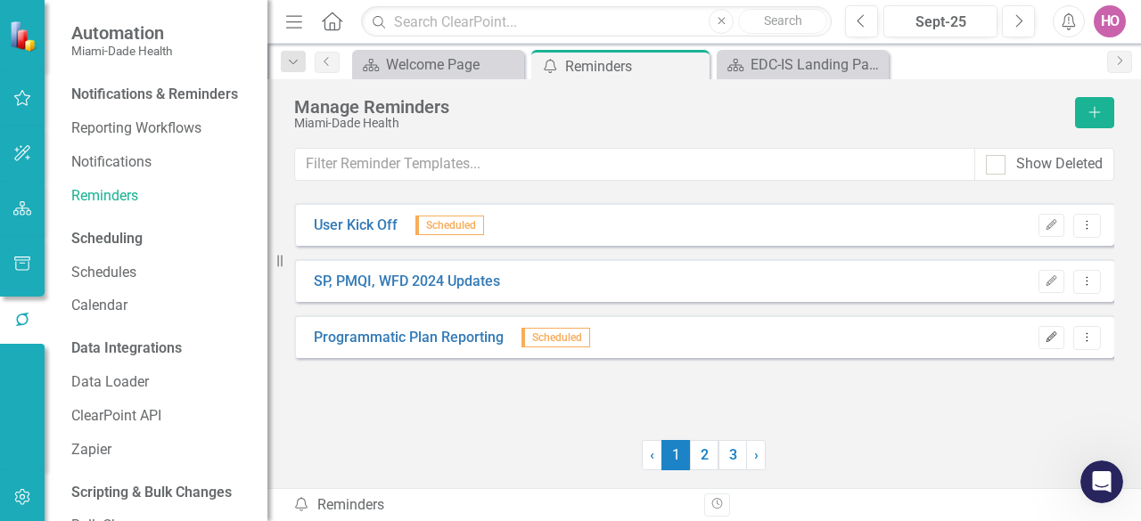
click at [1048, 334] on icon "Edit" at bounding box center [1050, 337] width 13 height 11
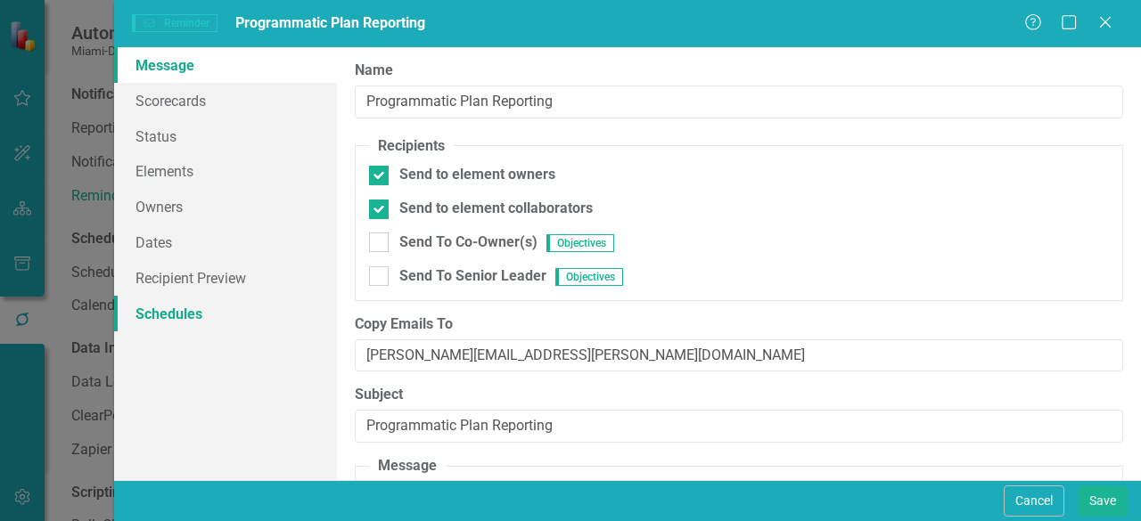
click at [143, 310] on link "Schedules" at bounding box center [225, 314] width 223 height 36
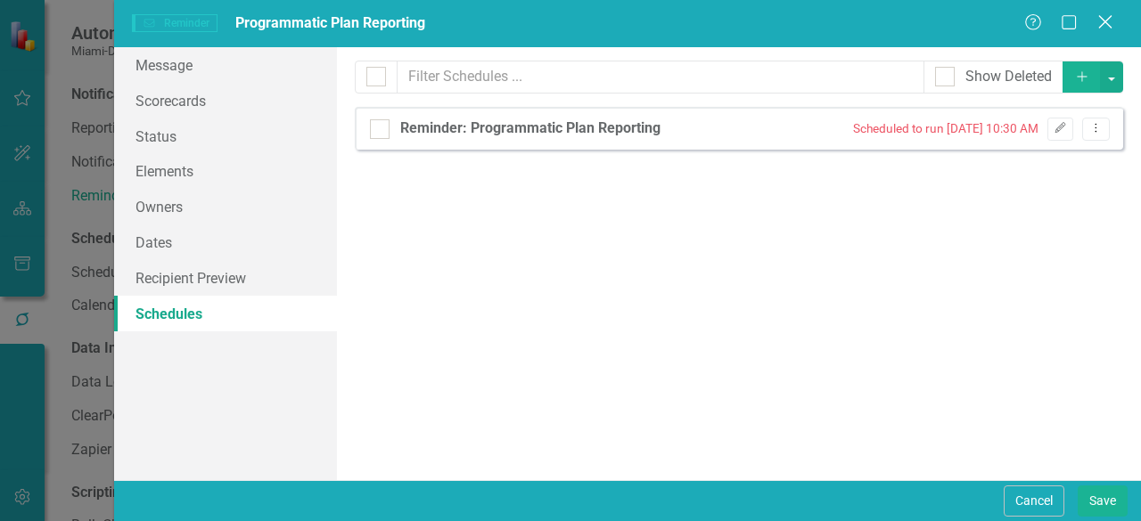
click at [1105, 19] on icon "Close" at bounding box center [1104, 21] width 22 height 17
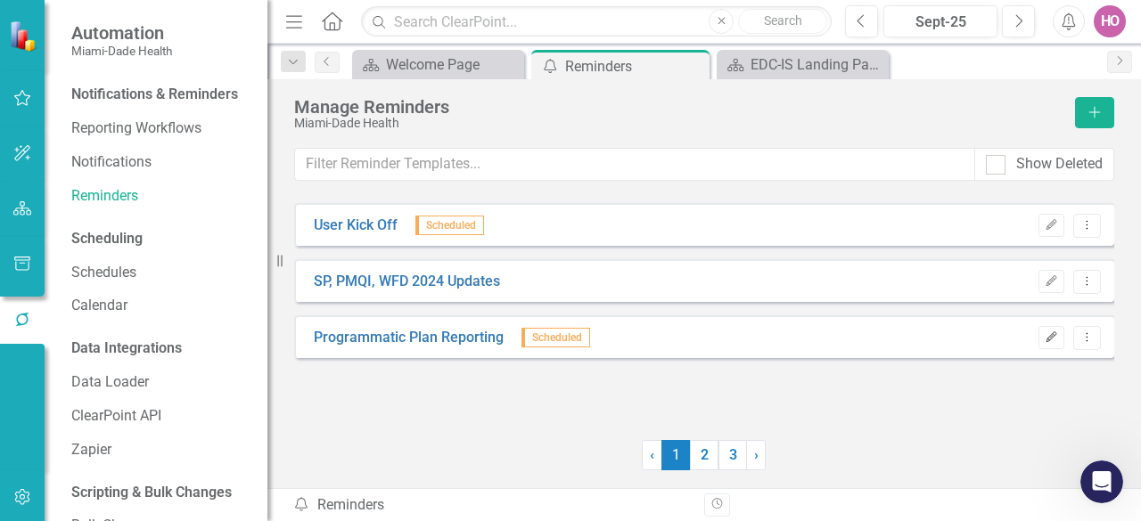
click at [1050, 336] on icon "Edit" at bounding box center [1050, 337] width 13 height 11
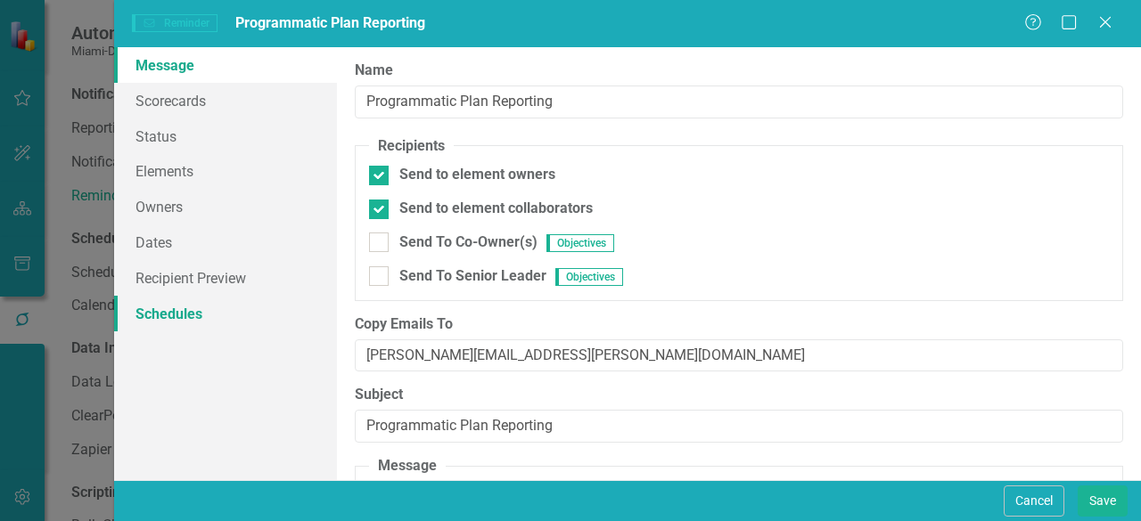
click at [196, 319] on link "Schedules" at bounding box center [225, 314] width 223 height 36
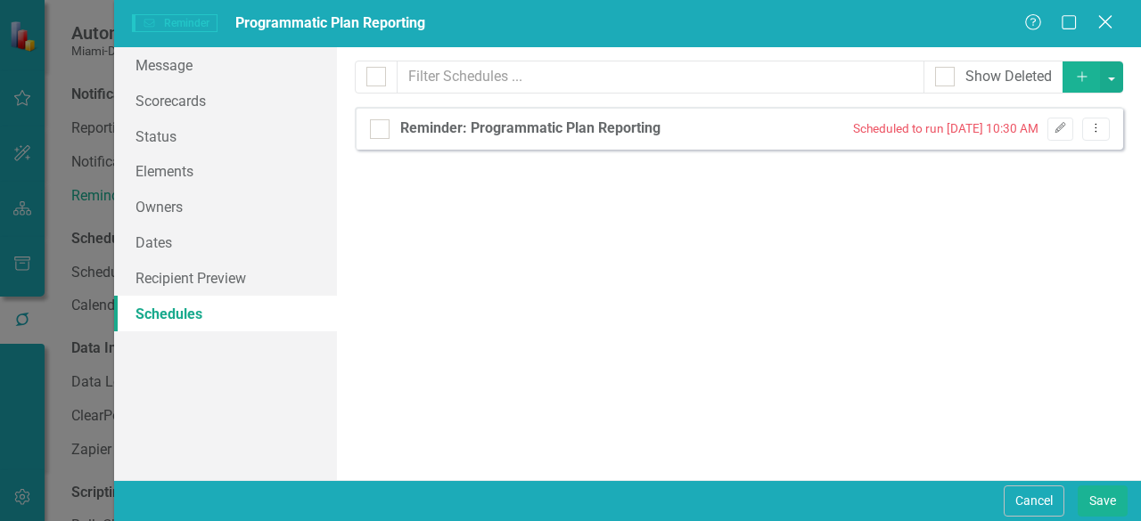
click at [1108, 18] on icon "Close" at bounding box center [1104, 21] width 22 height 17
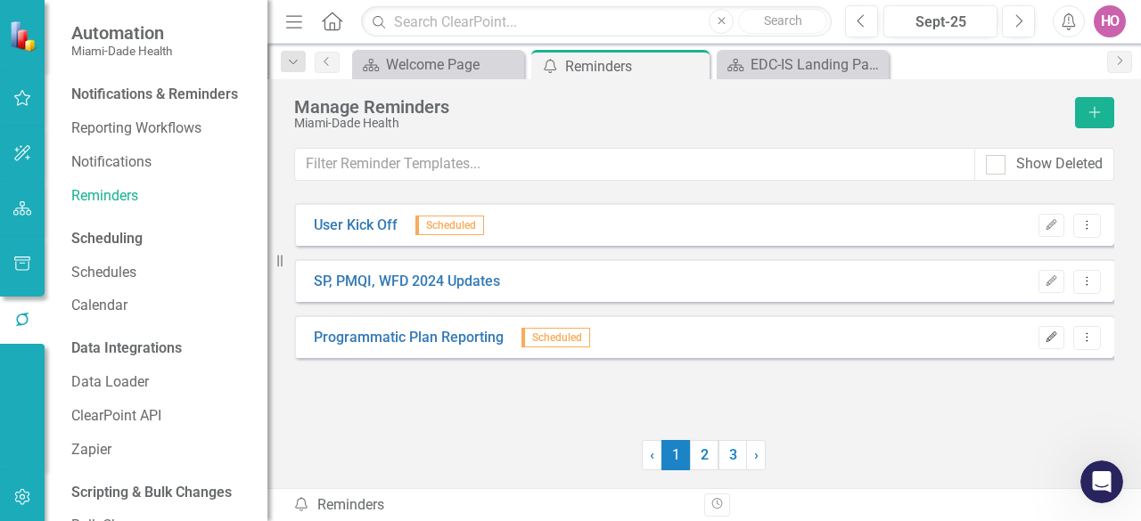
click at [1050, 334] on icon "Edit" at bounding box center [1050, 337] width 13 height 11
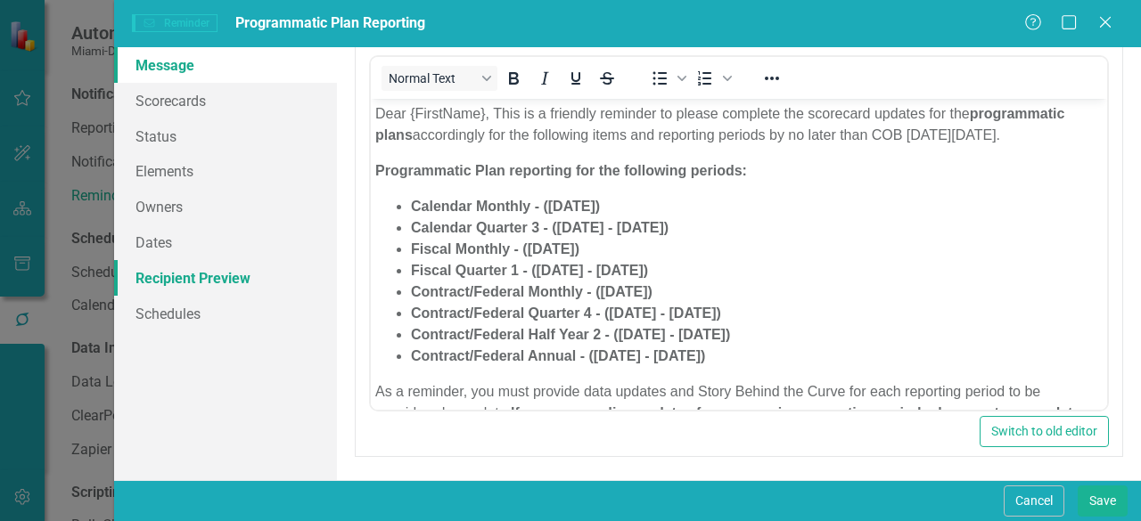
click at [162, 286] on link "Recipient Preview" at bounding box center [225, 278] width 223 height 36
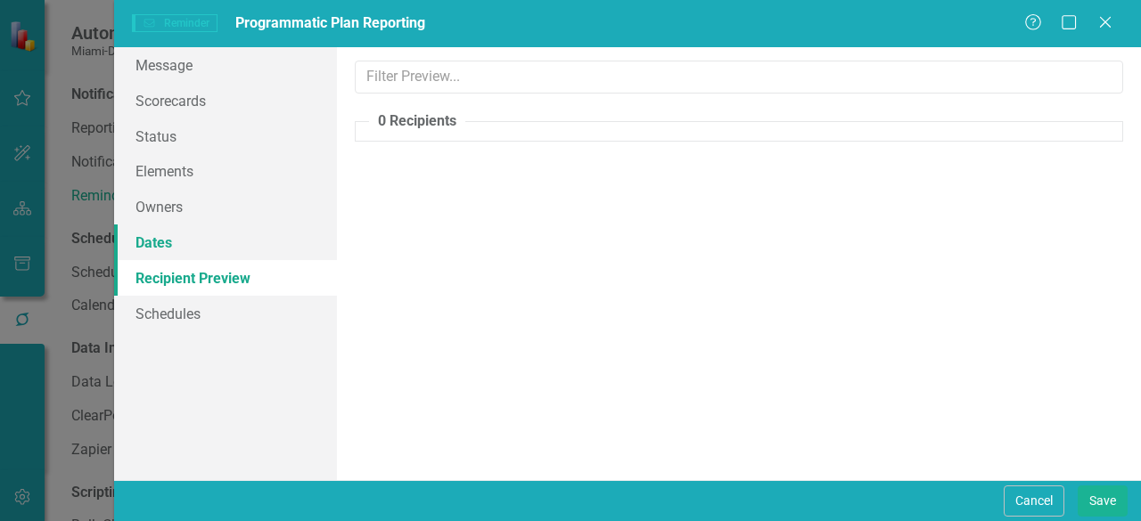
click at [159, 248] on link "Dates" at bounding box center [225, 243] width 223 height 36
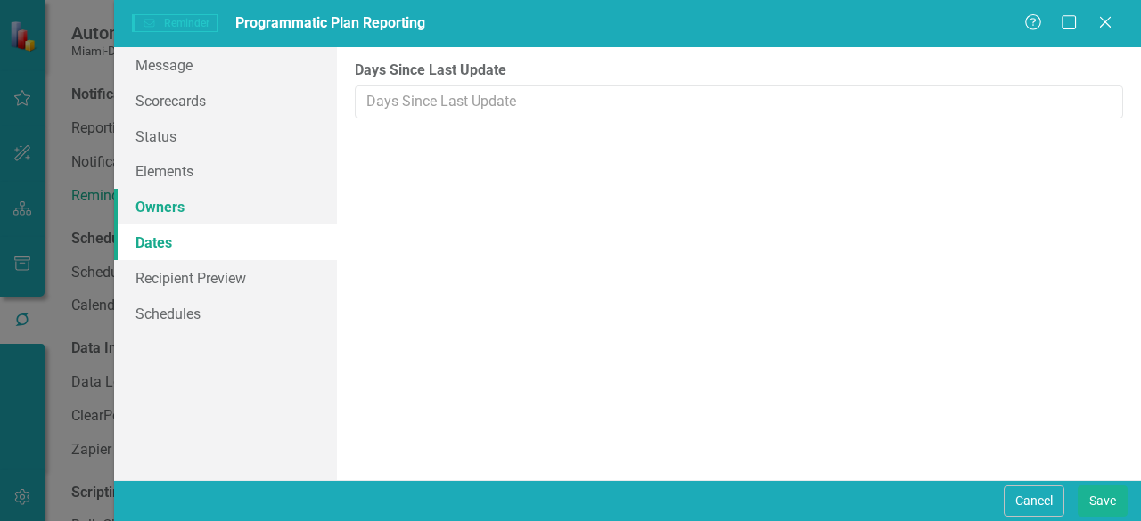
click at [168, 210] on link "Owners" at bounding box center [225, 207] width 223 height 36
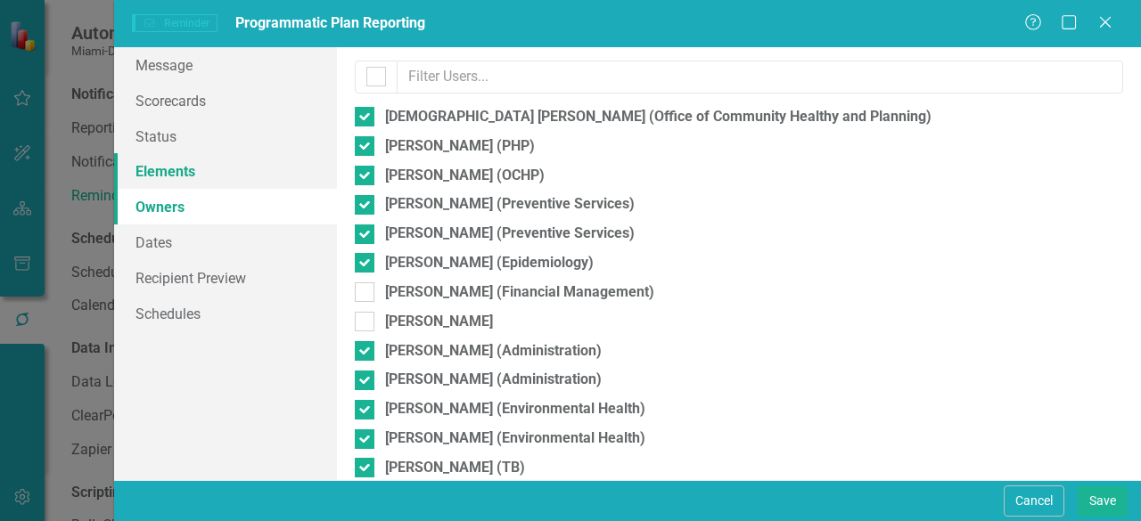
click at [184, 179] on link "Elements" at bounding box center [225, 171] width 223 height 36
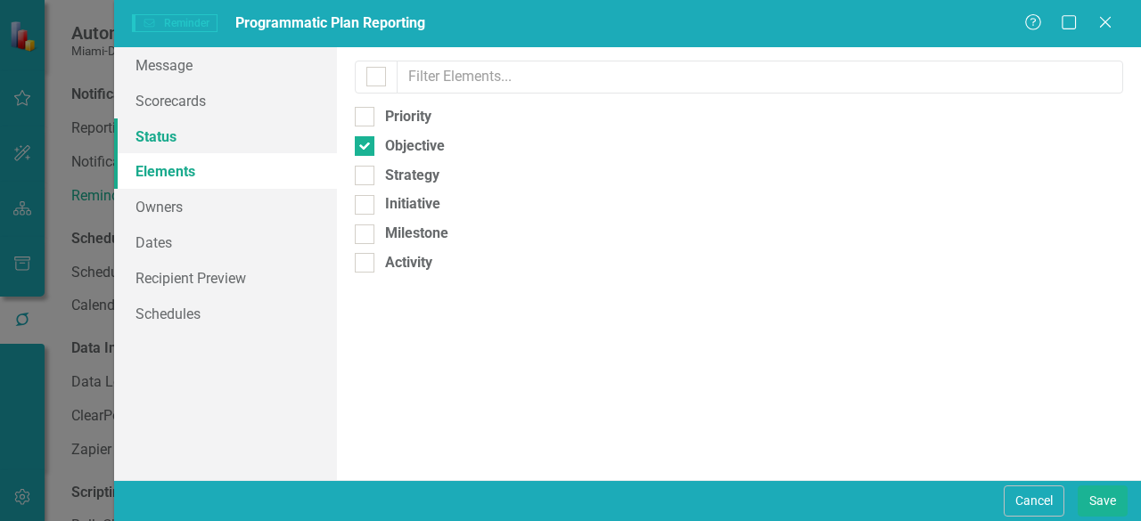
click at [181, 143] on link "Status" at bounding box center [225, 137] width 223 height 36
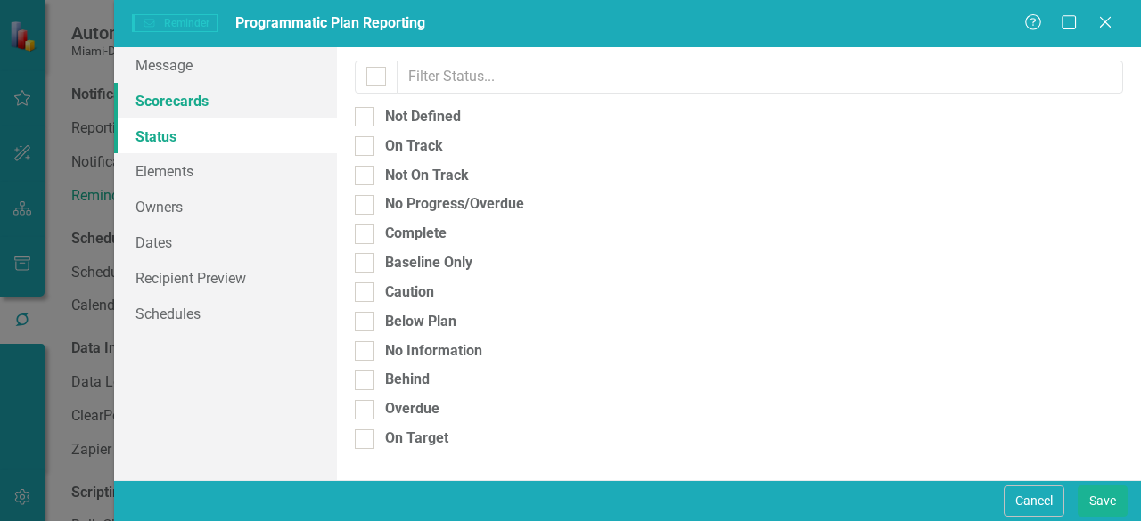
click at [188, 103] on link "Scorecards" at bounding box center [225, 101] width 223 height 36
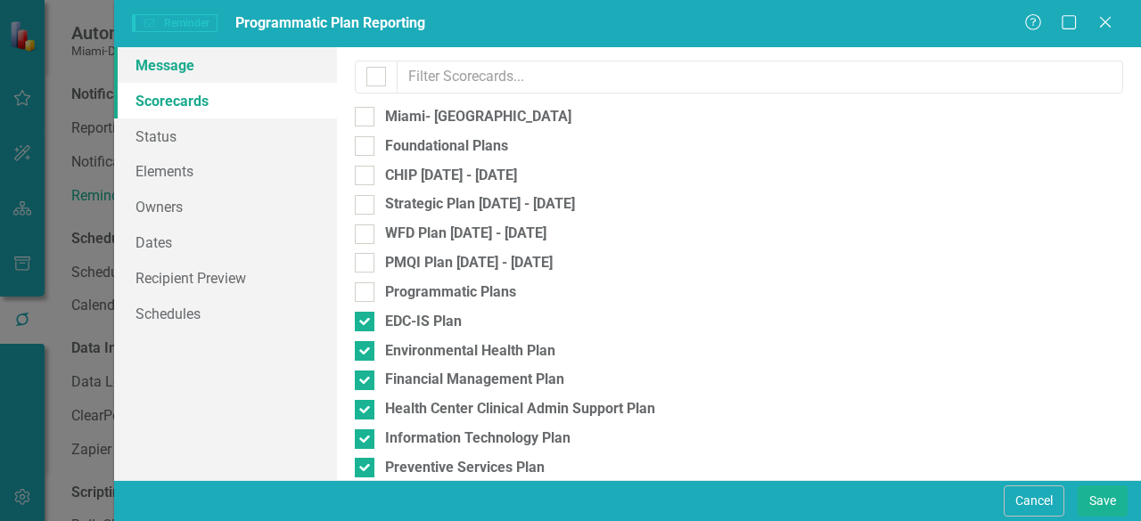
click at [179, 72] on link "Message" at bounding box center [225, 65] width 223 height 36
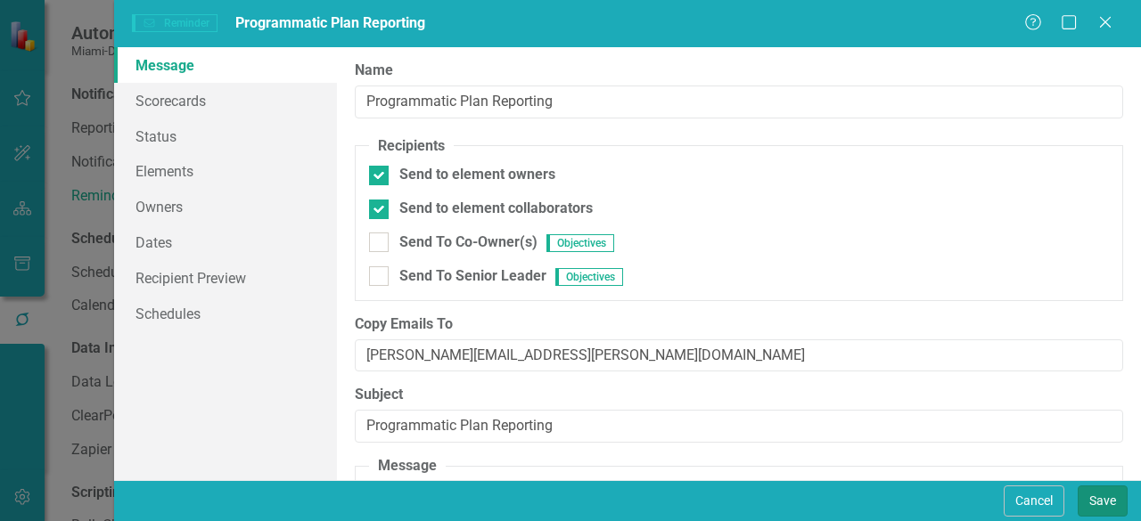
click at [1103, 499] on button "Save" at bounding box center [1102, 501] width 50 height 31
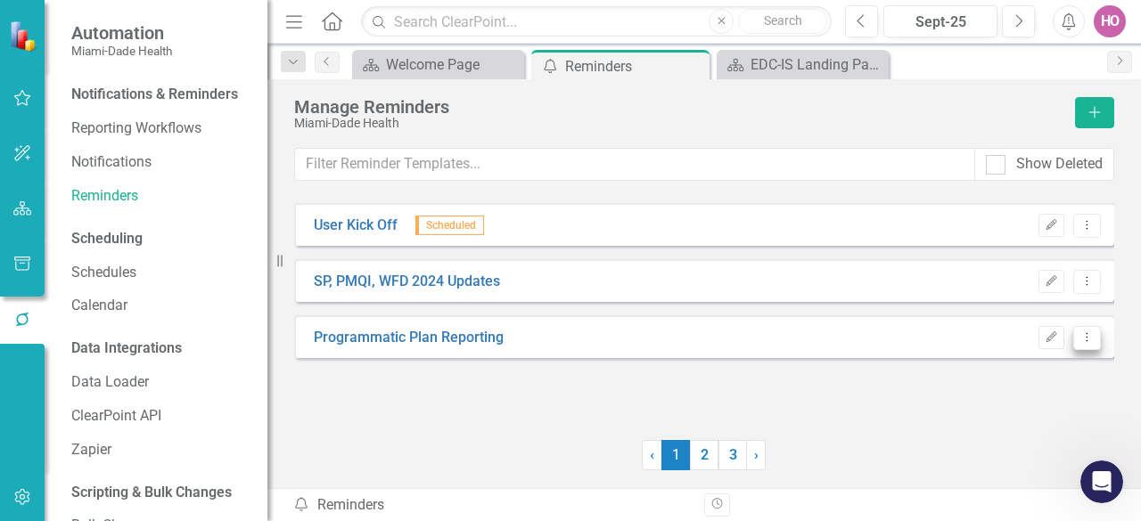
click at [1088, 339] on icon "Dropdown Menu" at bounding box center [1086, 337] width 15 height 12
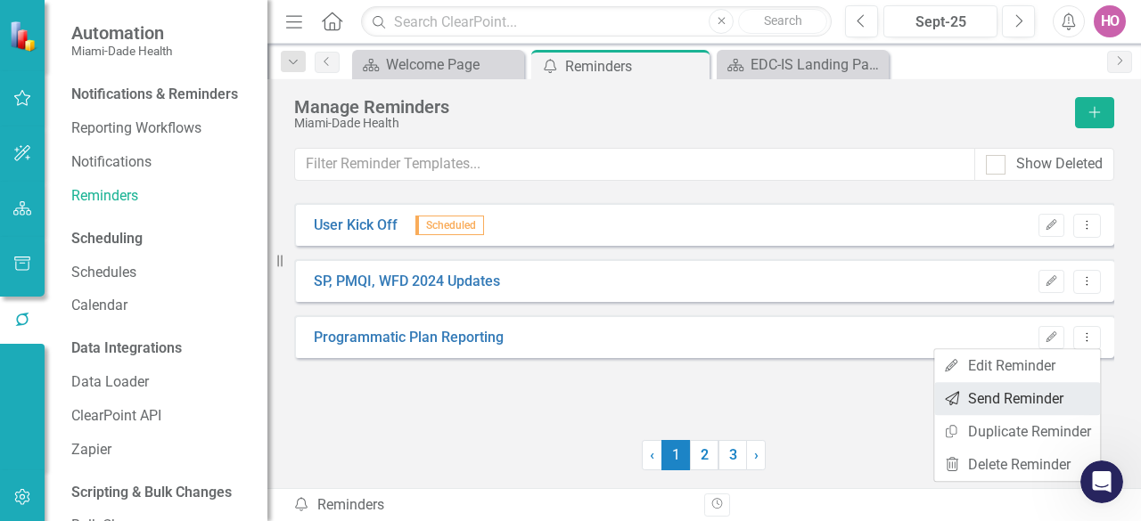
click at [1005, 395] on link "Send Send Reminder" at bounding box center [1017, 398] width 166 height 33
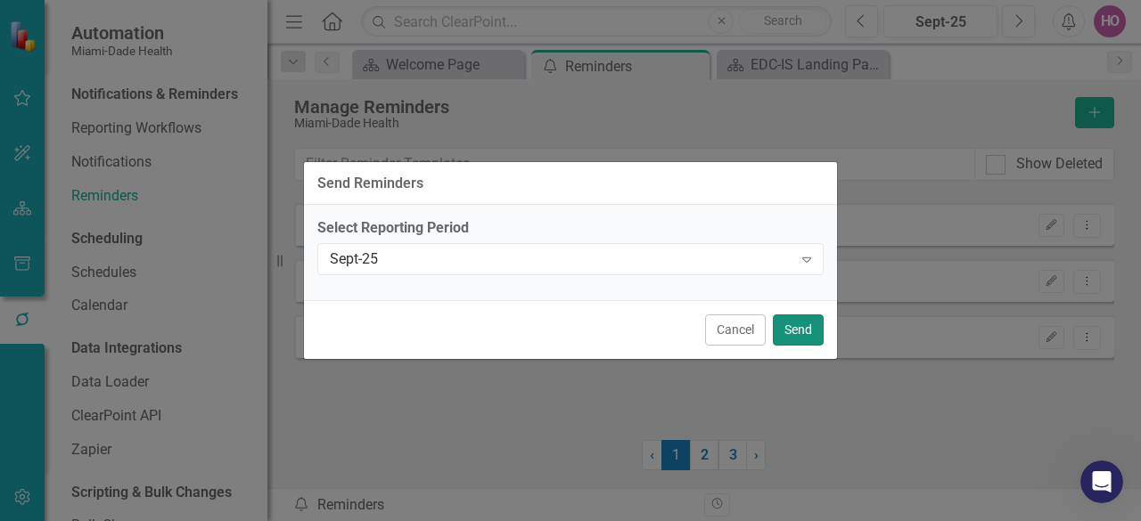
click at [796, 331] on button "Send" at bounding box center [798, 330] width 51 height 31
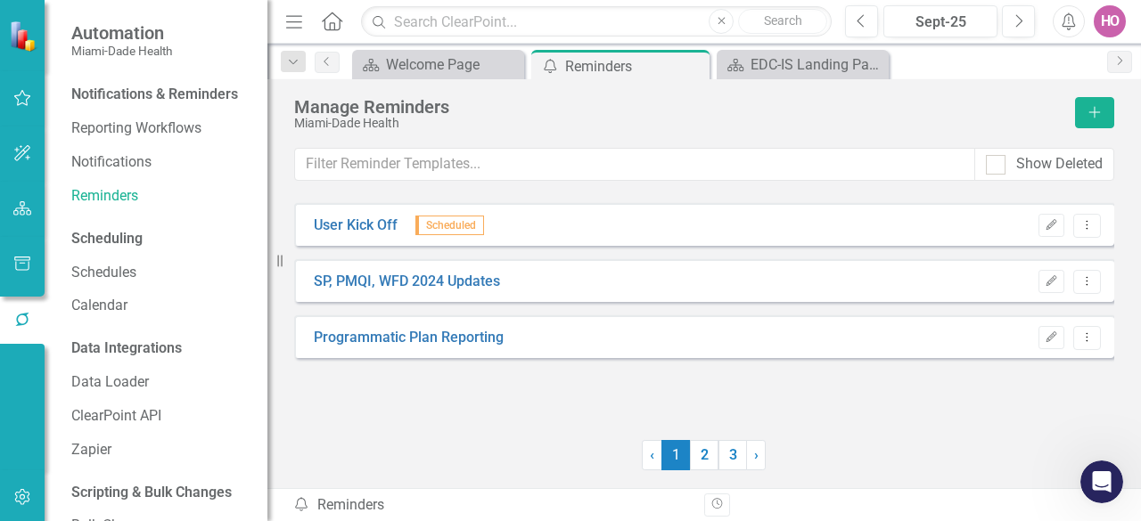
click at [586, 397] on div "User Kick Off Scheduled Edit Dropdown Menu SP, PMQI, WFD 2024 Updates Edit Drop…" at bounding box center [704, 310] width 820 height 215
click at [1085, 335] on icon "Dropdown Menu" at bounding box center [1086, 337] width 15 height 12
click at [1013, 401] on link "Send Send Reminder" at bounding box center [1017, 398] width 166 height 33
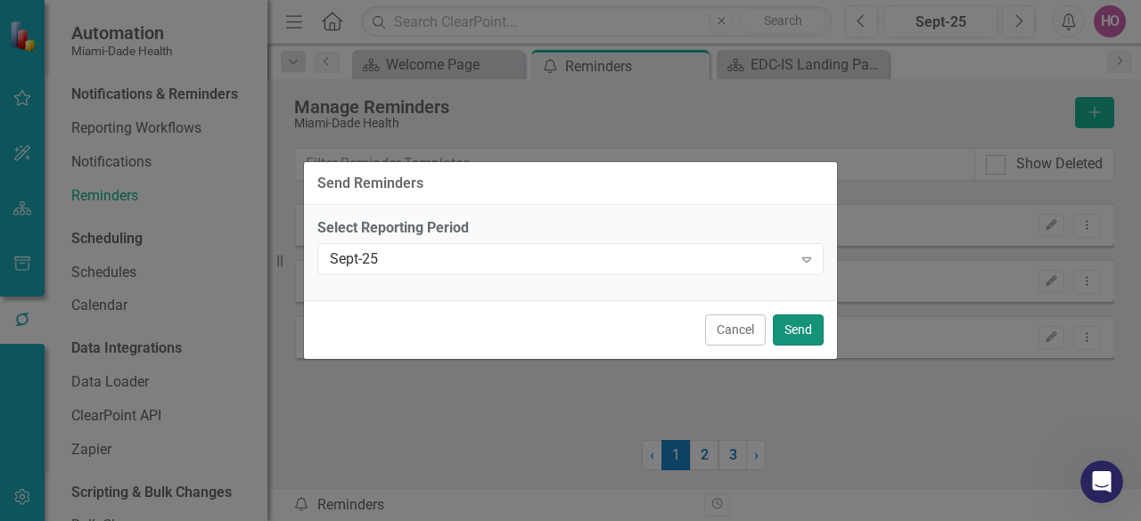
click at [792, 331] on button "Send" at bounding box center [798, 330] width 51 height 31
